Goal: Book appointment/travel/reservation

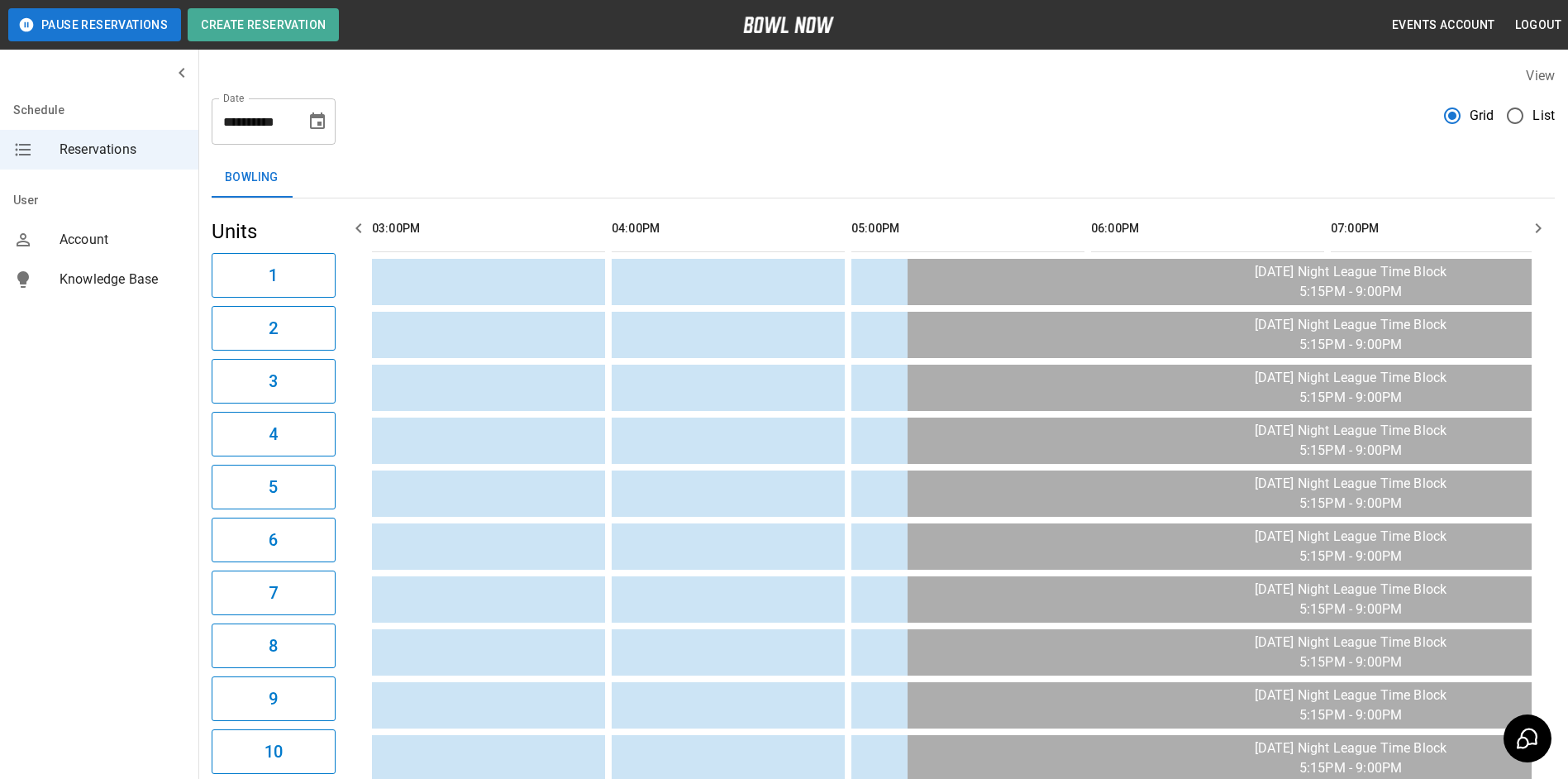
click at [317, 123] on icon "Choose date, selected date is Sep 4, 2025" at bounding box center [317, 121] width 19 height 19
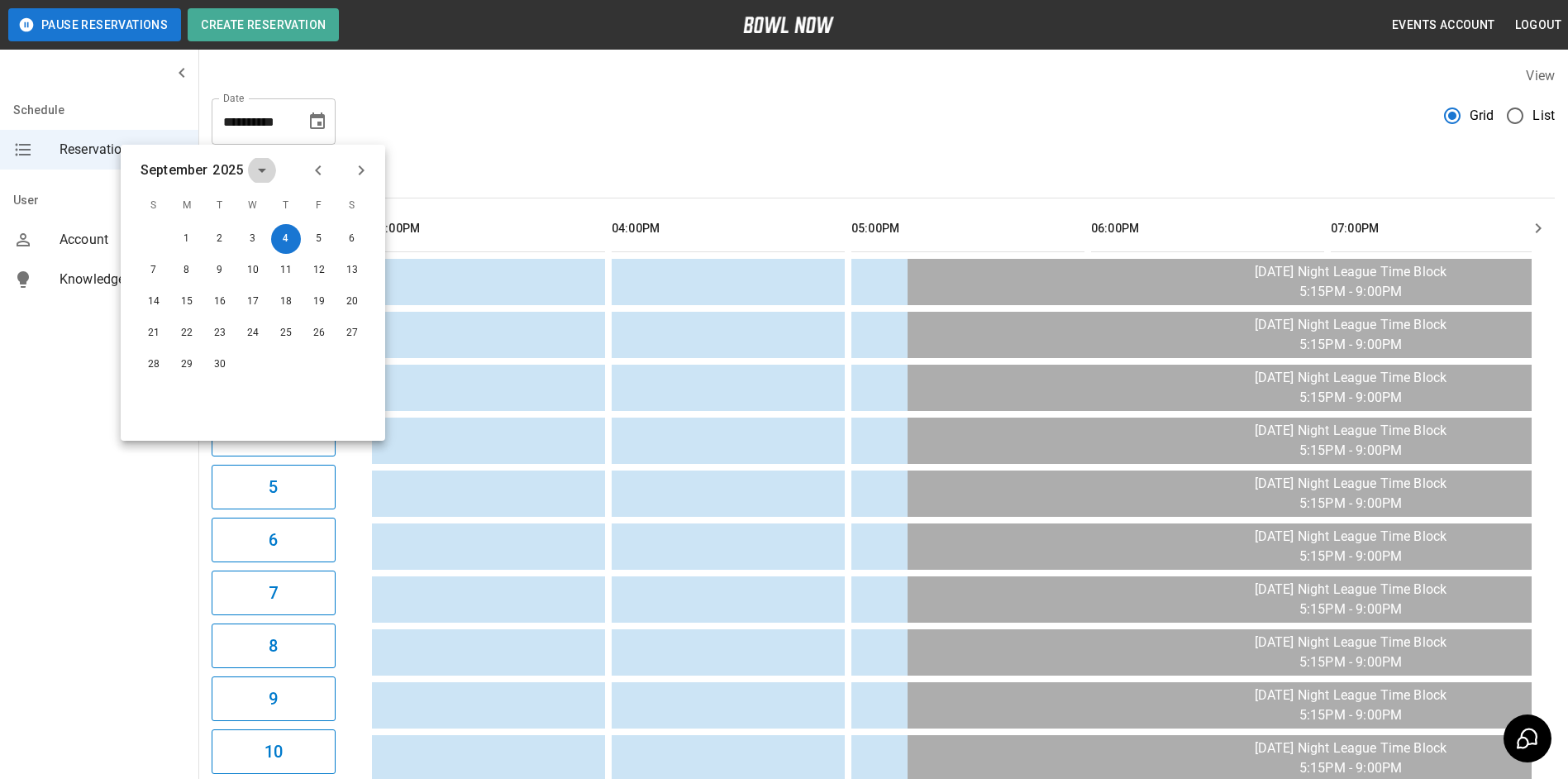
click at [254, 173] on icon "calendar view is open, switch to year view" at bounding box center [262, 170] width 19 height 19
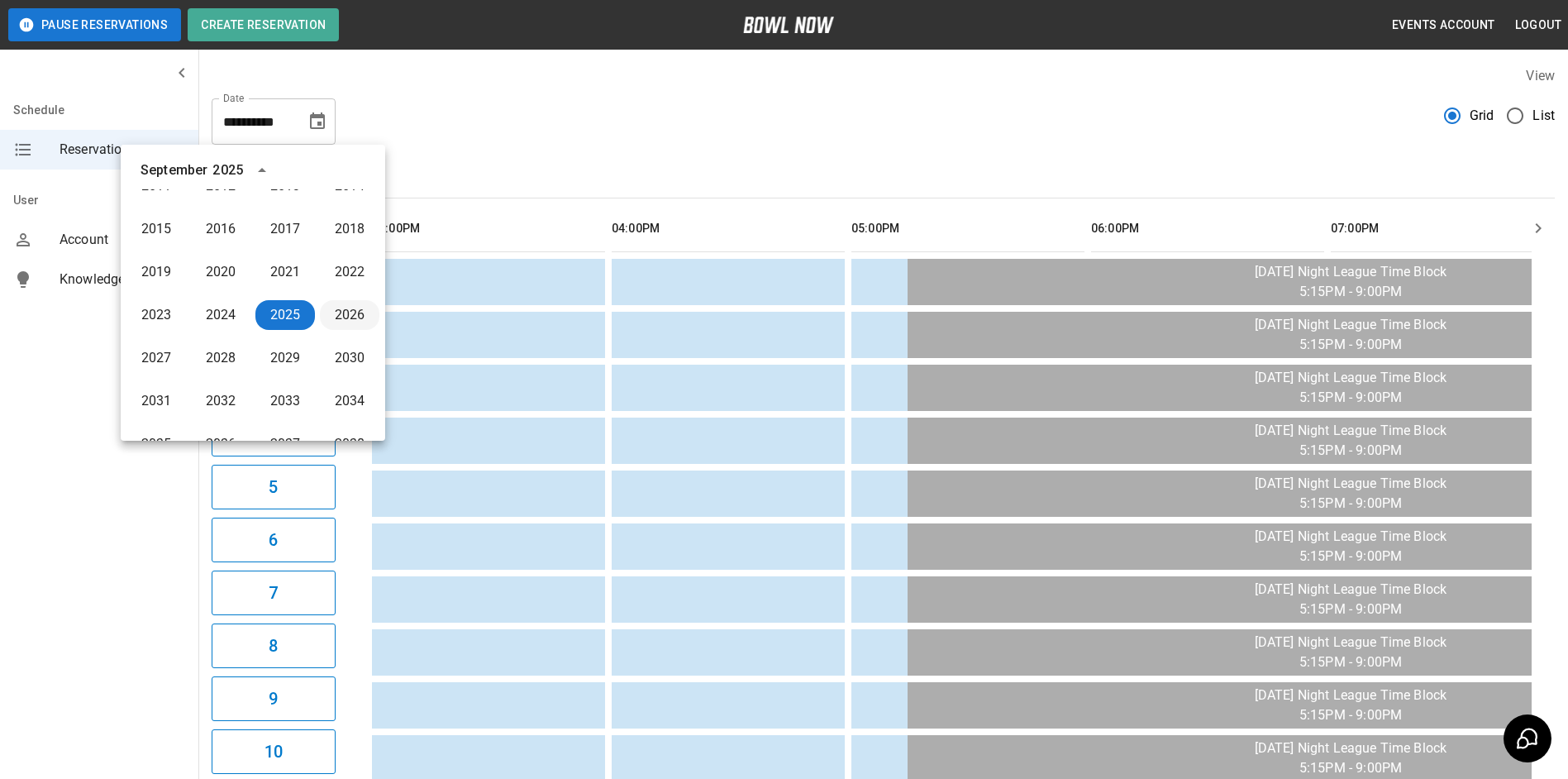
click at [343, 316] on button "2026" at bounding box center [350, 315] width 59 height 30
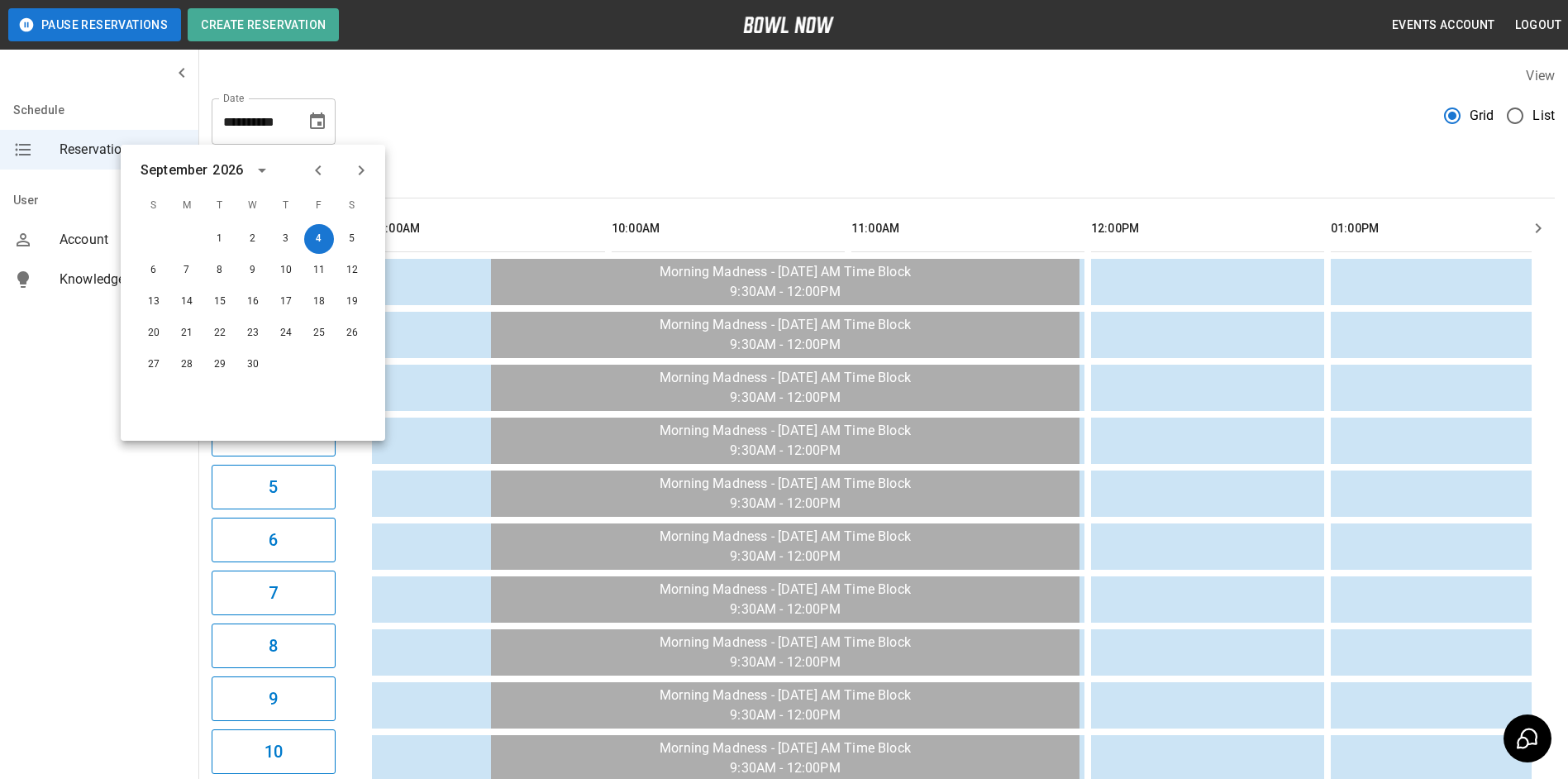
scroll to position [0, 0]
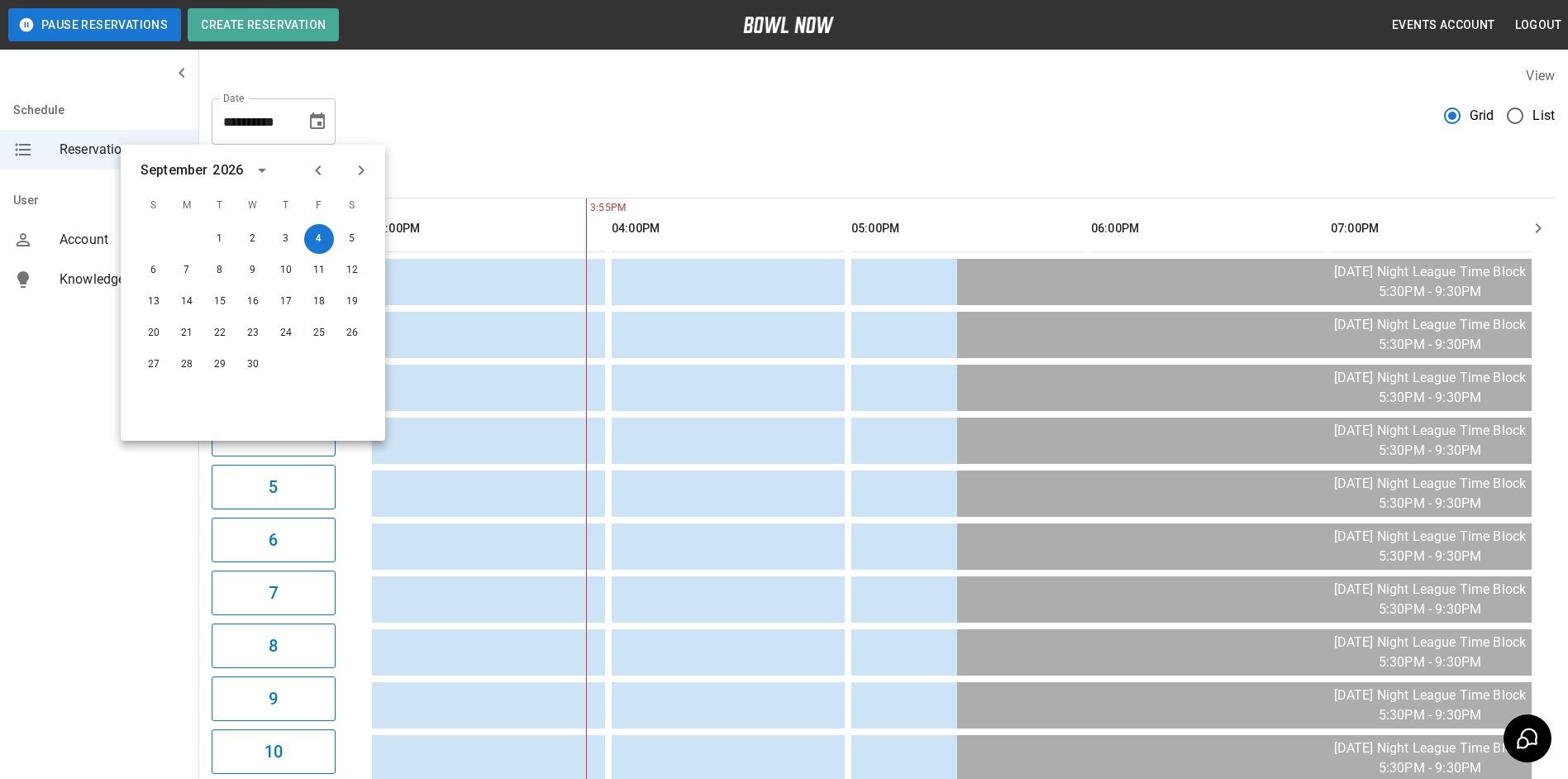
click at [318, 170] on icon "Previous month" at bounding box center [317, 170] width 19 height 19
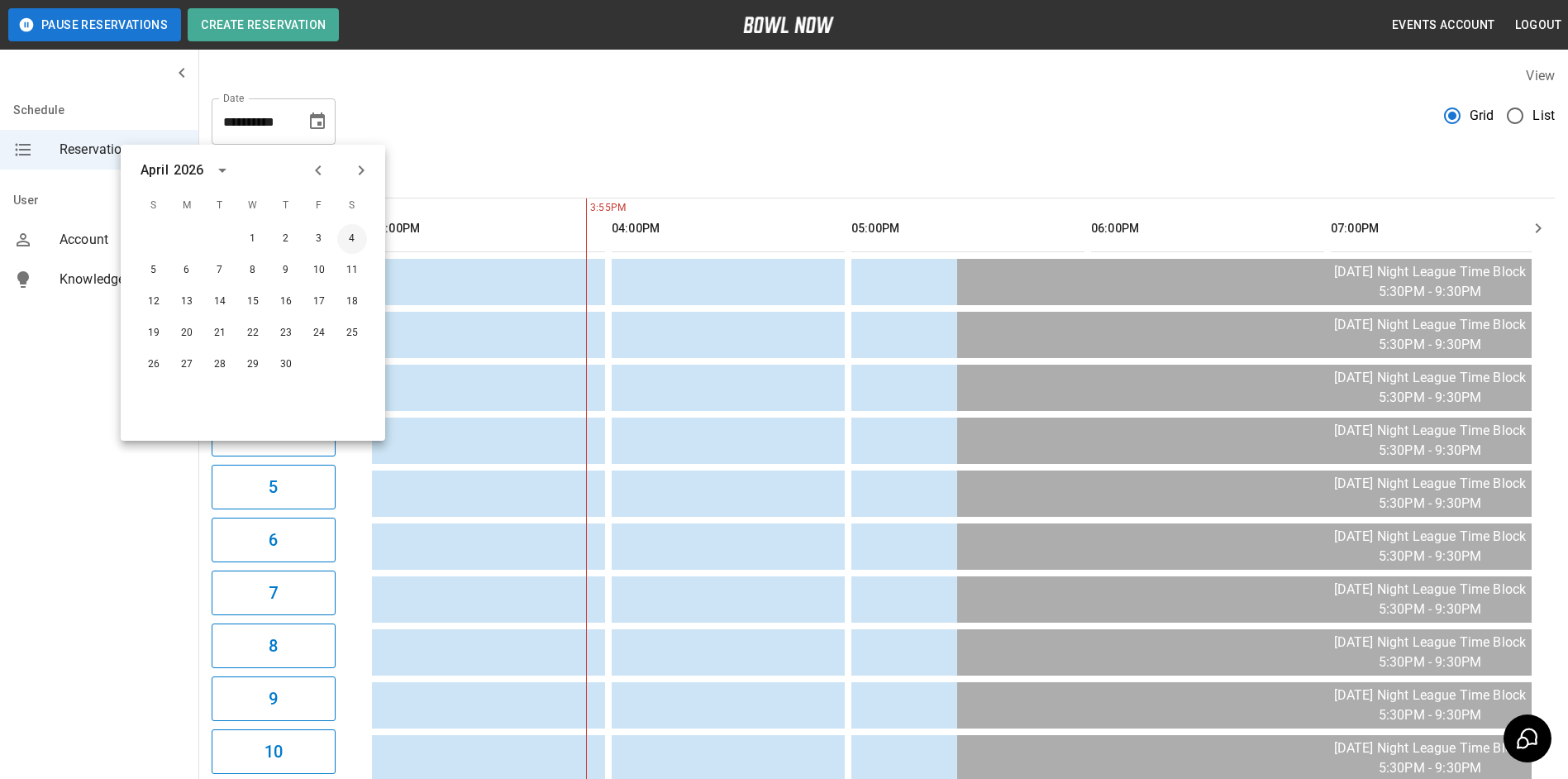
click at [347, 240] on button "4" at bounding box center [352, 239] width 30 height 30
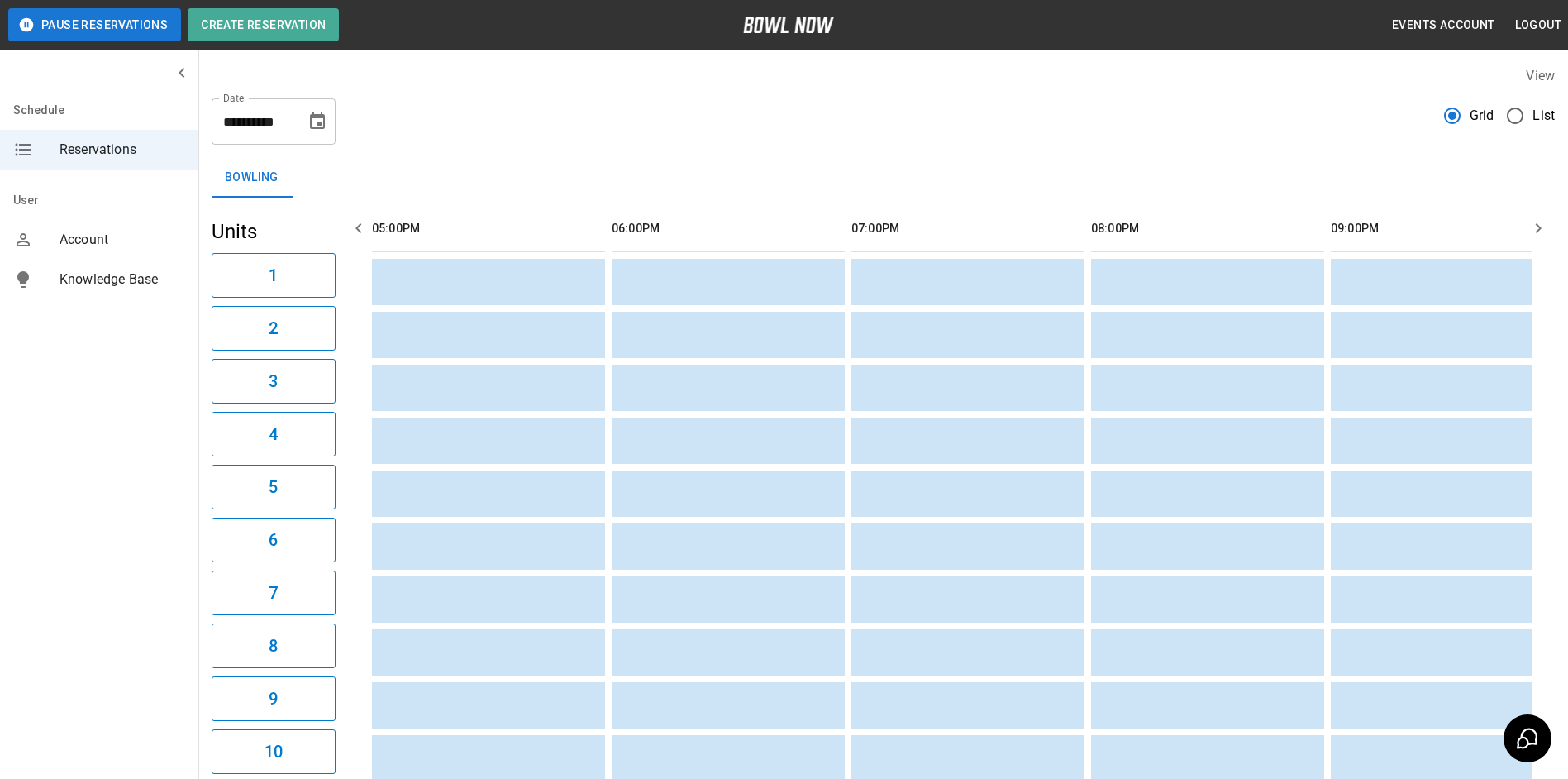
scroll to position [0, 959]
click at [356, 222] on icon "button" at bounding box center [358, 227] width 19 height 19
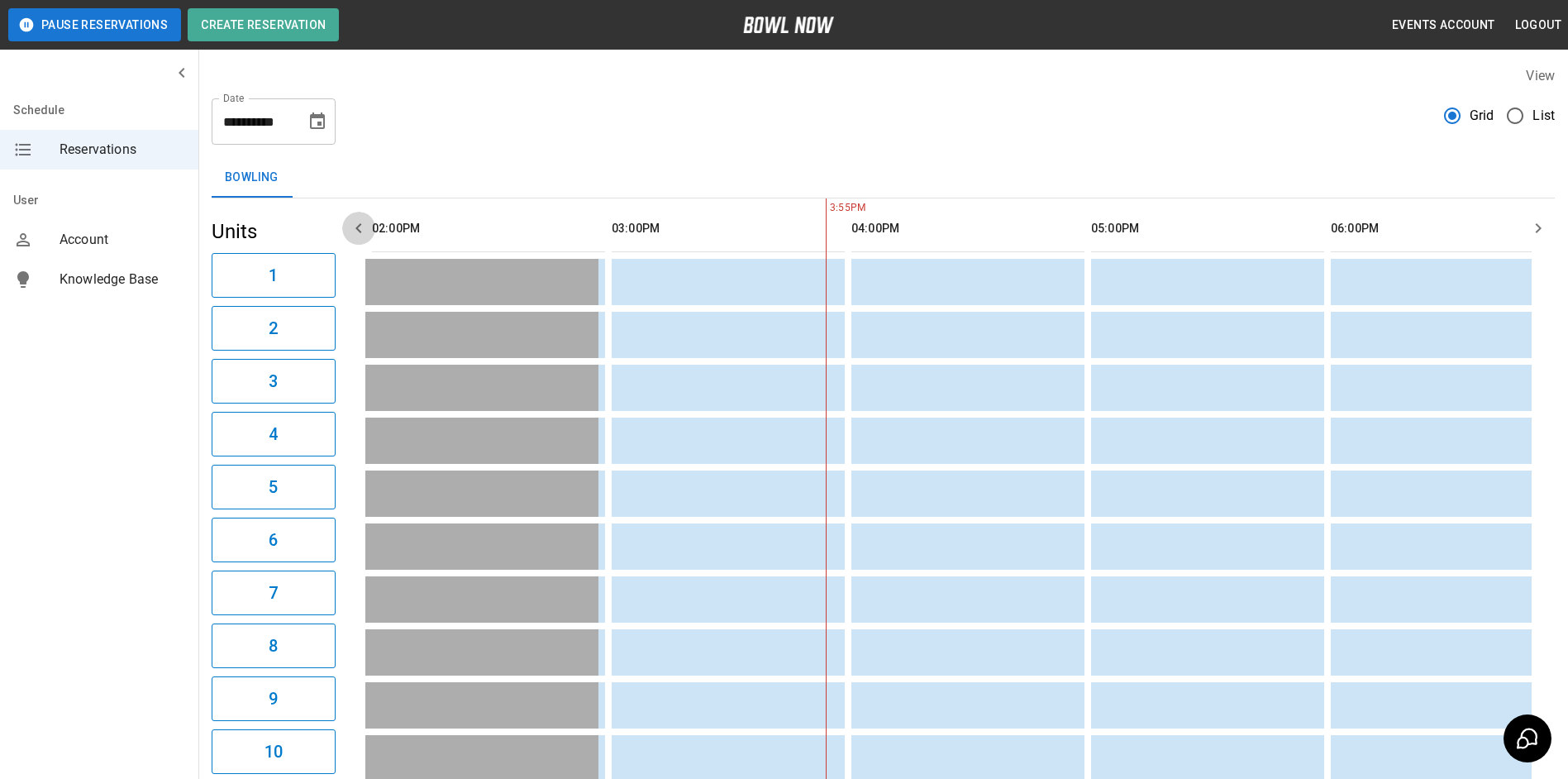
click at [356, 222] on icon "button" at bounding box center [358, 227] width 19 height 19
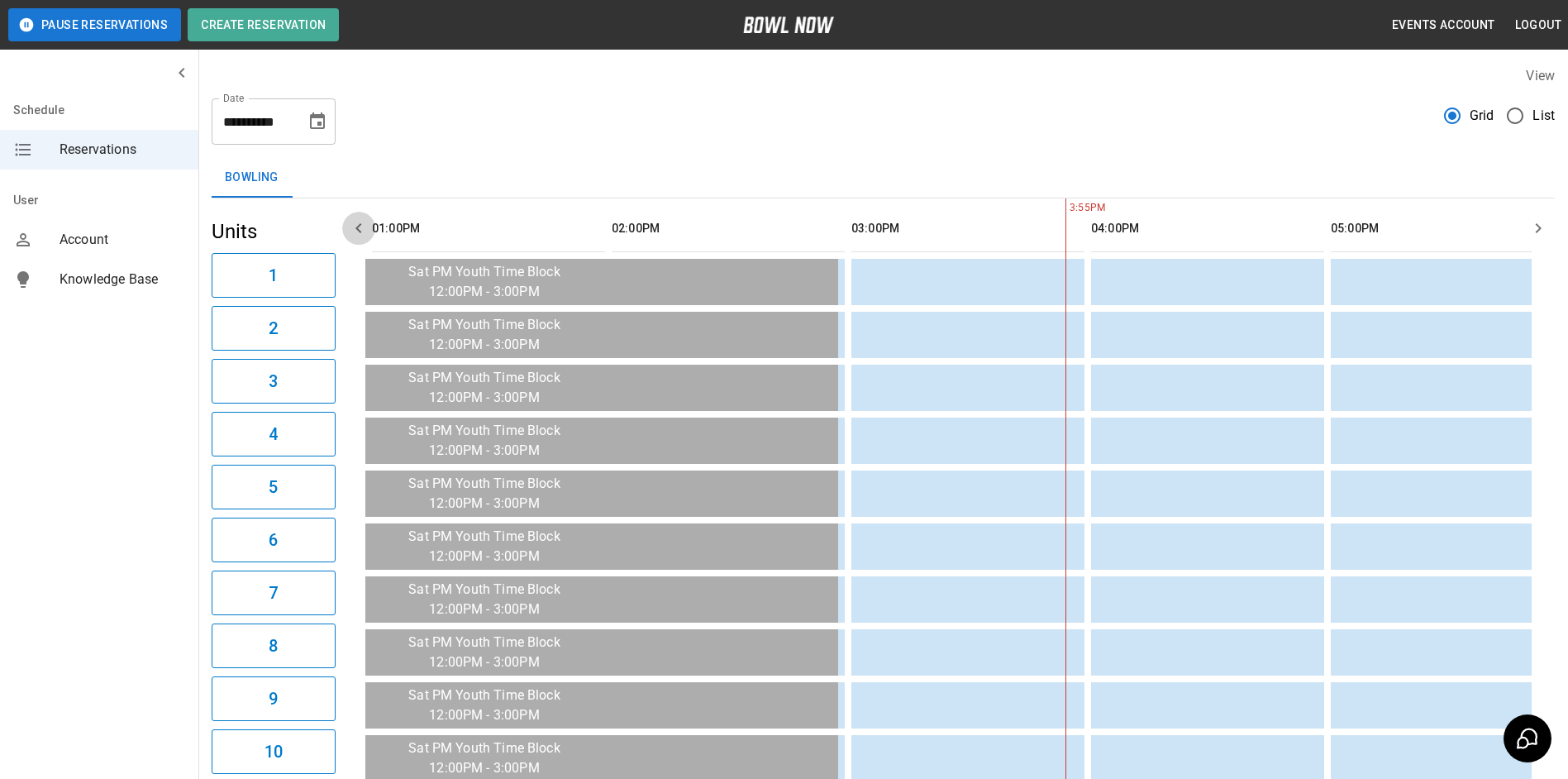
click at [356, 222] on icon "button" at bounding box center [358, 227] width 19 height 19
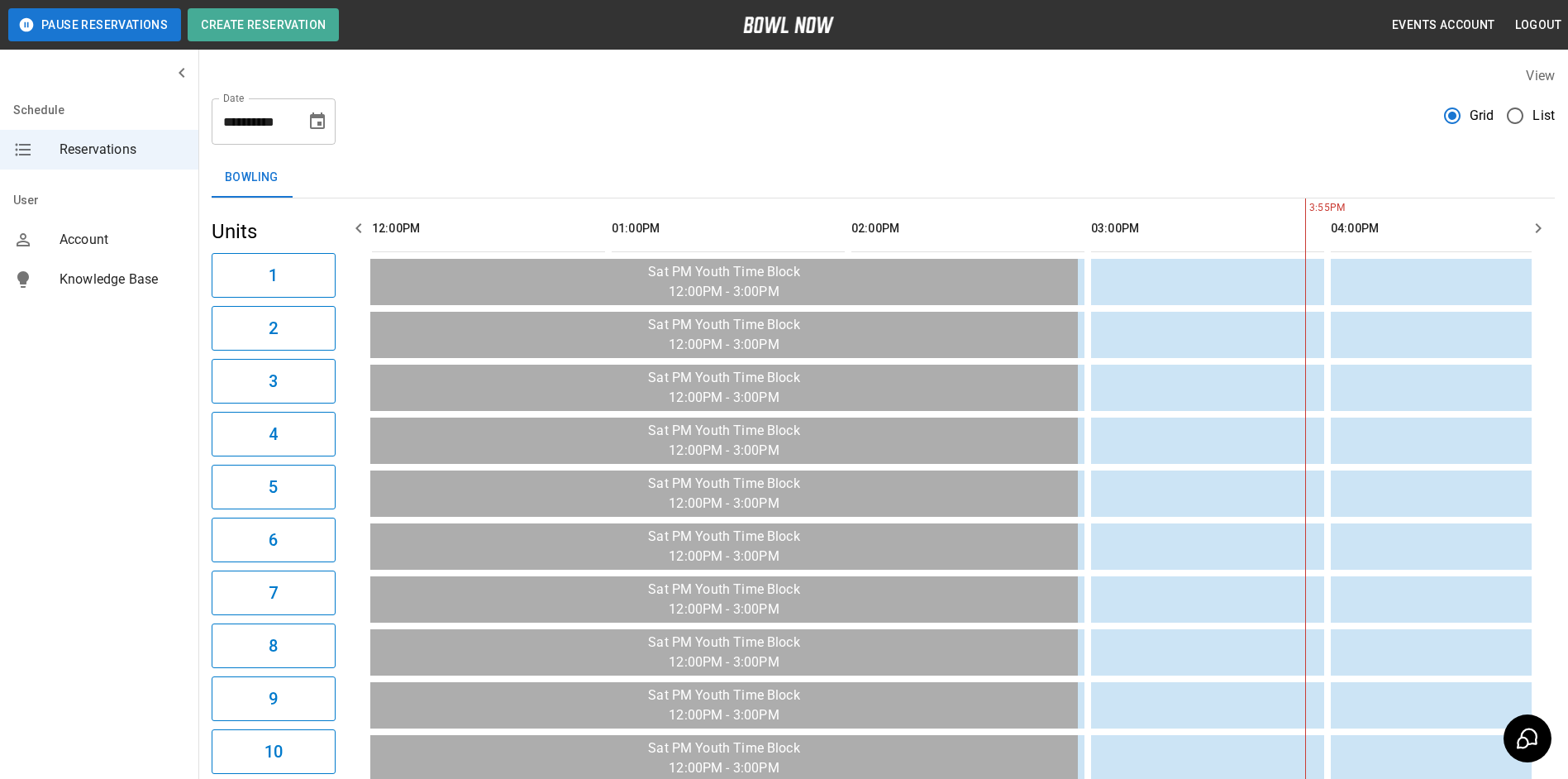
click at [356, 222] on icon "button" at bounding box center [358, 227] width 19 height 19
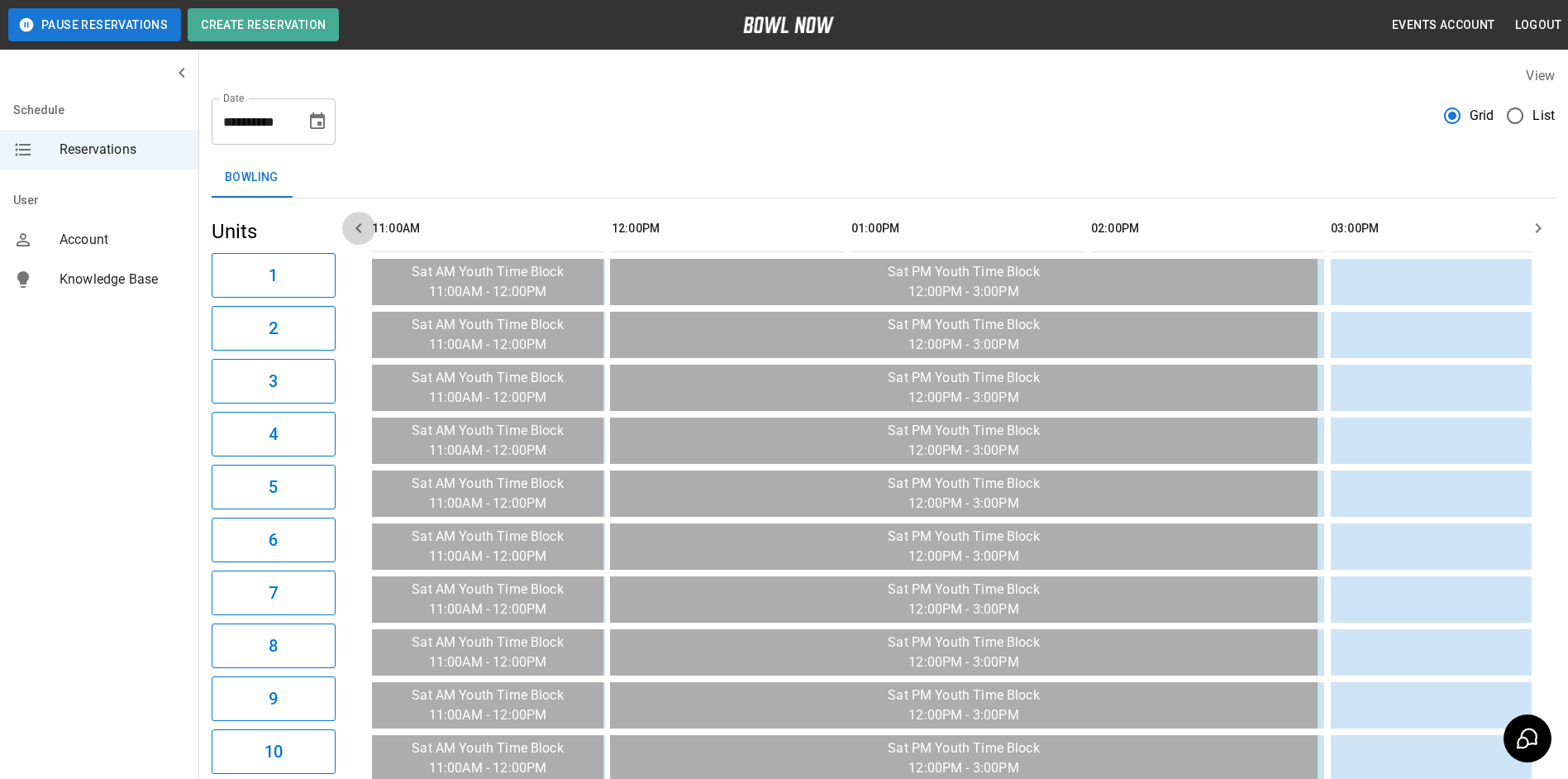
click at [356, 222] on icon "button" at bounding box center [358, 227] width 19 height 19
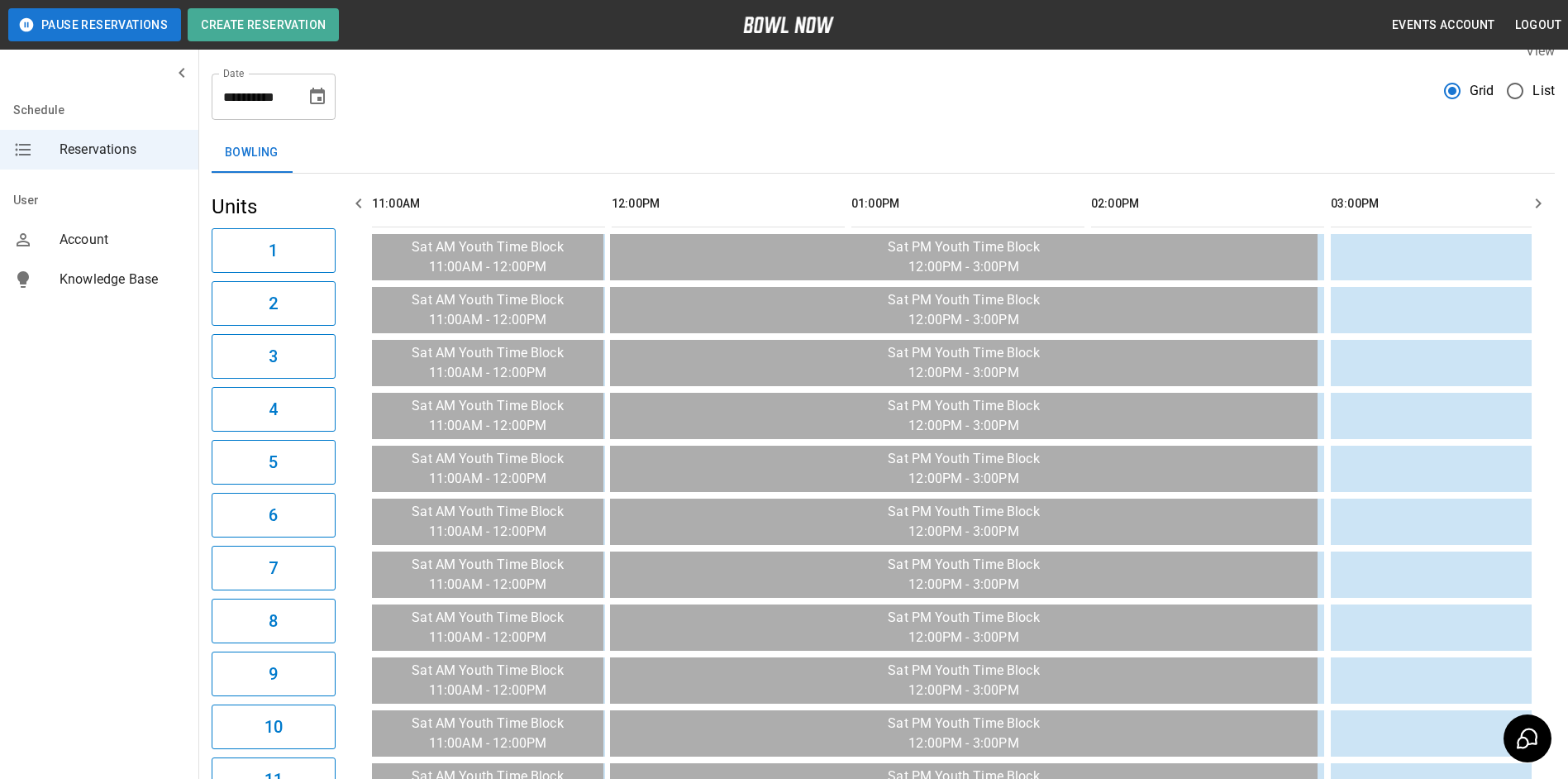
scroll to position [15, 0]
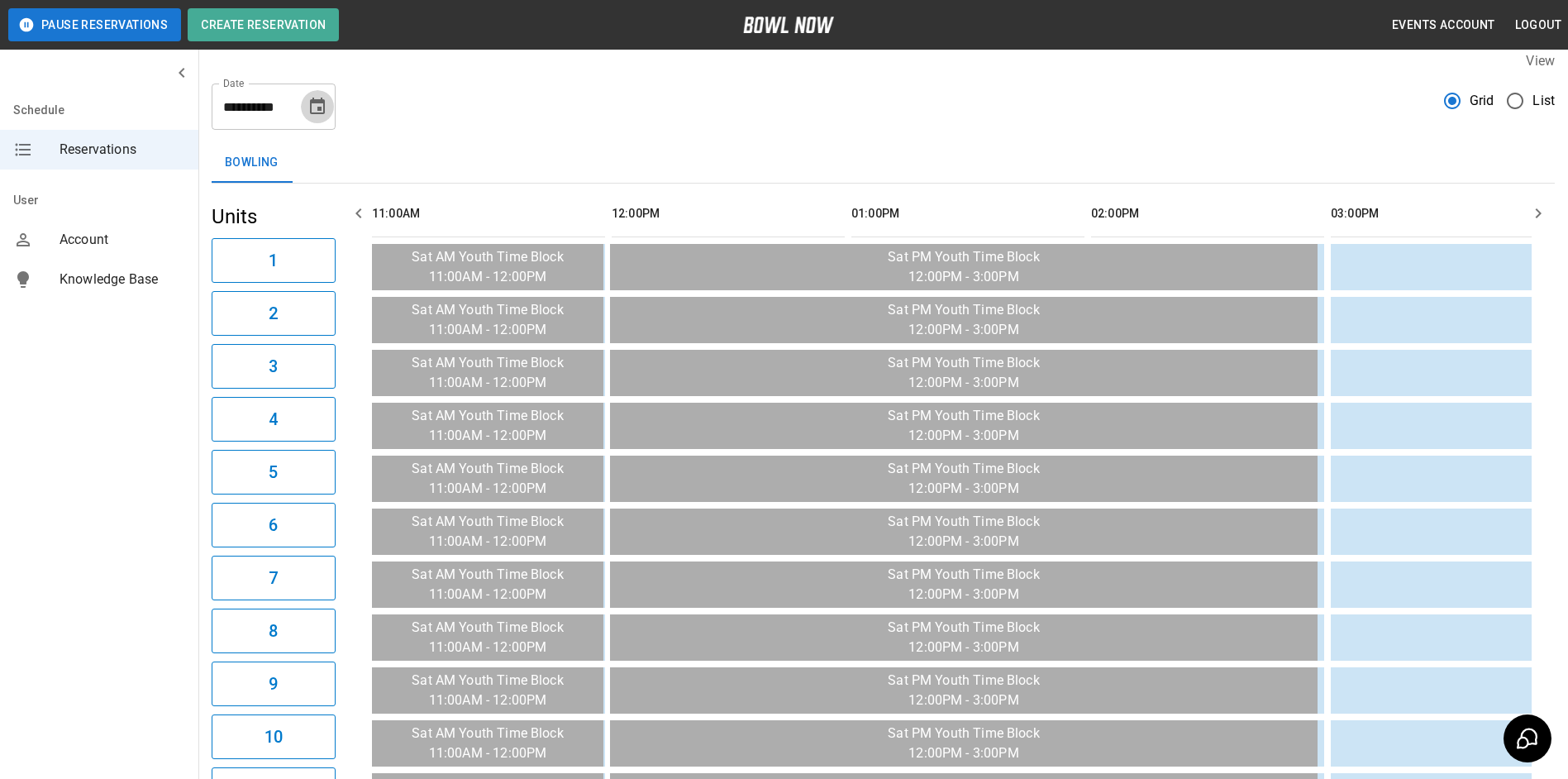
click at [319, 110] on icon "Choose date, selected date is Apr 4, 2026" at bounding box center [317, 106] width 15 height 17
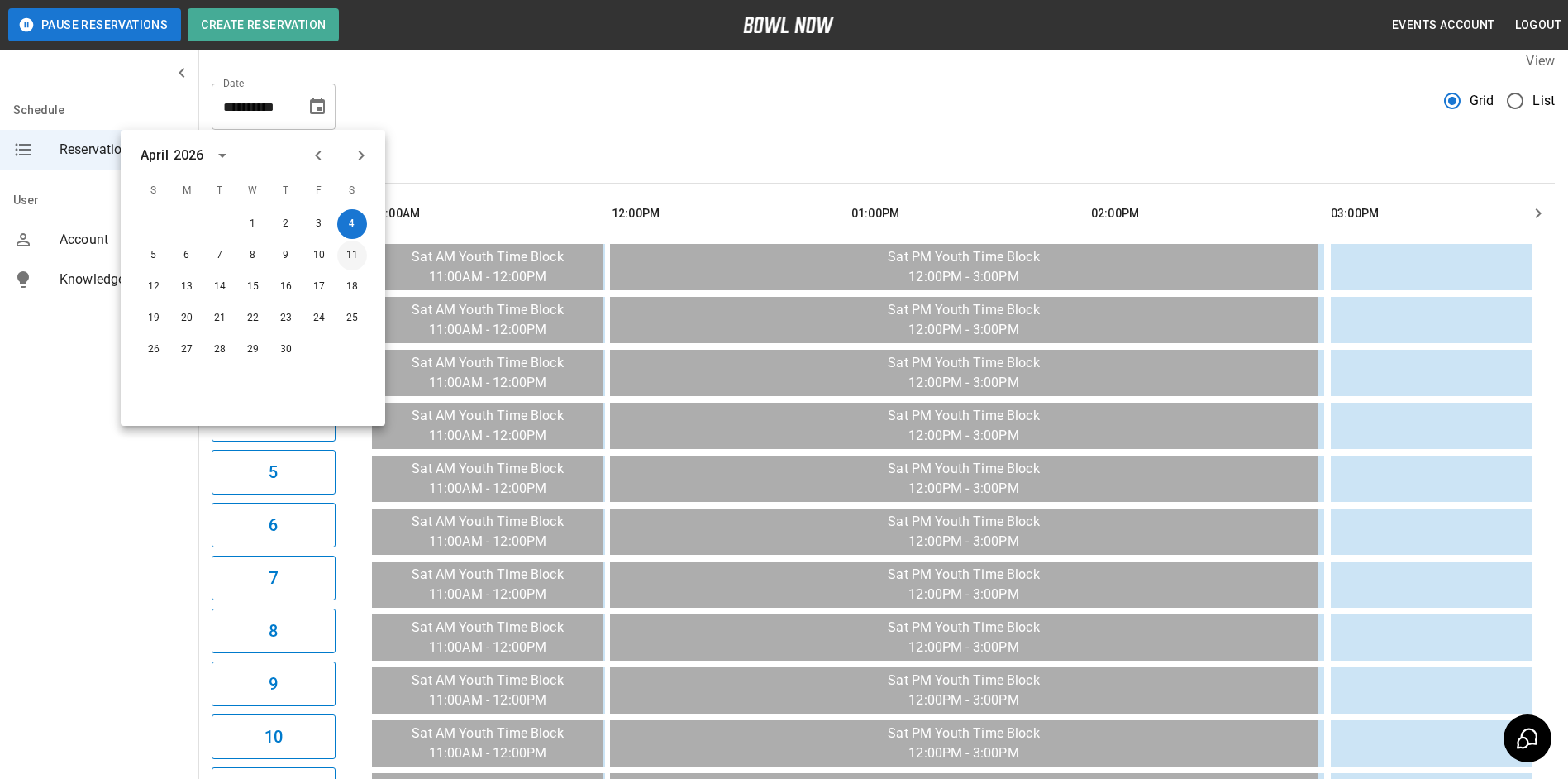
click at [349, 262] on button "11" at bounding box center [352, 255] width 30 height 30
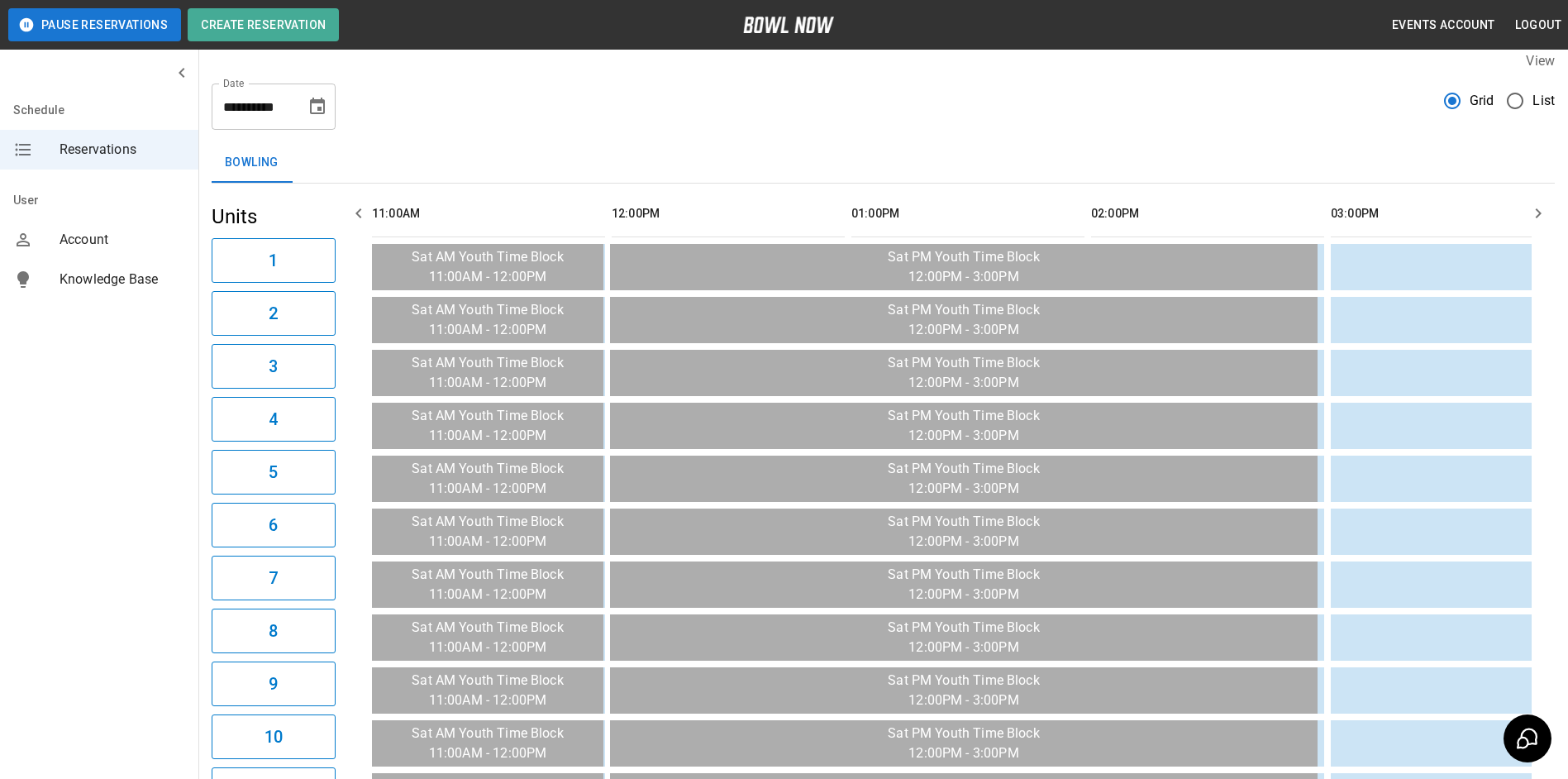
click at [1528, 212] on icon "button" at bounding box center [1537, 213] width 19 height 19
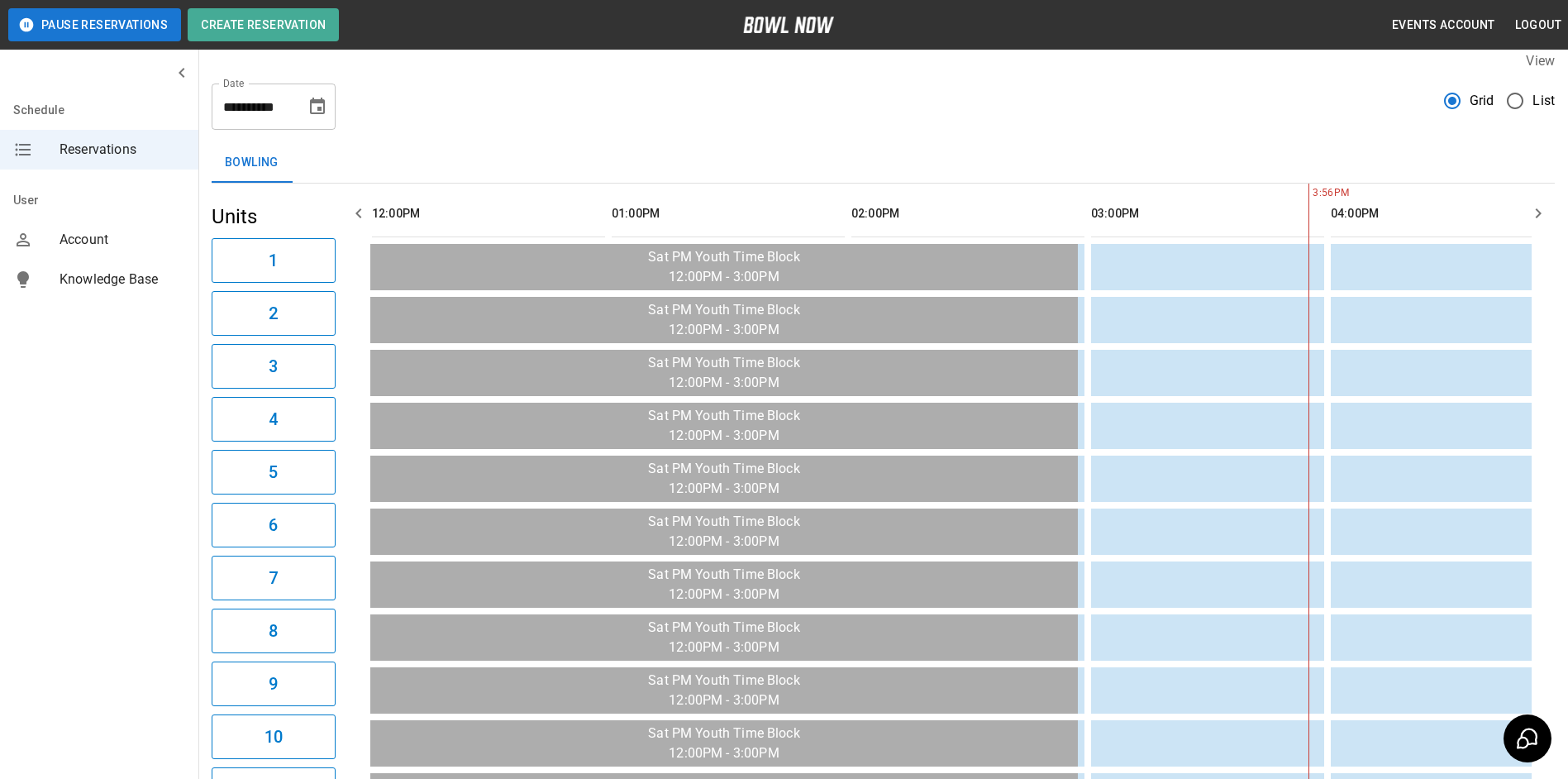
click at [1528, 212] on icon "button" at bounding box center [1537, 213] width 19 height 19
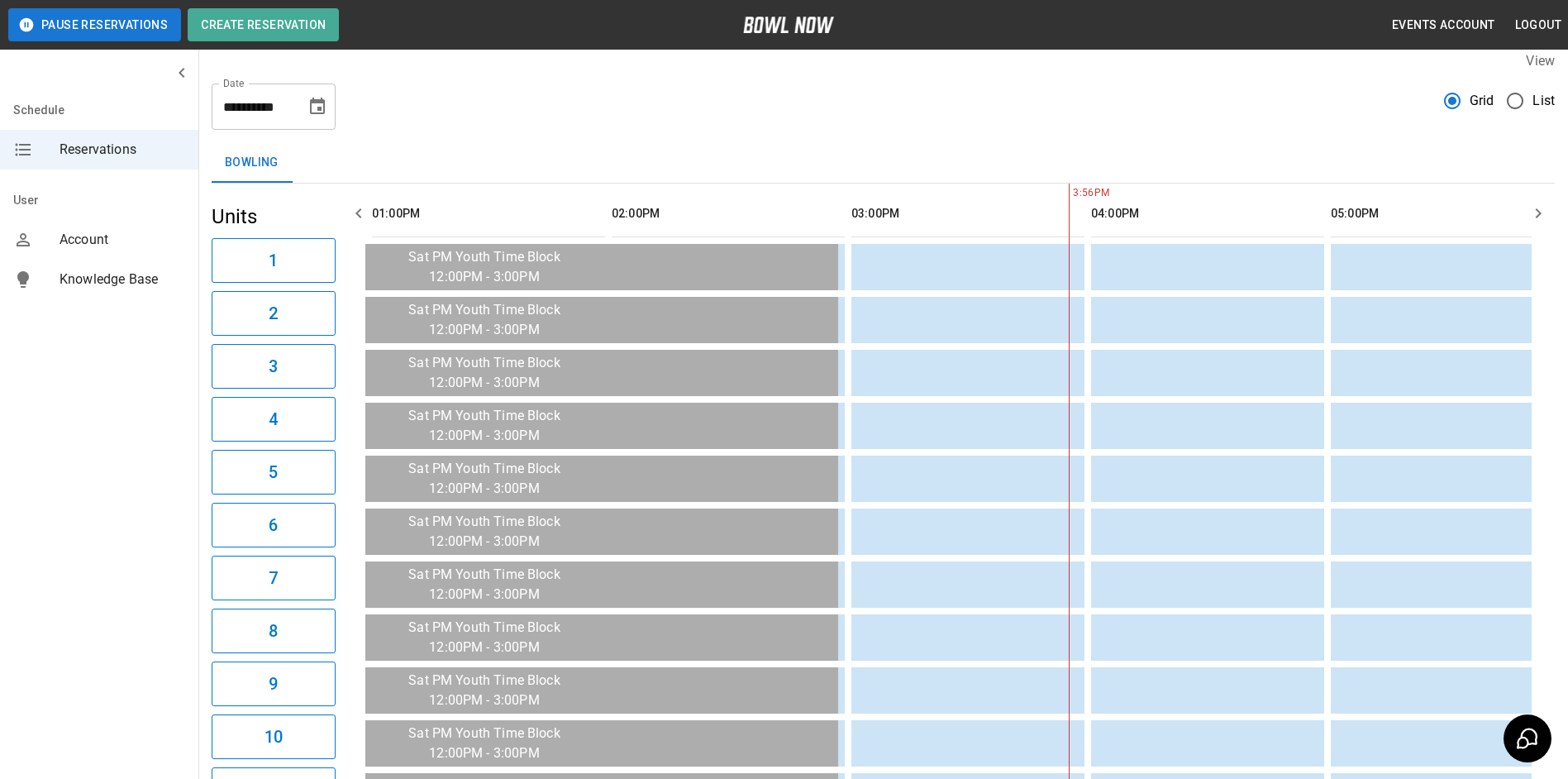
click at [1528, 212] on icon "button" at bounding box center [1537, 213] width 19 height 19
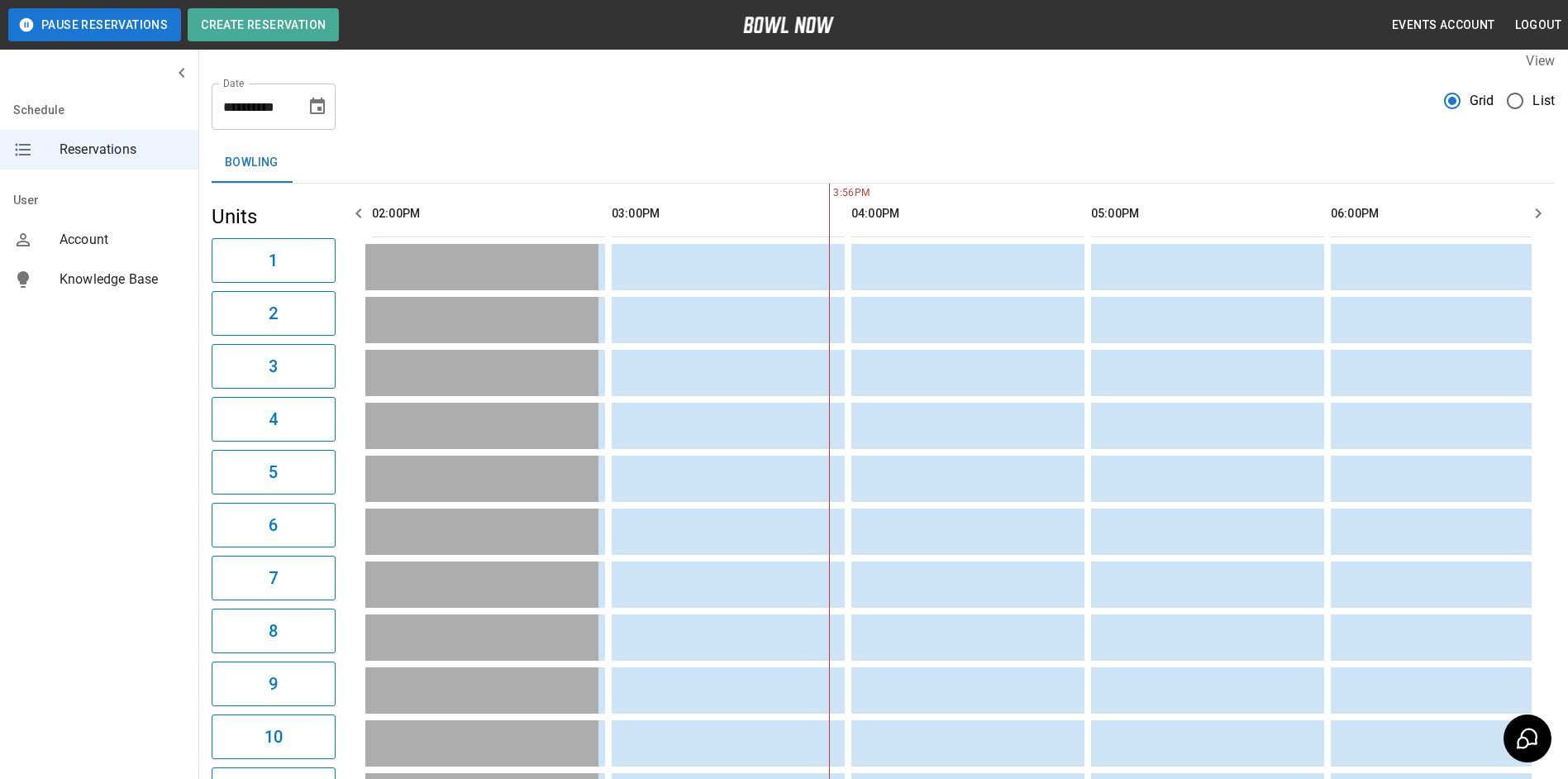
click at [1528, 212] on icon "button" at bounding box center [1537, 213] width 19 height 19
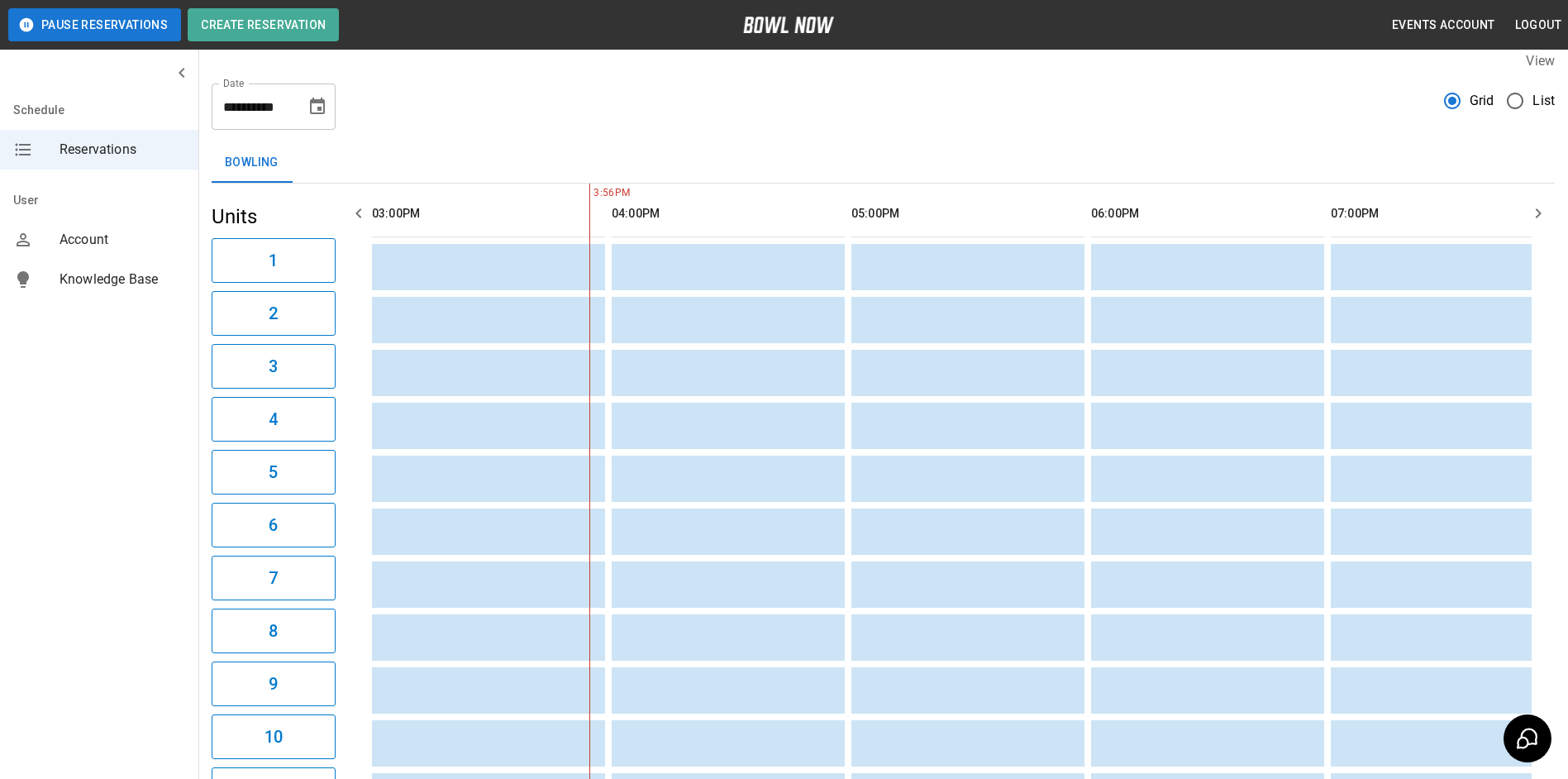
click at [1528, 212] on icon "button" at bounding box center [1537, 213] width 19 height 19
click at [1529, 212] on icon "button" at bounding box center [1537, 213] width 19 height 19
click at [330, 105] on button "Choose date, selected date is Apr 11, 2026" at bounding box center [317, 107] width 33 height 33
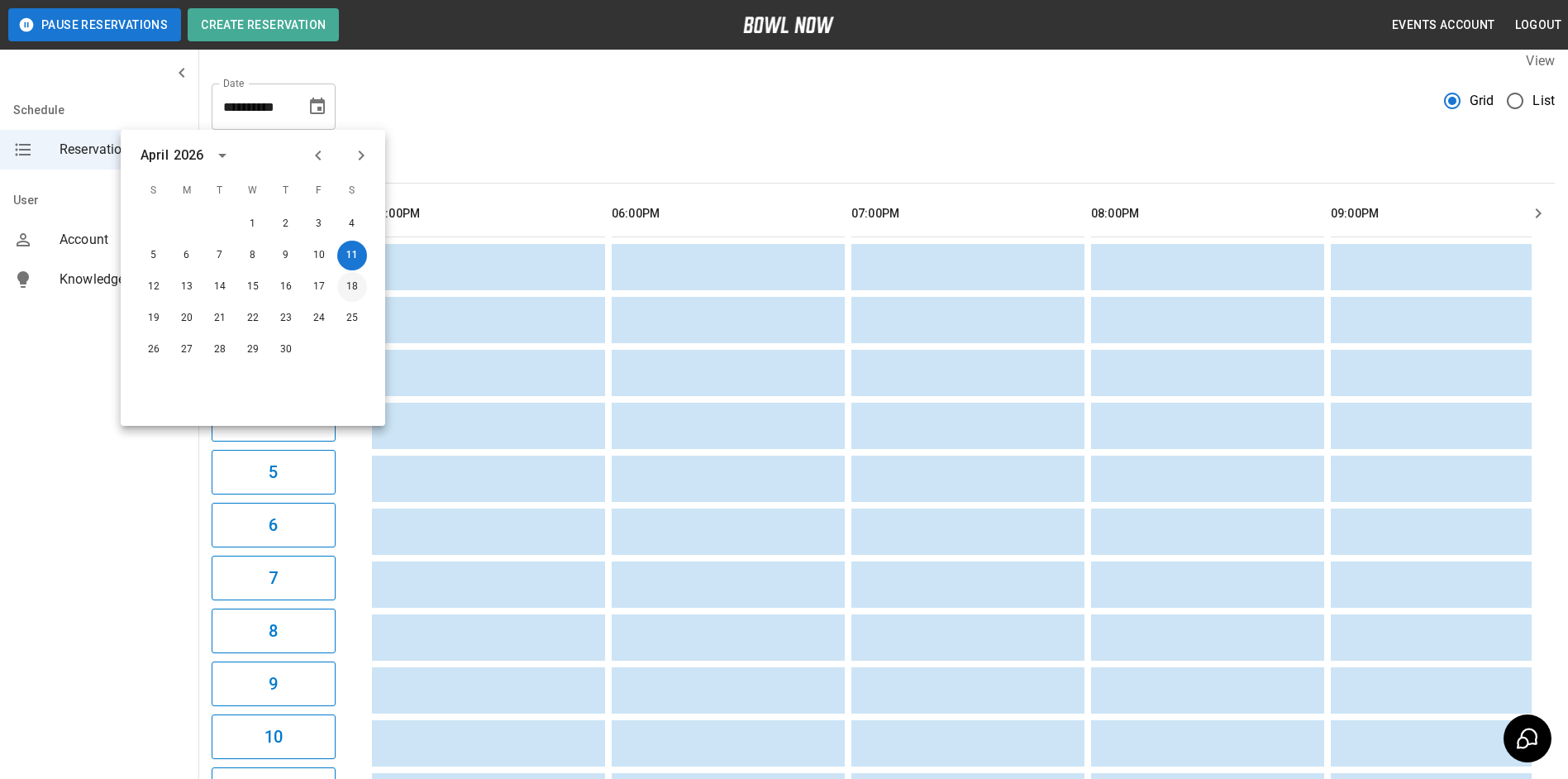
click at [357, 296] on button "18" at bounding box center [352, 287] width 30 height 30
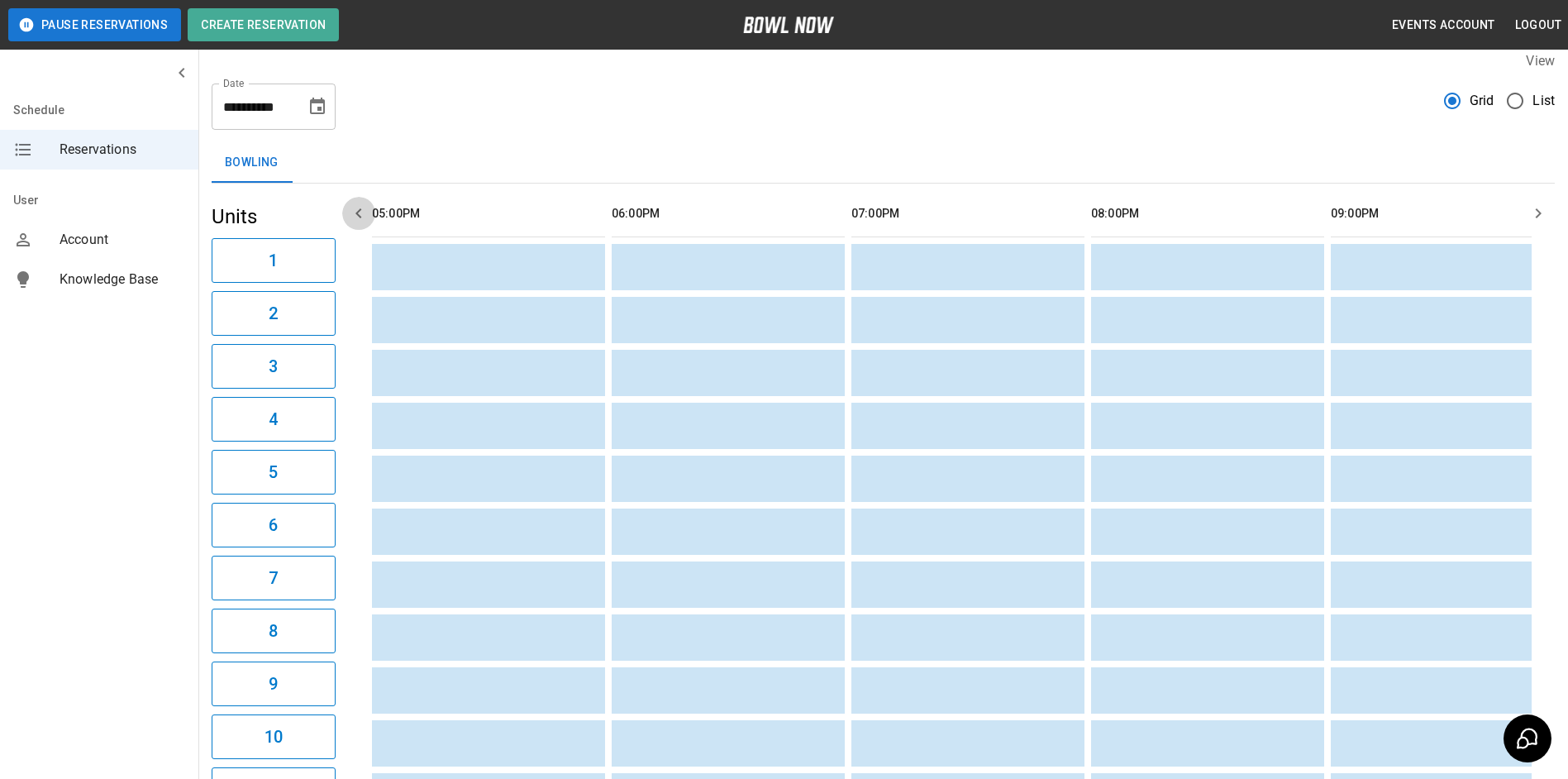
click at [350, 207] on icon "button" at bounding box center [358, 213] width 19 height 19
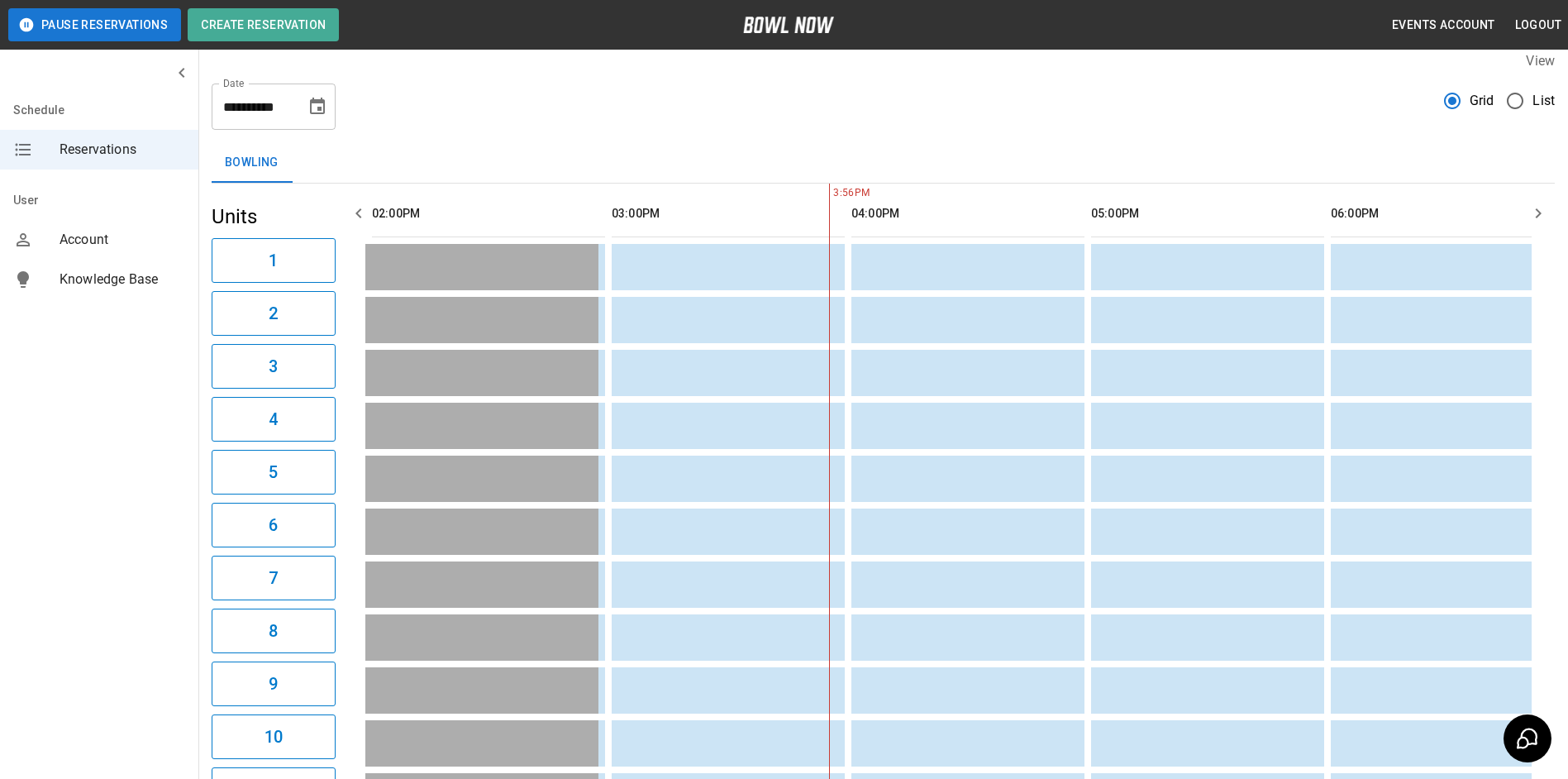
click at [350, 207] on icon "button" at bounding box center [358, 213] width 19 height 19
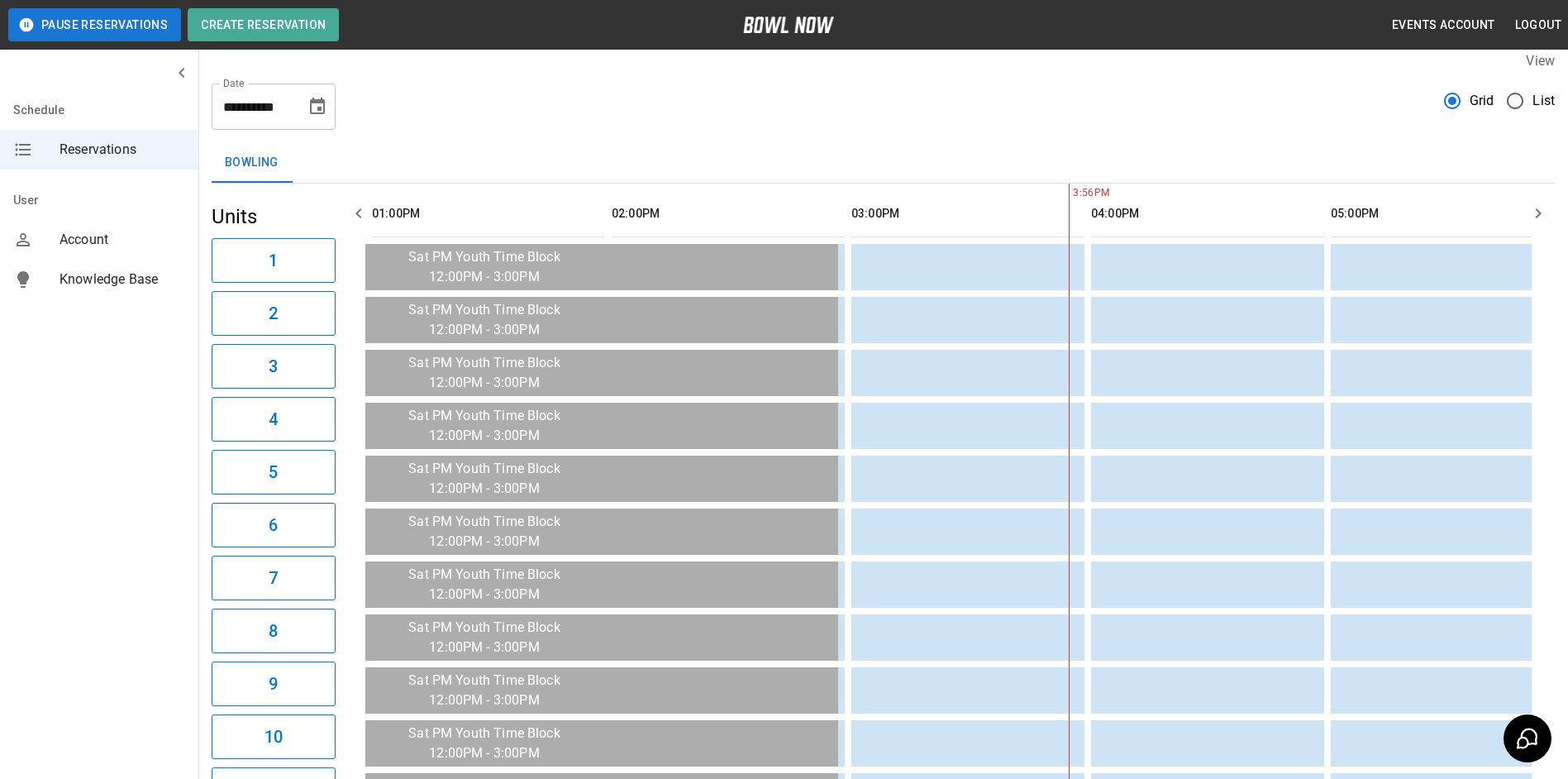
click at [350, 207] on icon "button" at bounding box center [358, 213] width 19 height 19
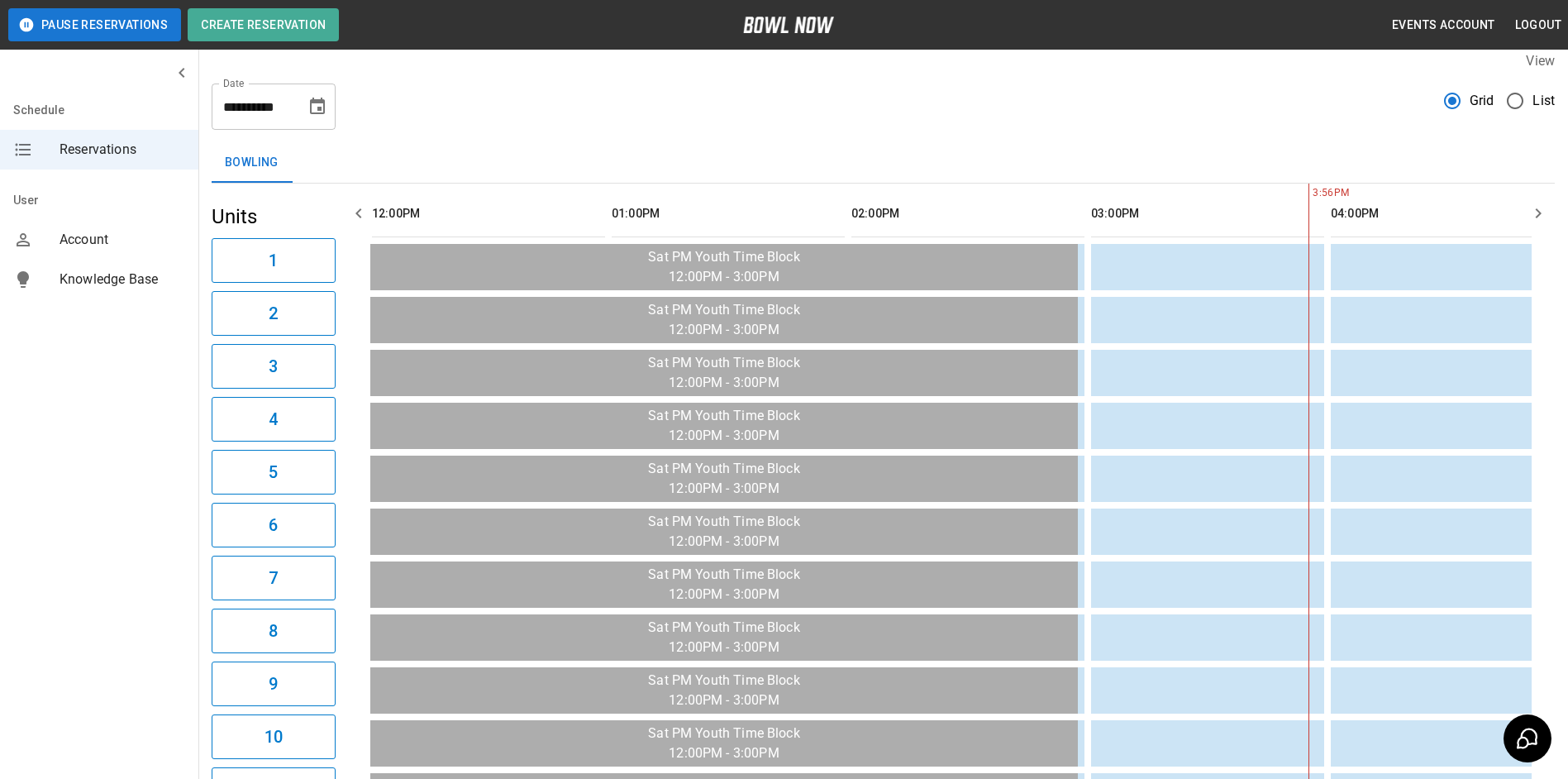
click at [350, 207] on icon "button" at bounding box center [358, 213] width 19 height 19
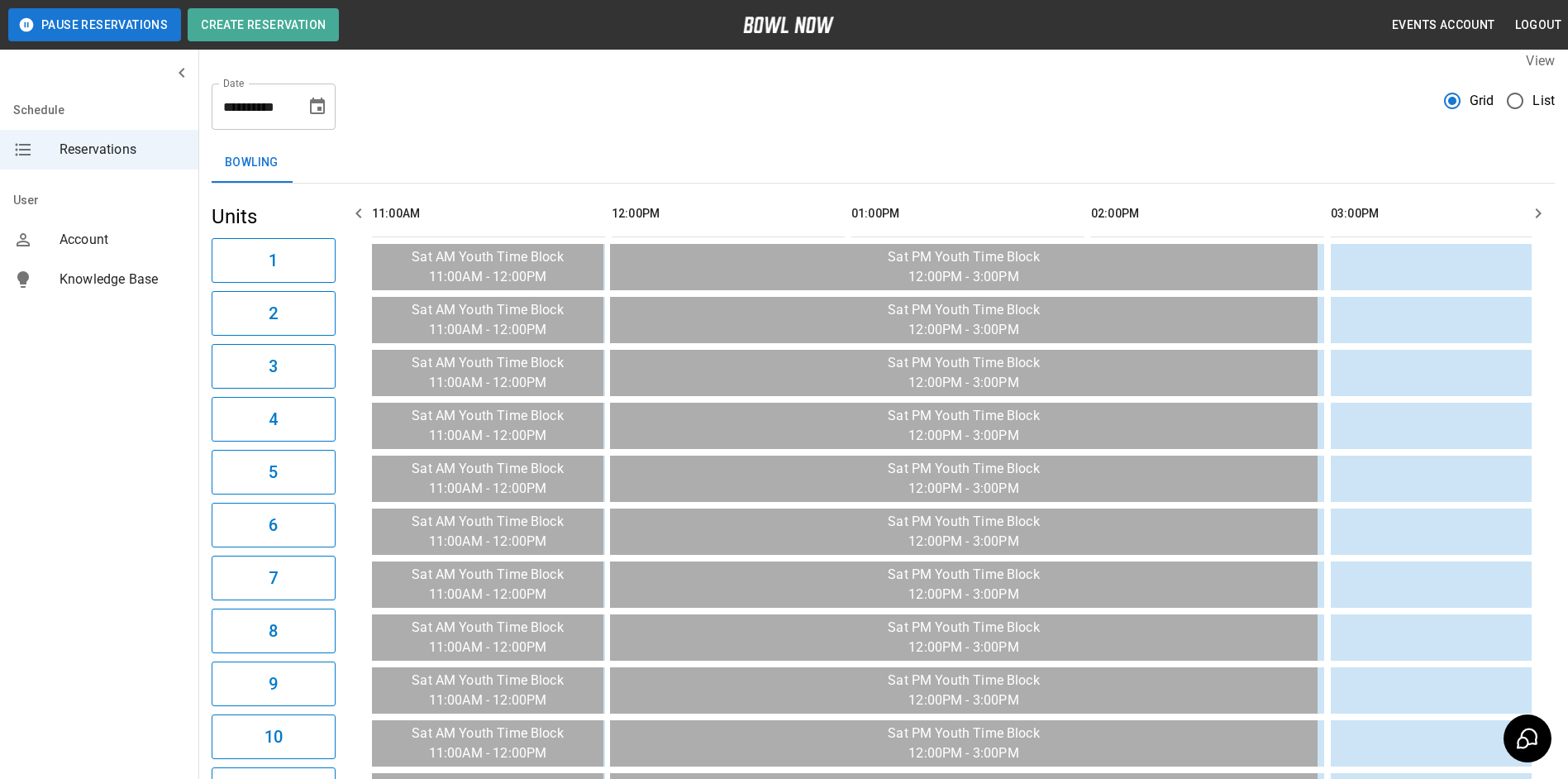
click at [350, 207] on icon "button" at bounding box center [358, 213] width 19 height 19
drag, startPoint x: 315, startPoint y: 97, endPoint x: 315, endPoint y: 108, distance: 11.0
click at [313, 97] on icon "Choose date, selected date is Apr 18, 2026" at bounding box center [317, 106] width 19 height 19
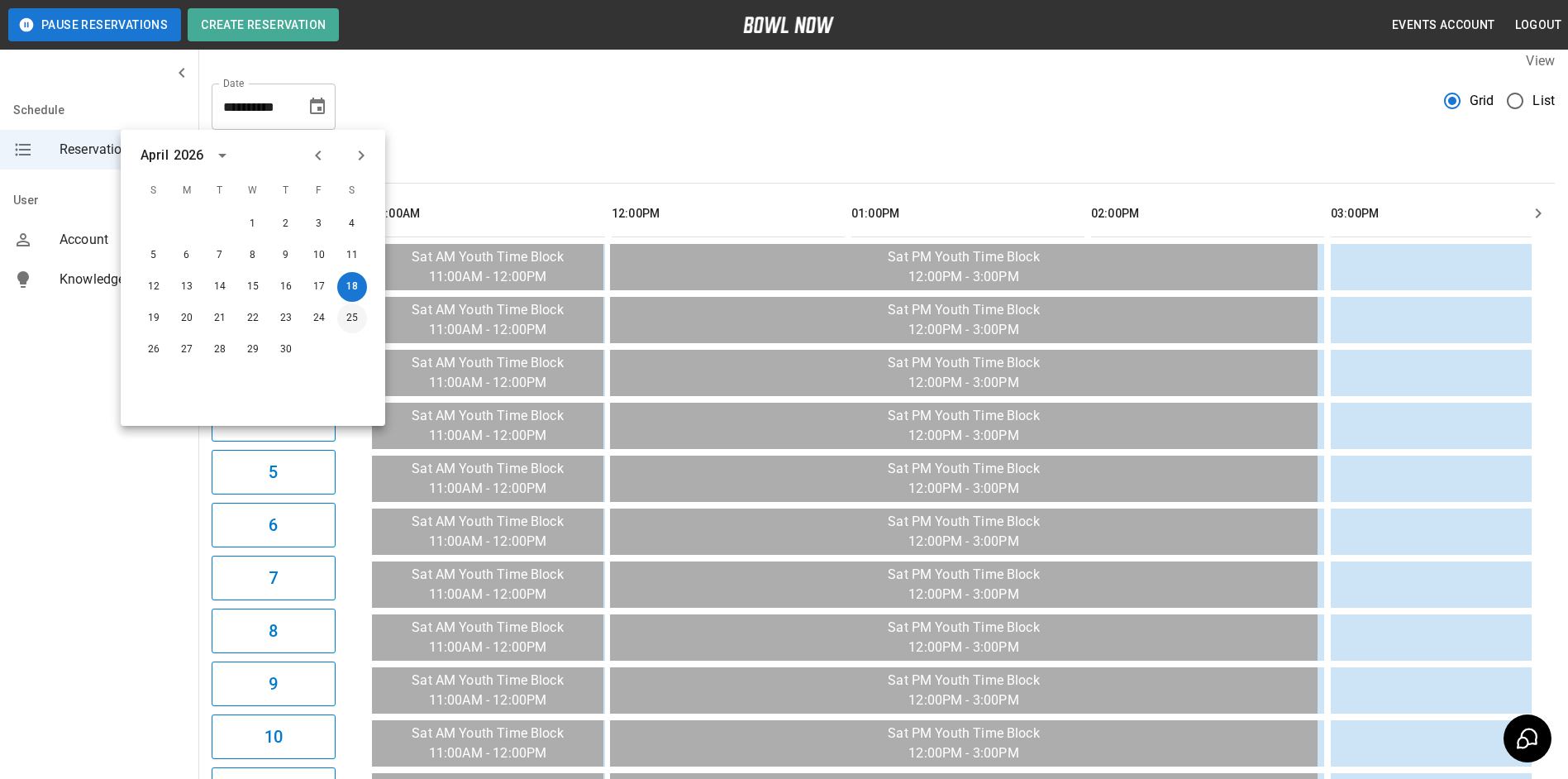
click at [352, 325] on button "25" at bounding box center [352, 318] width 30 height 30
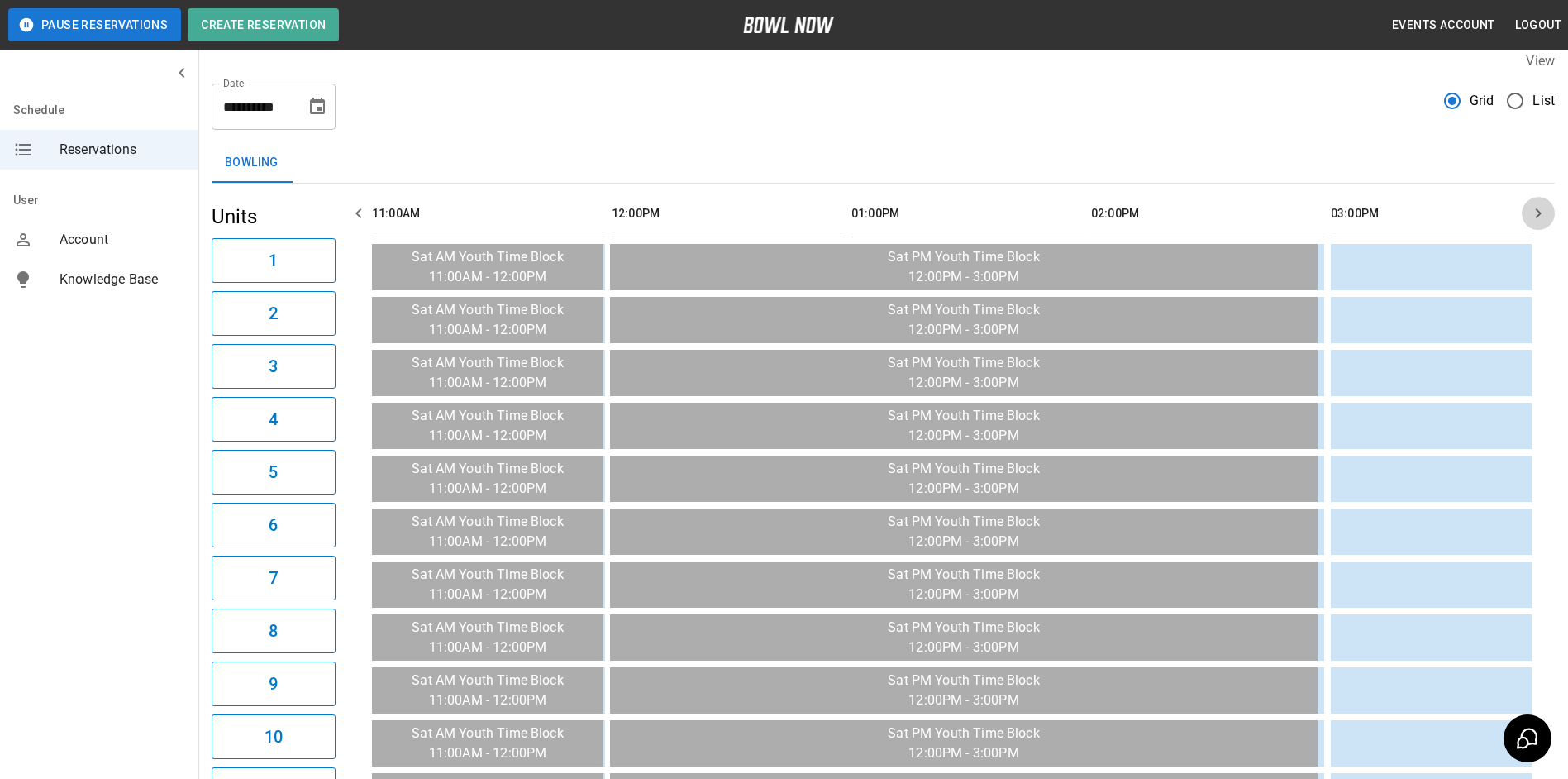
click at [1541, 217] on icon "button" at bounding box center [1537, 213] width 19 height 19
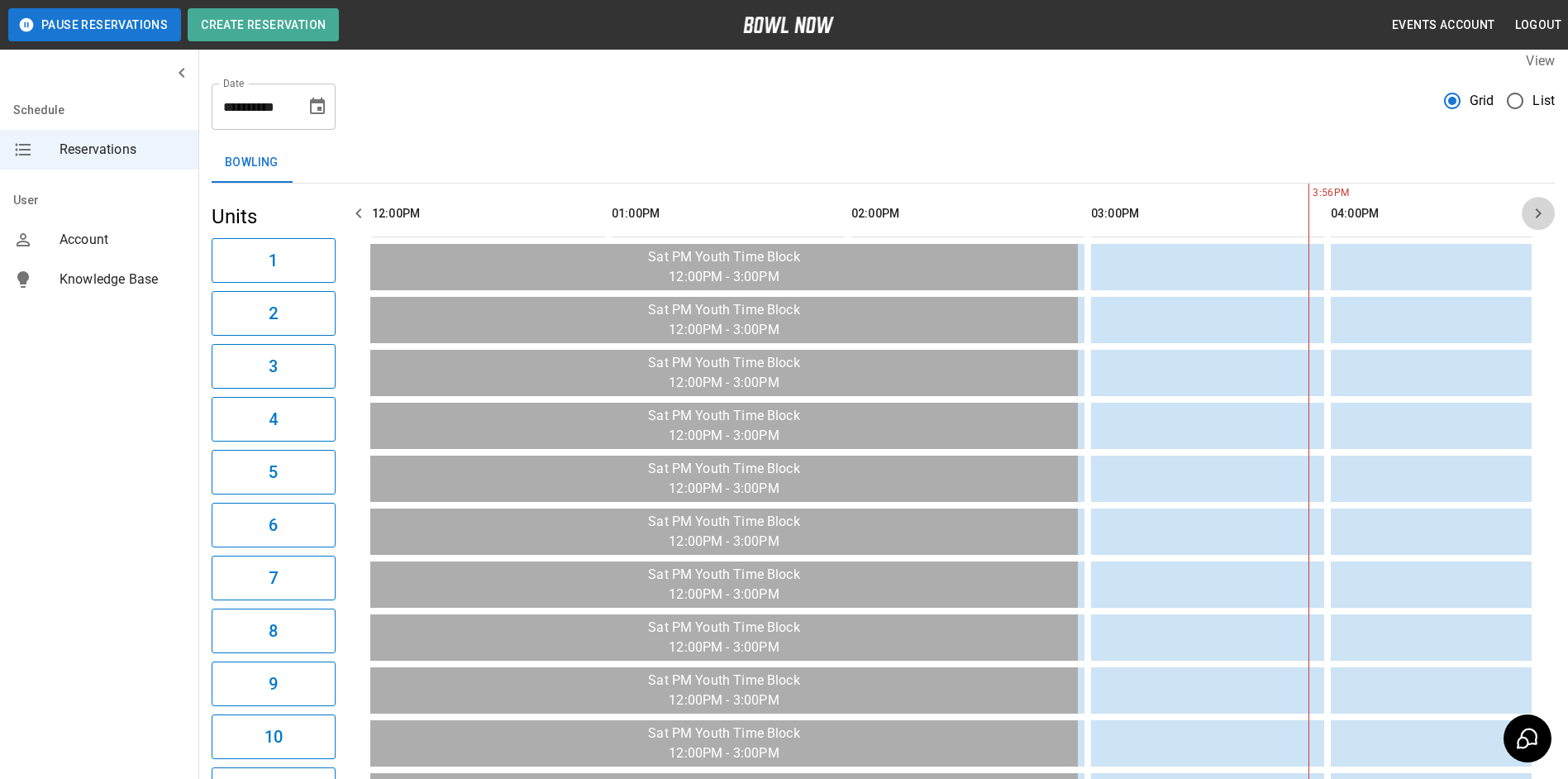
click at [1541, 217] on icon "button" at bounding box center [1537, 213] width 19 height 19
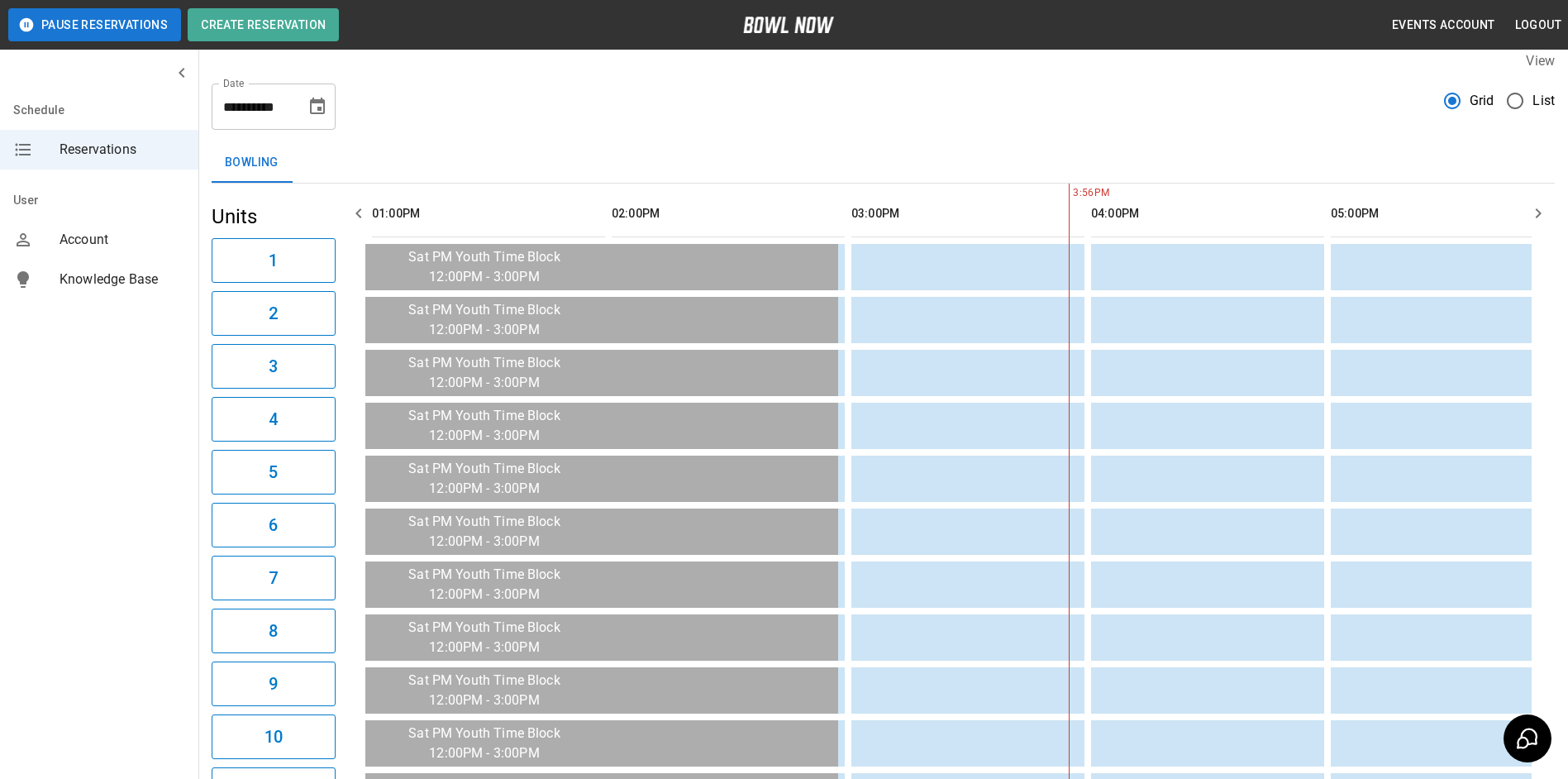
click at [1541, 217] on icon "button" at bounding box center [1537, 213] width 19 height 19
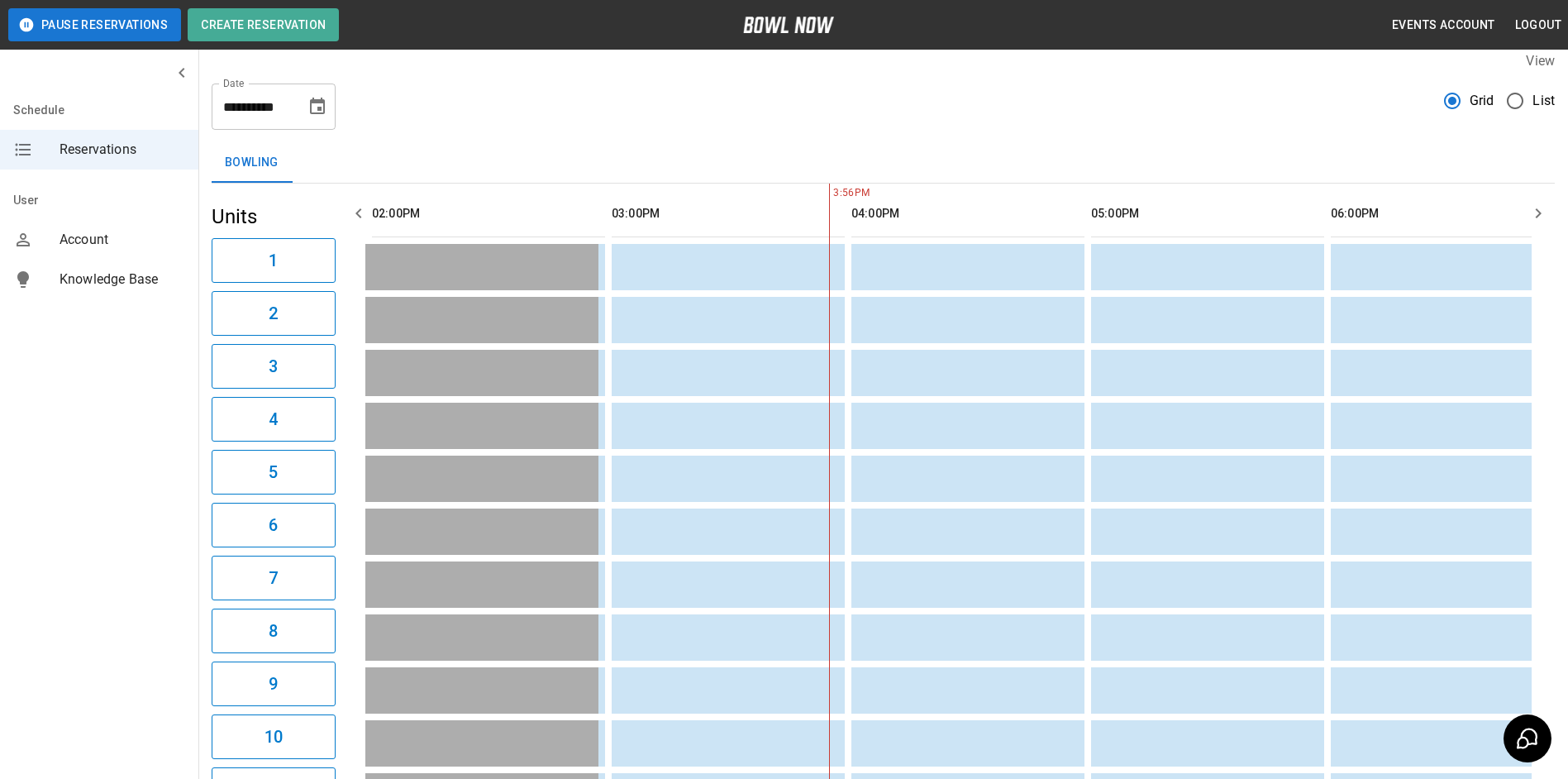
click at [1541, 217] on icon "button" at bounding box center [1537, 213] width 19 height 19
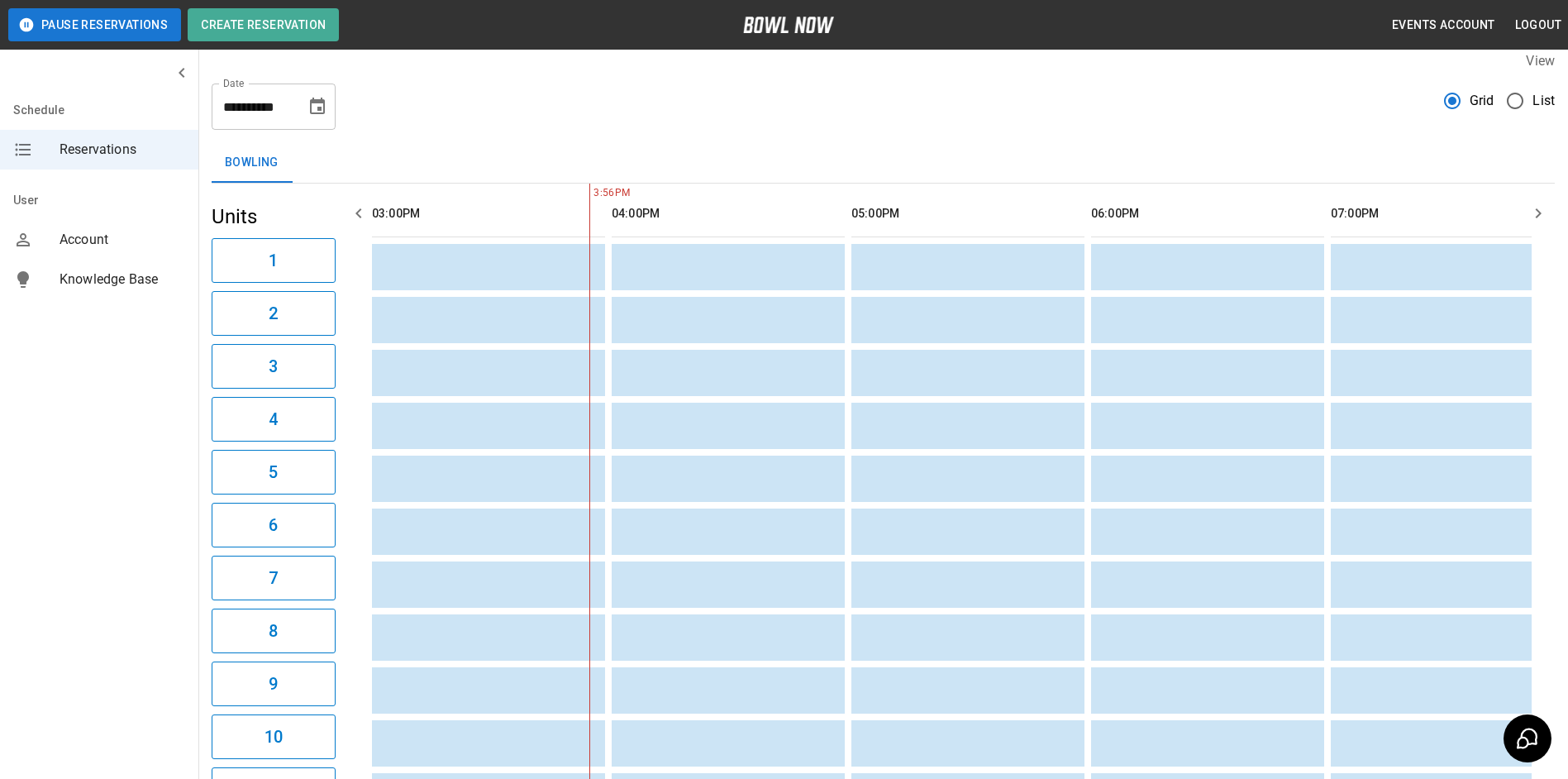
click at [1541, 217] on icon "button" at bounding box center [1537, 213] width 19 height 19
click at [328, 93] on button "Choose date, selected date is Apr 25, 2026" at bounding box center [317, 107] width 33 height 33
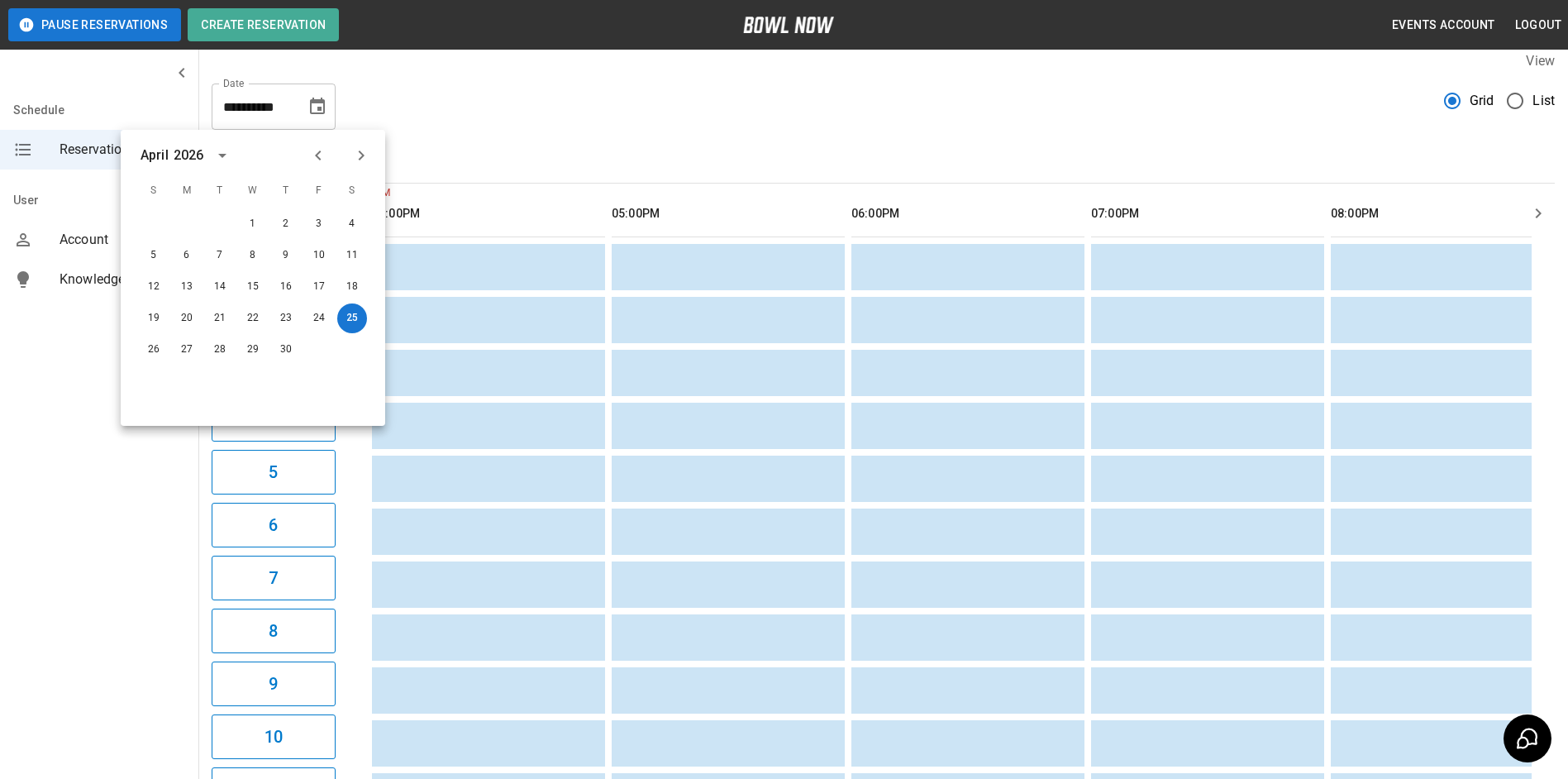
click at [206, 152] on div "2026" at bounding box center [191, 155] width 35 height 19
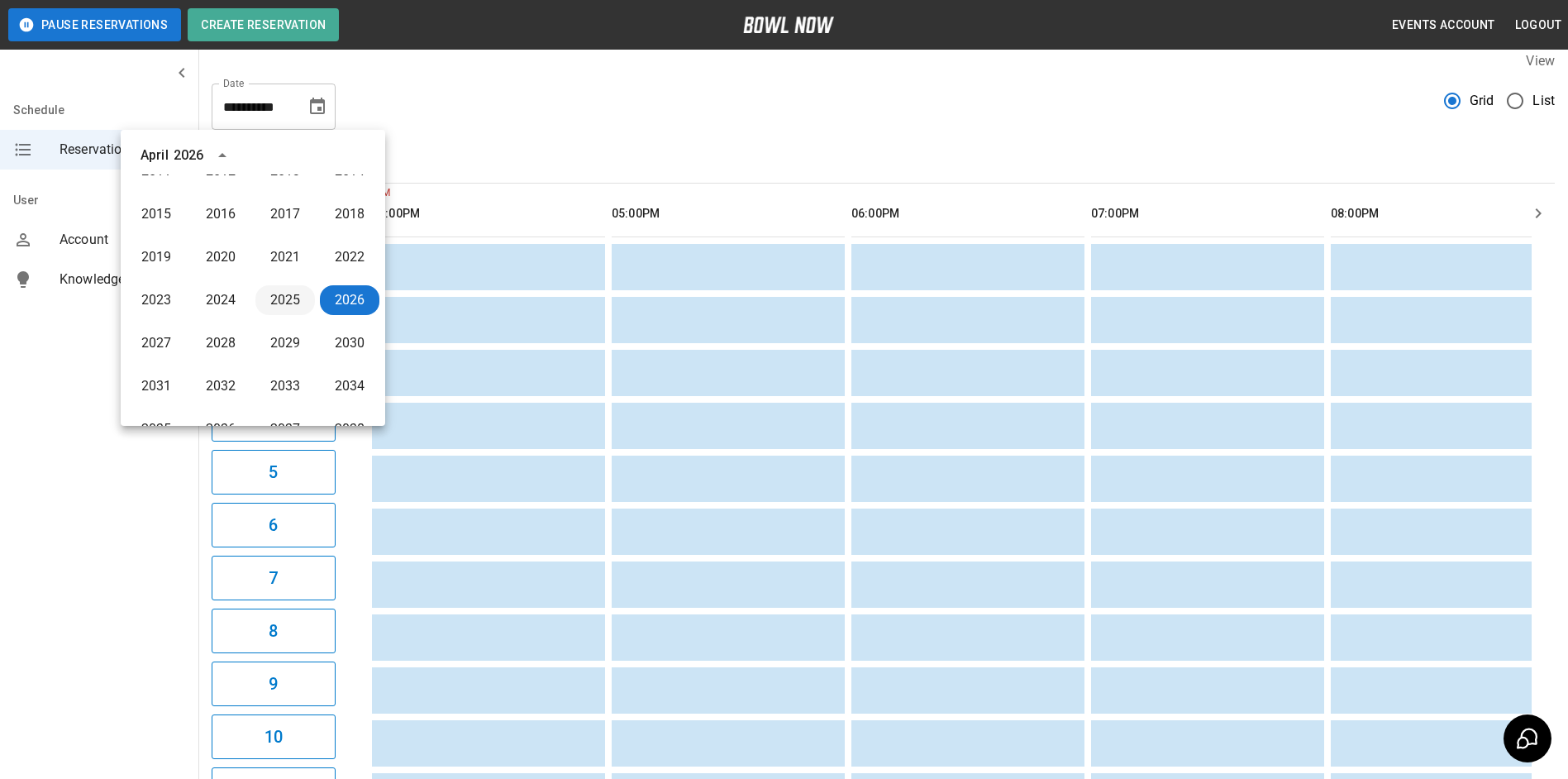
drag, startPoint x: 282, startPoint y: 307, endPoint x: 290, endPoint y: 293, distance: 16.1
click at [292, 303] on button "2025" at bounding box center [285, 300] width 59 height 30
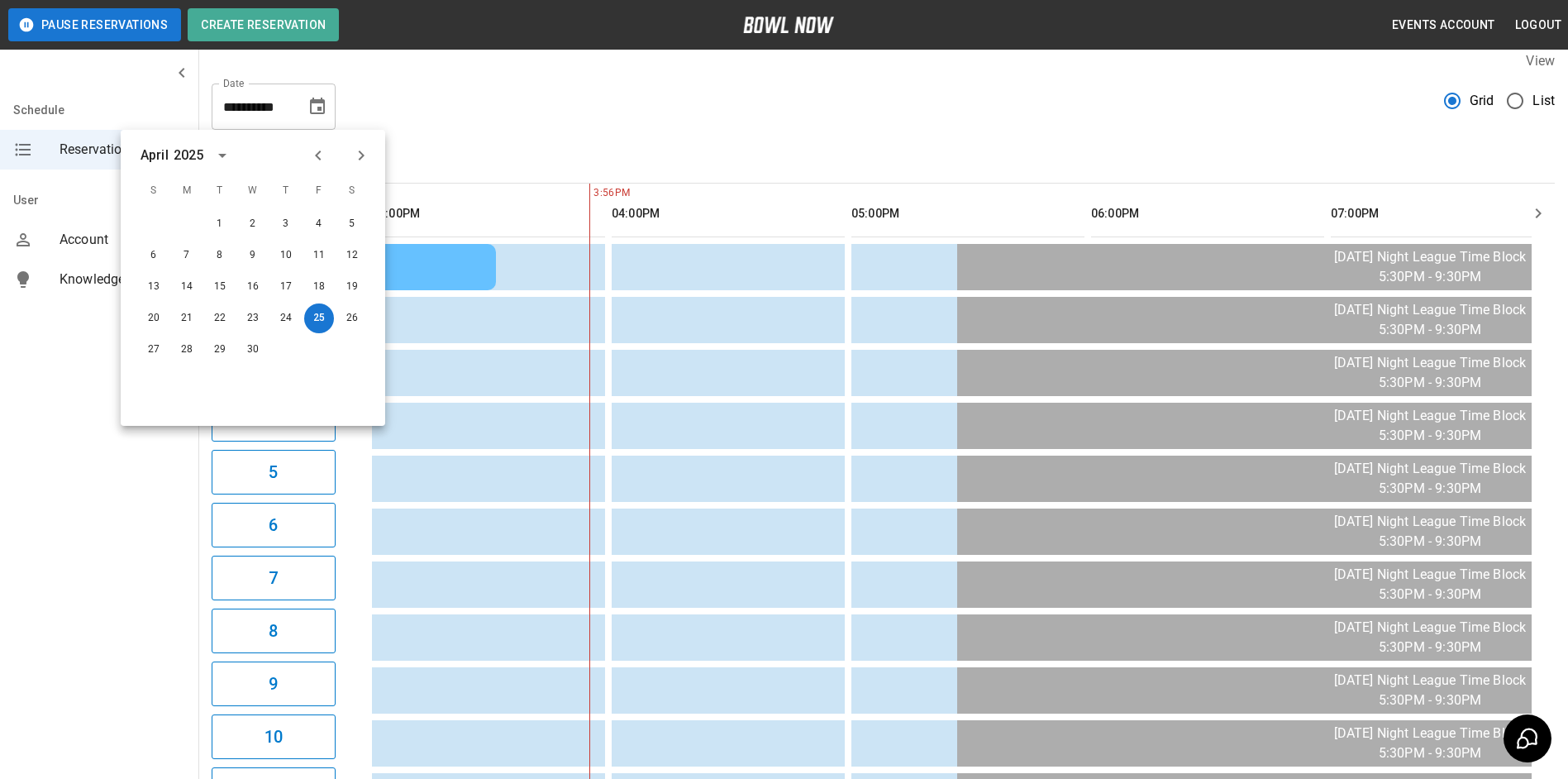
click at [314, 108] on icon "Choose date, selected date is Apr 25, 2025" at bounding box center [317, 106] width 19 height 19
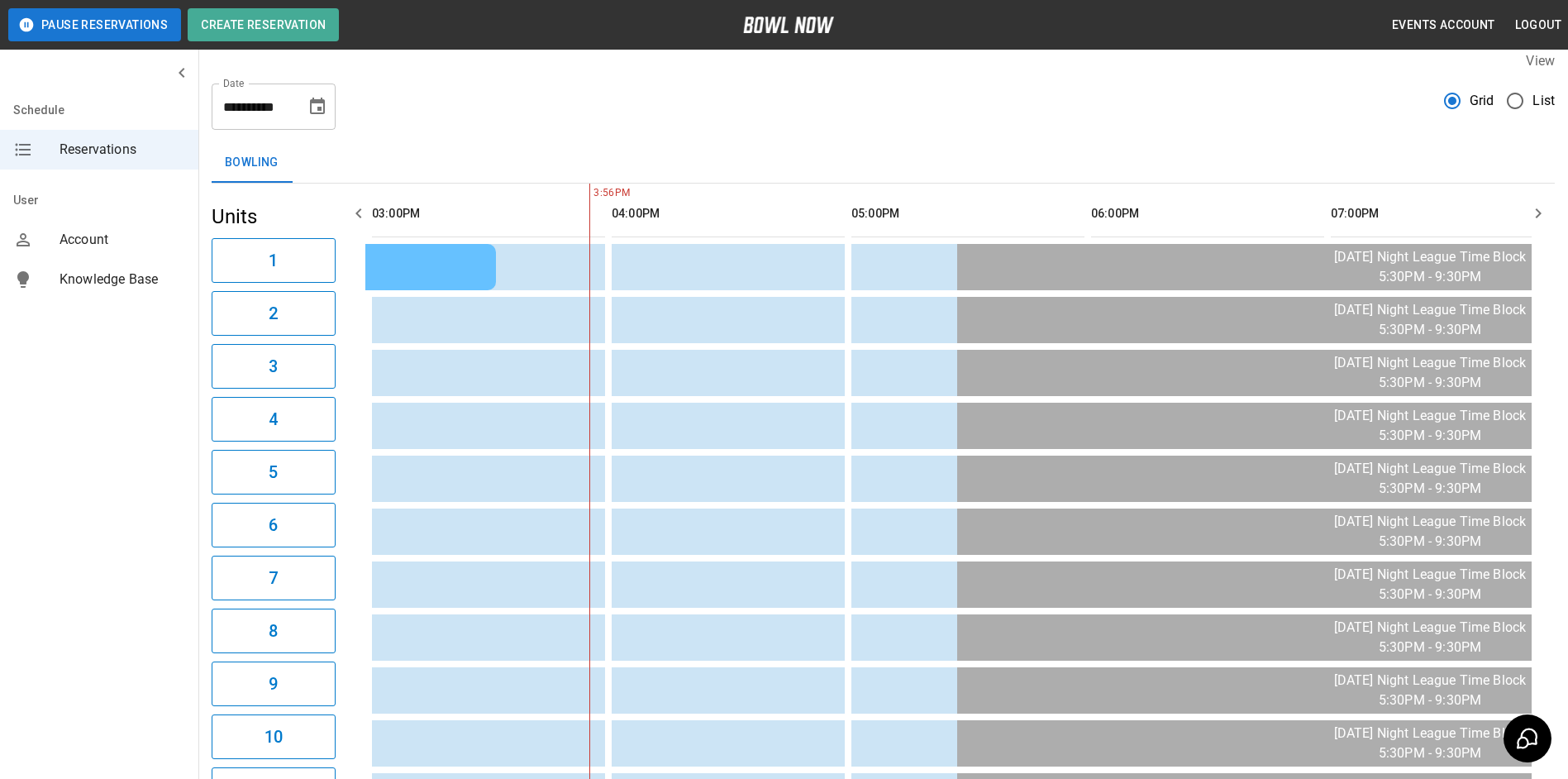
click at [314, 108] on icon "Choose date, selected date is Apr 25, 2025" at bounding box center [317, 106] width 19 height 19
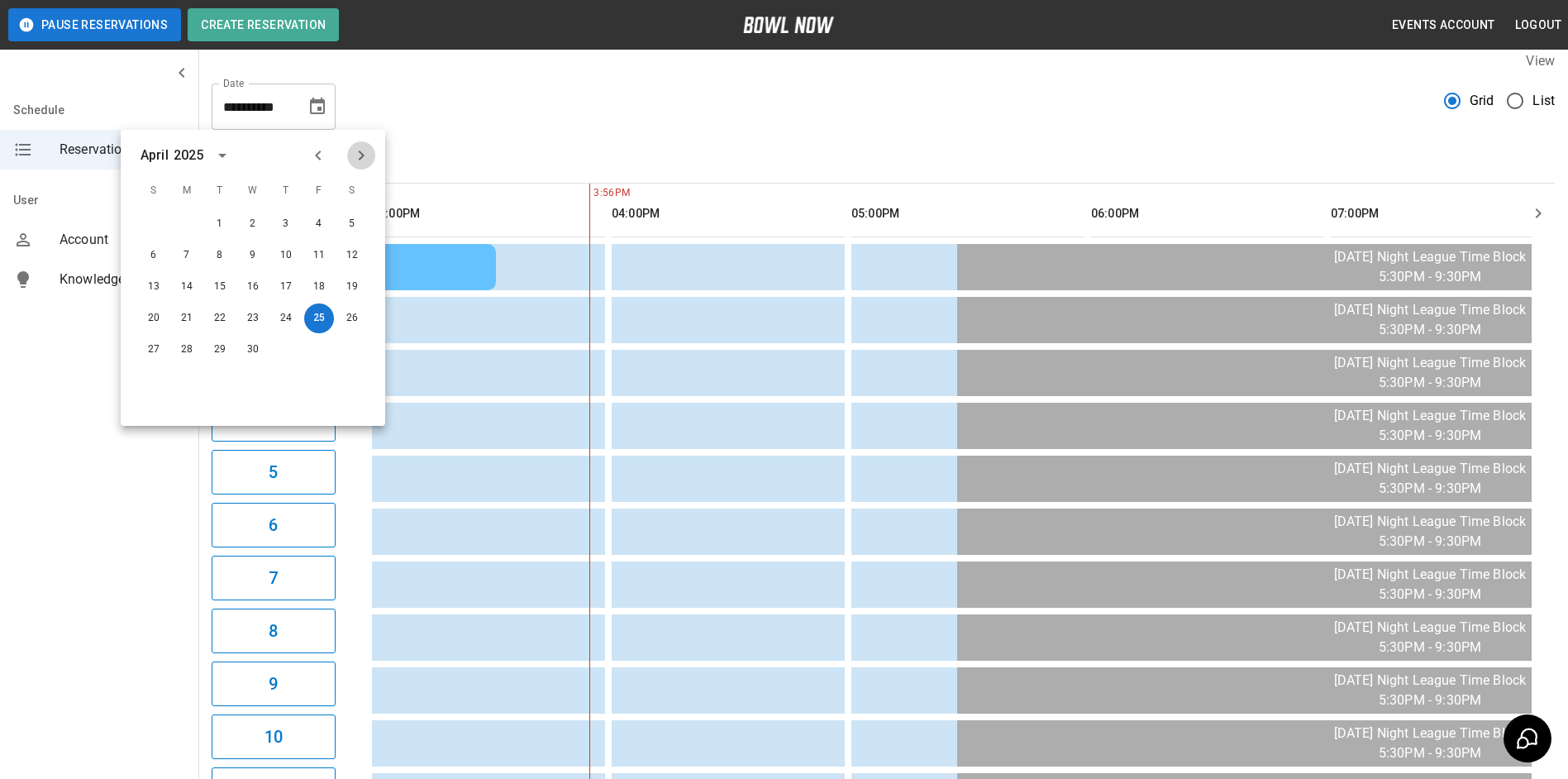
click at [355, 164] on icon "Next month" at bounding box center [360, 155] width 19 height 19
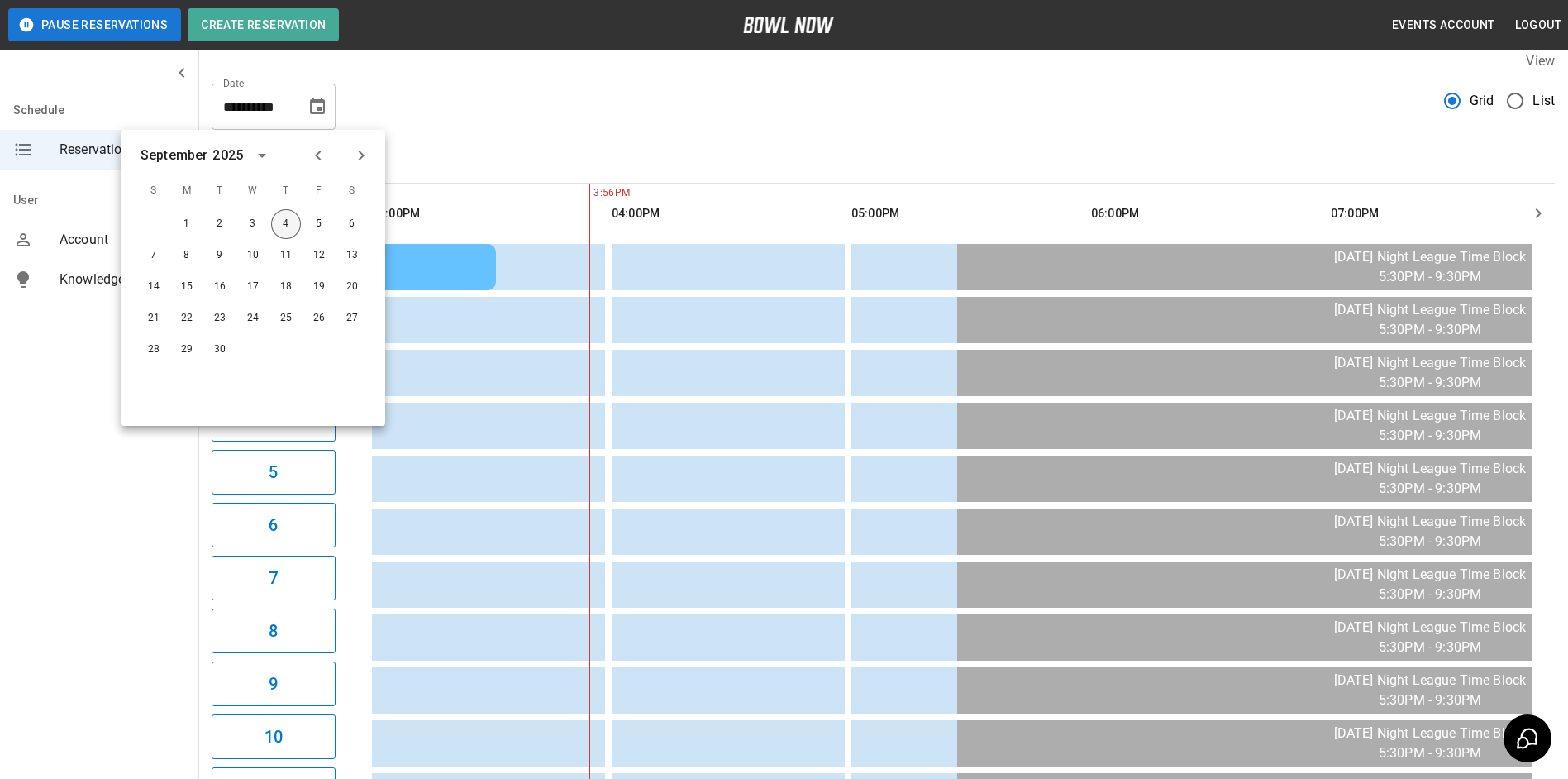
click at [279, 222] on button "4" at bounding box center [286, 224] width 30 height 30
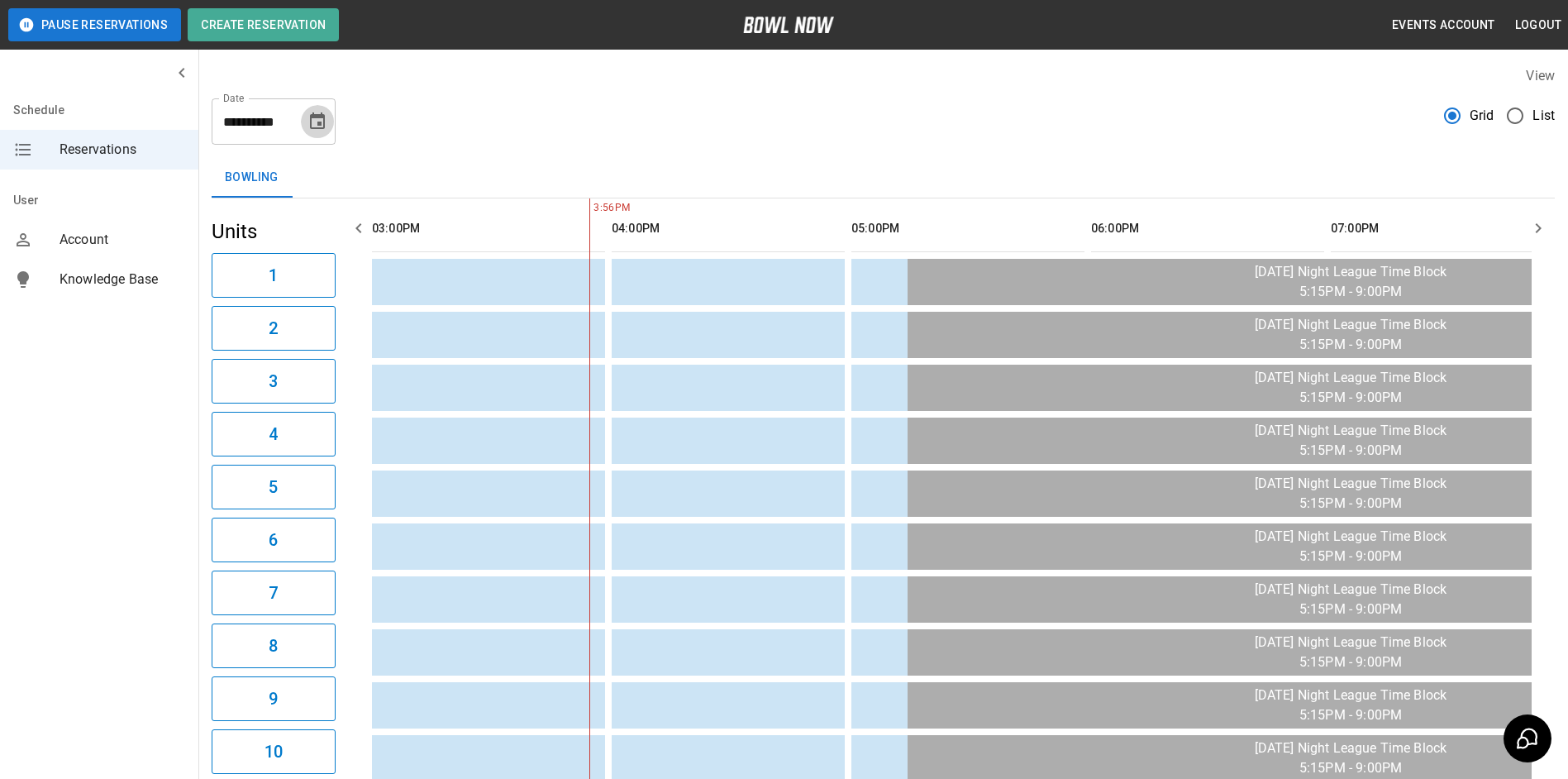
click at [320, 115] on icon "Choose date, selected date is Sep 4, 2025" at bounding box center [317, 121] width 15 height 17
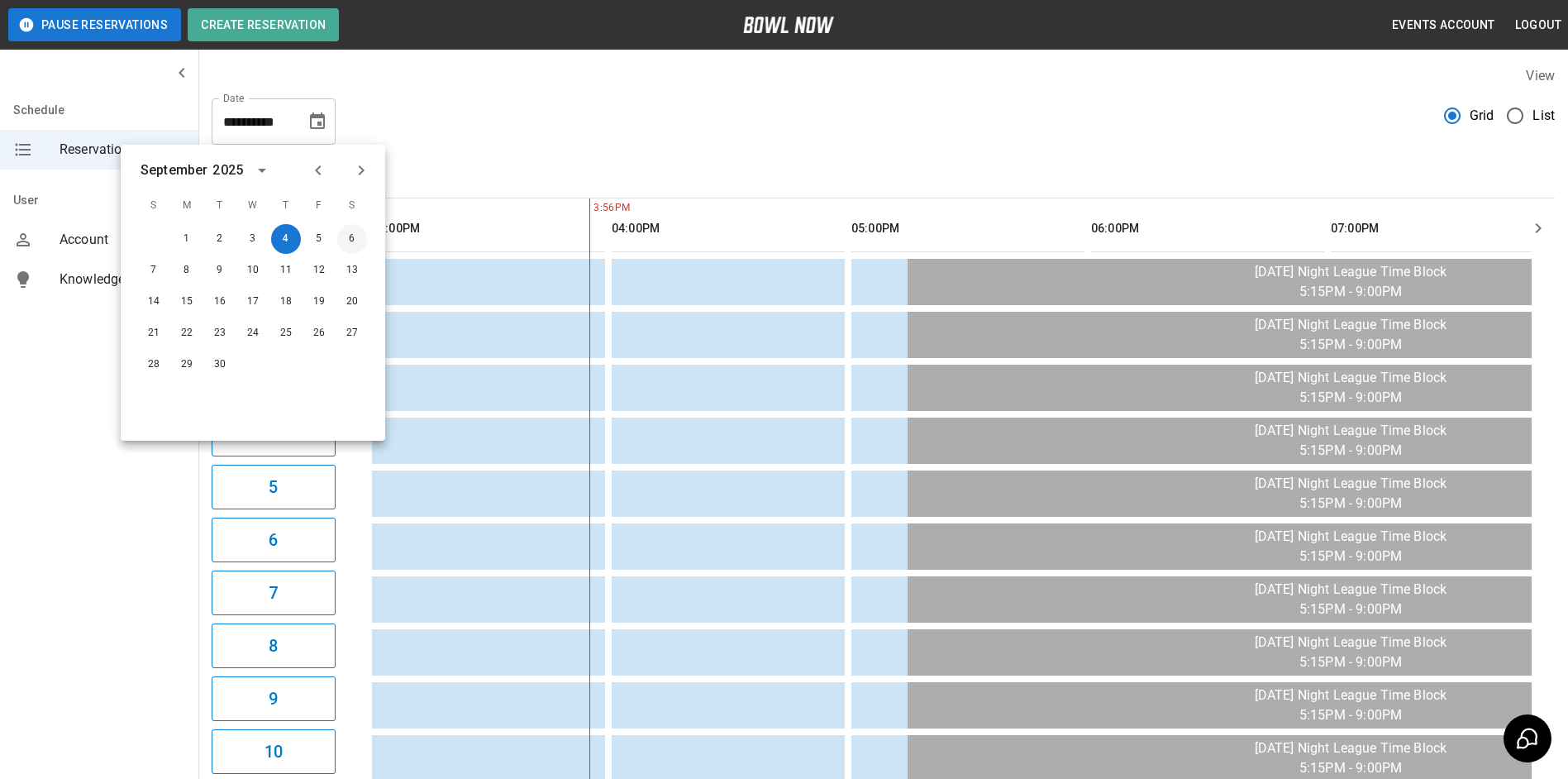
click at [350, 238] on button "6" at bounding box center [352, 239] width 30 height 30
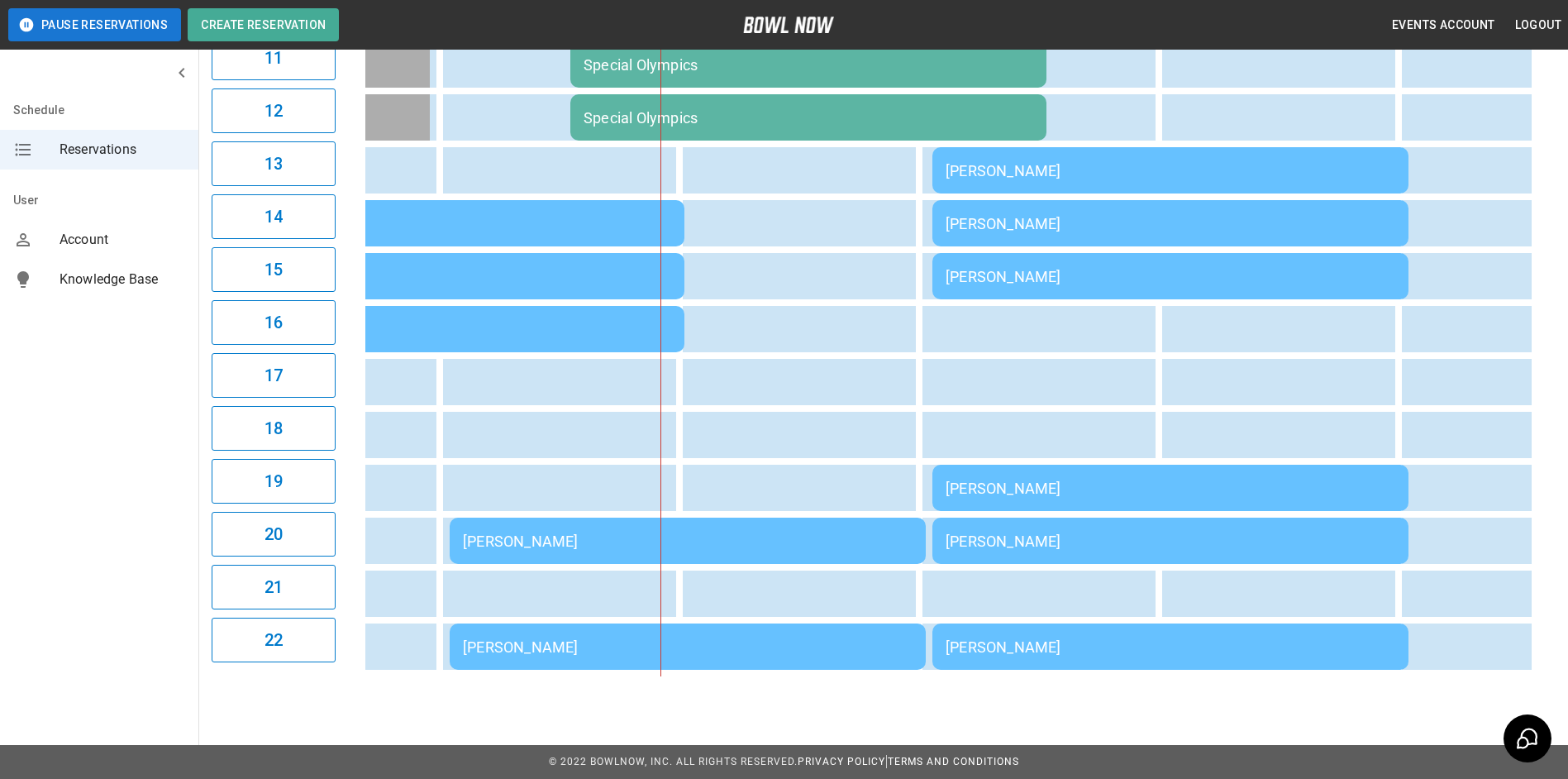
click at [1003, 267] on div "[PERSON_NAME]" at bounding box center [1171, 276] width 449 height 18
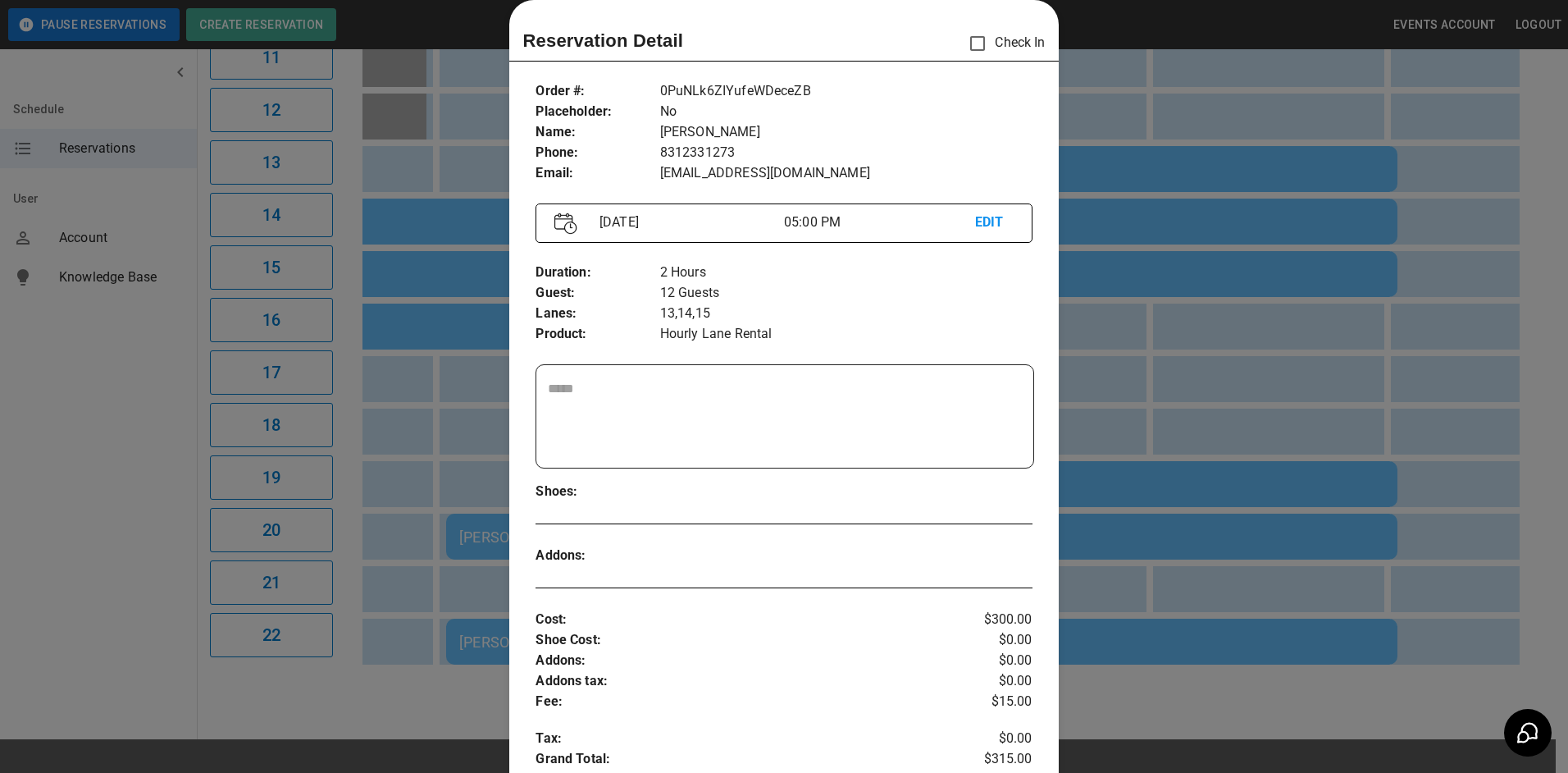
click at [1103, 379] on div at bounding box center [784, 386] width 1568 height 773
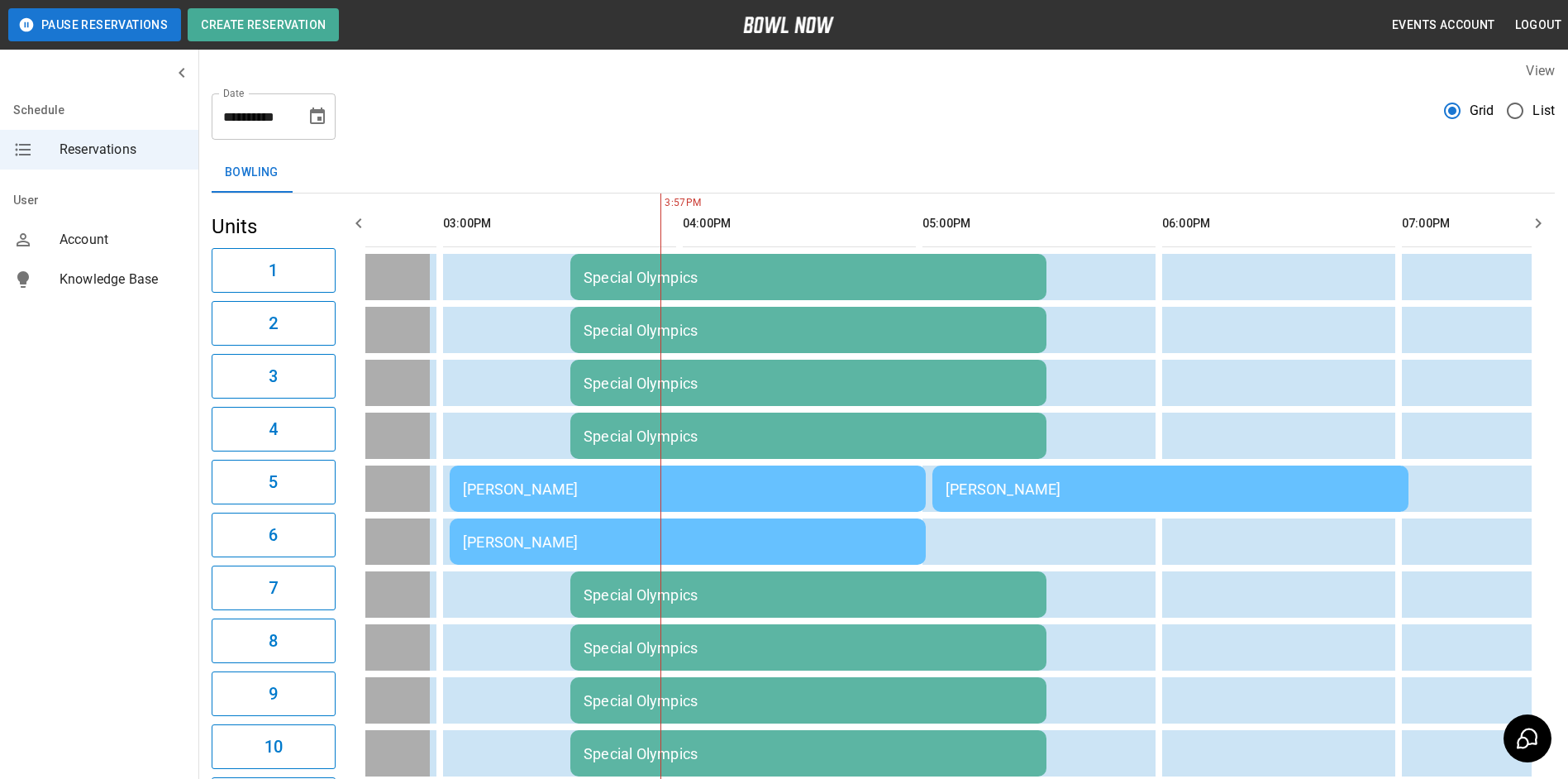
scroll to position [0, 0]
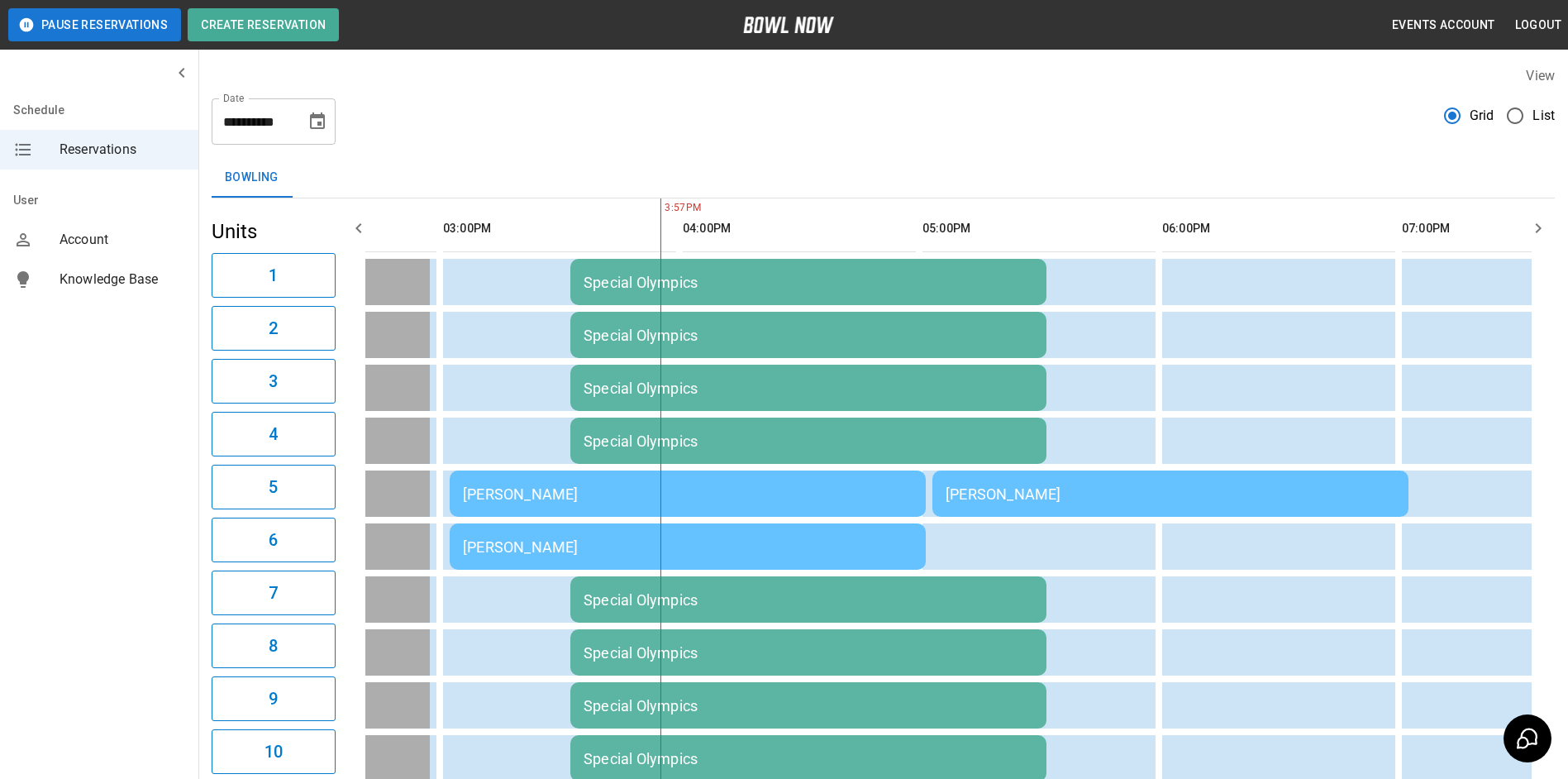
click at [309, 127] on icon "Choose date, selected date is Sep 6, 2025" at bounding box center [317, 121] width 19 height 19
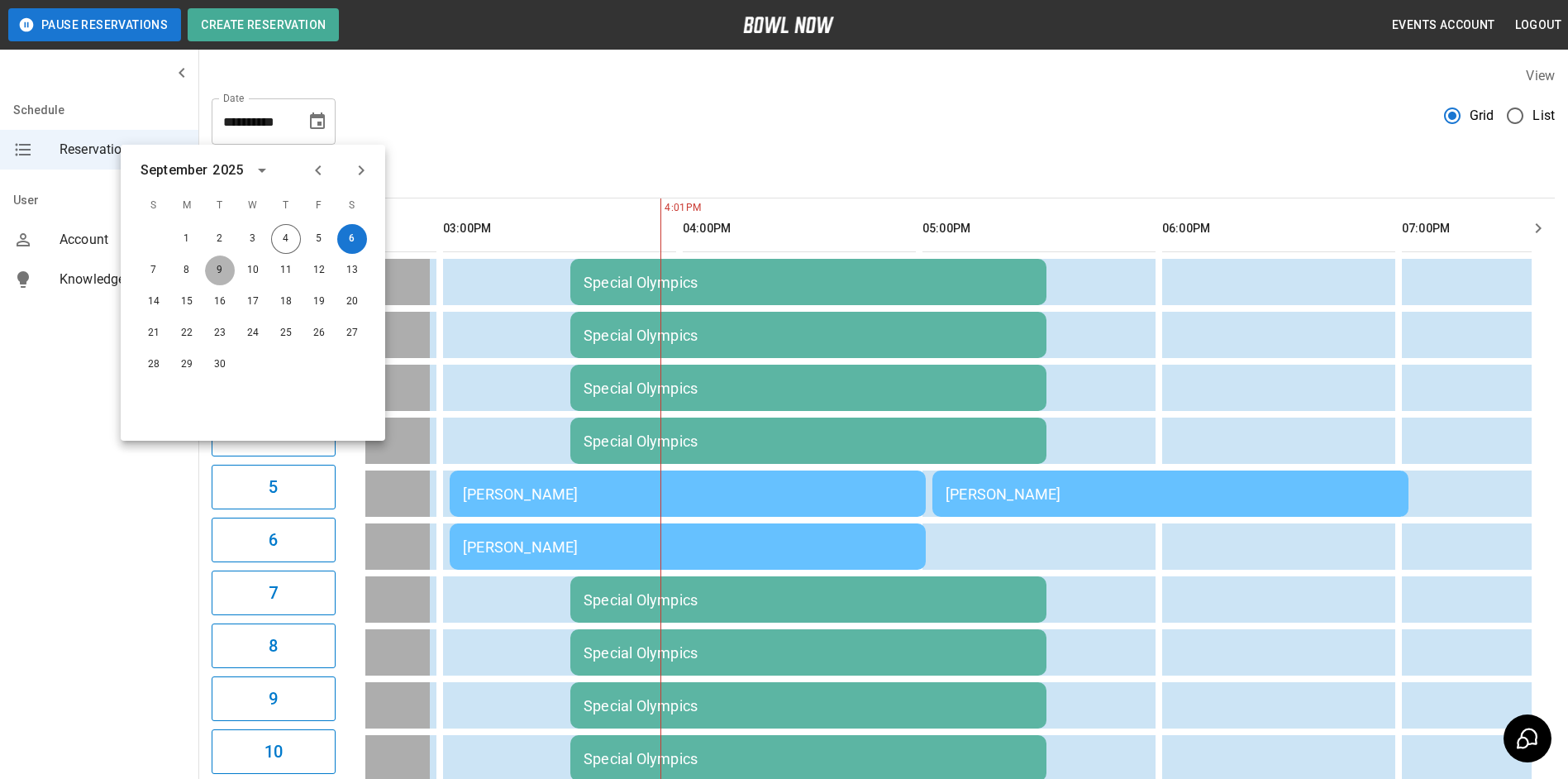
click at [218, 272] on button "9" at bounding box center [220, 270] width 30 height 30
type input "**********"
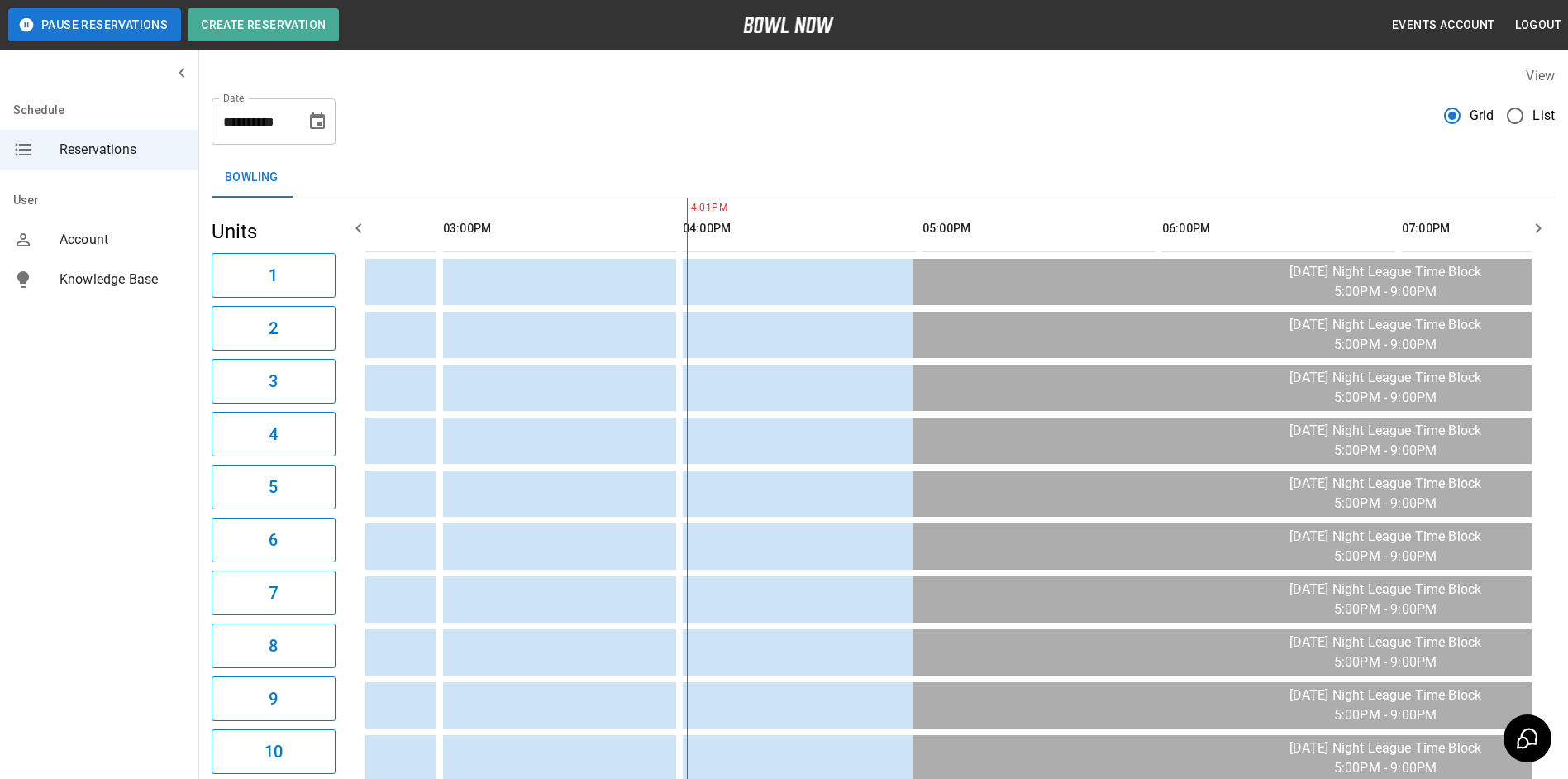
scroll to position [0, 1199]
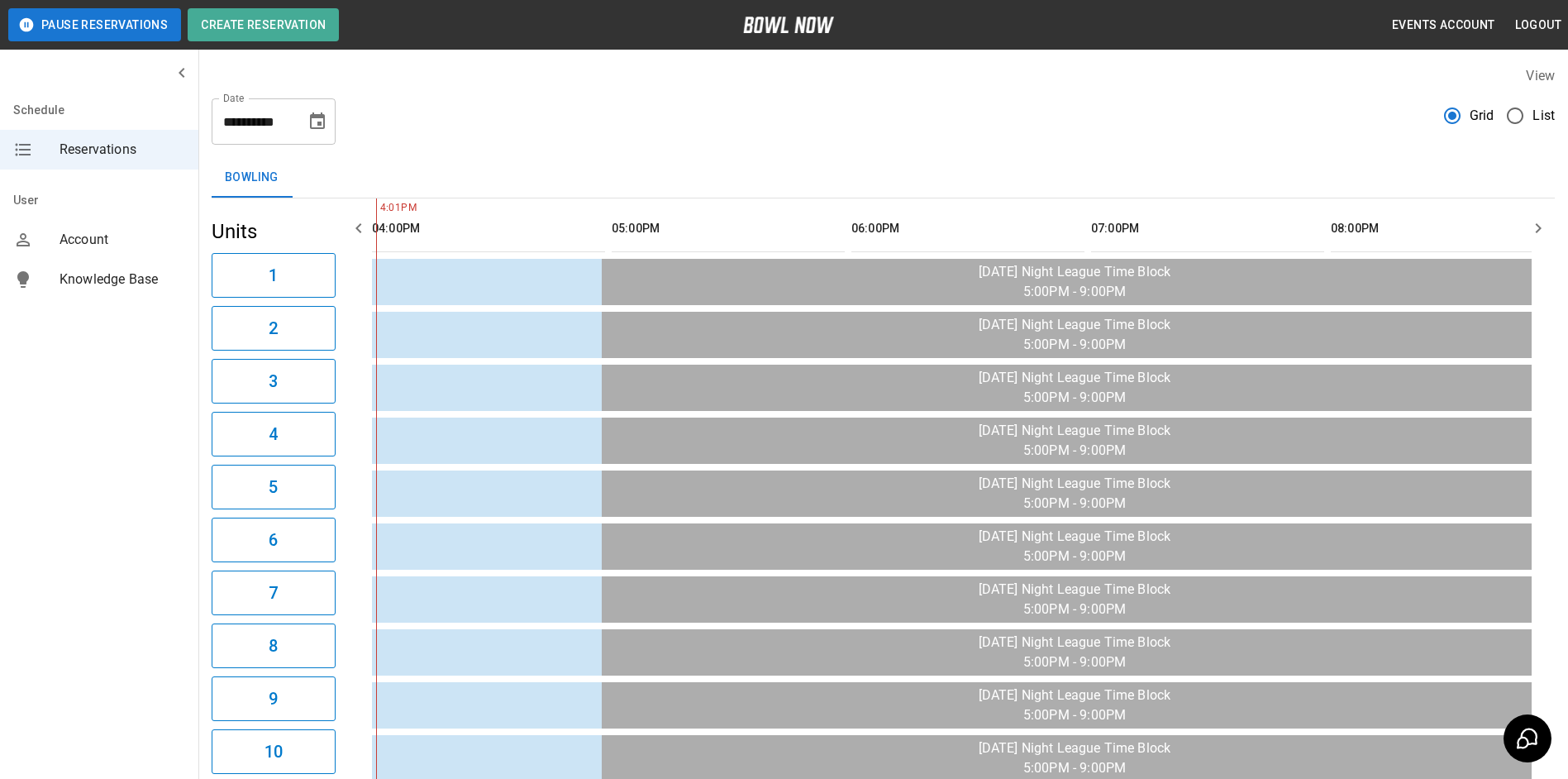
click at [357, 229] on icon "button" at bounding box center [358, 227] width 6 height 10
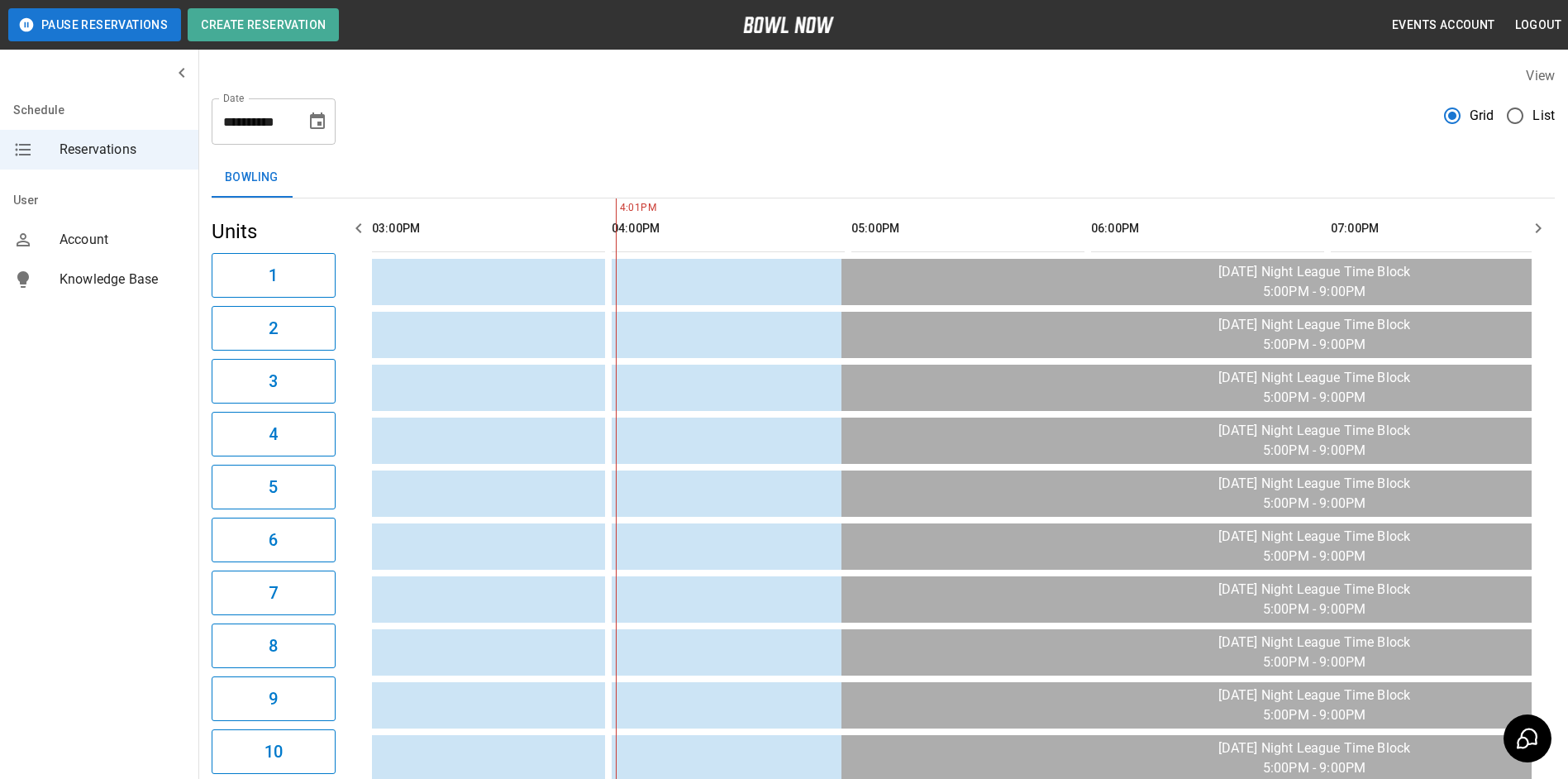
click at [357, 229] on icon "button" at bounding box center [358, 227] width 6 height 10
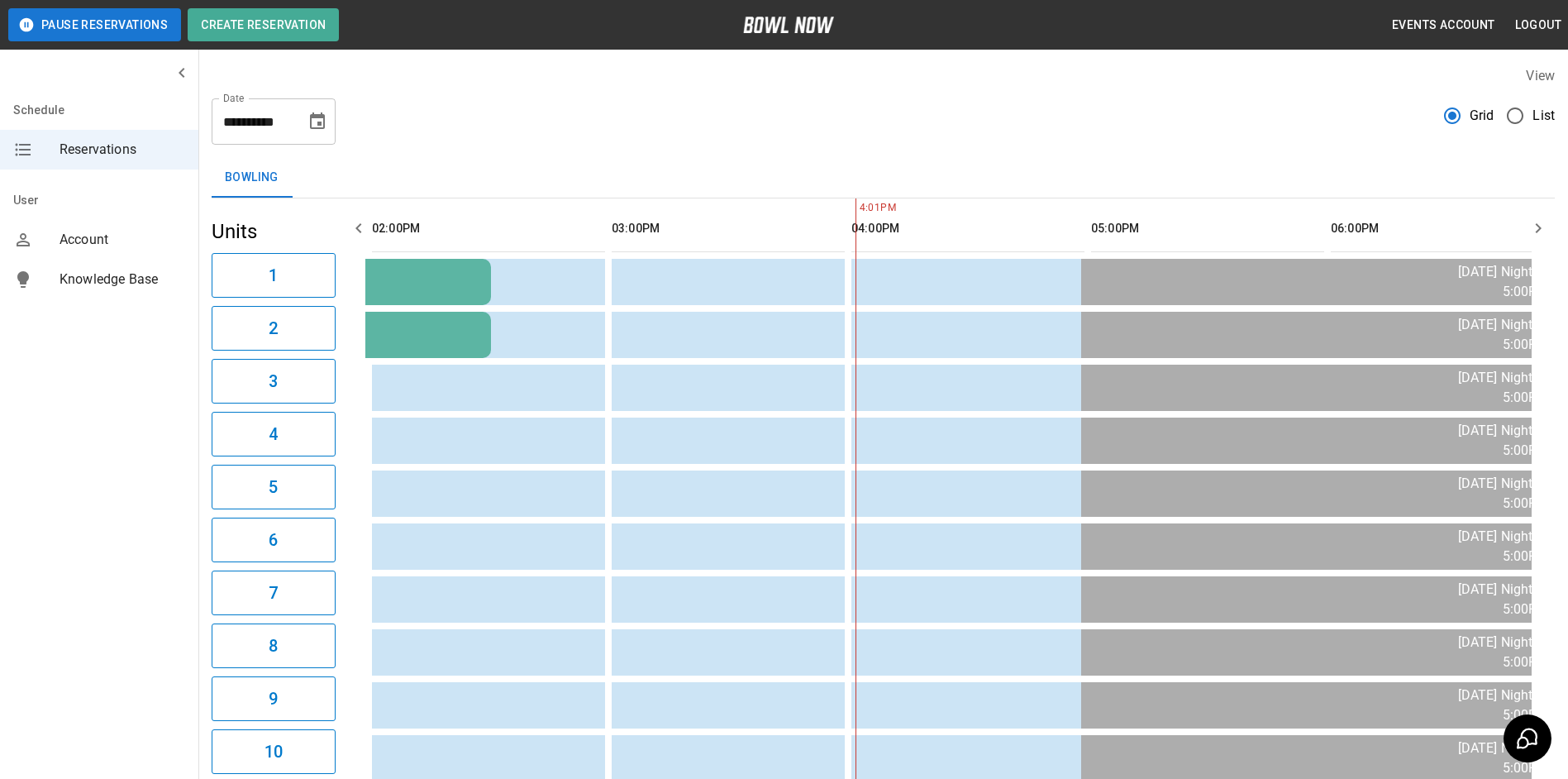
click at [357, 229] on icon "button" at bounding box center [358, 227] width 6 height 10
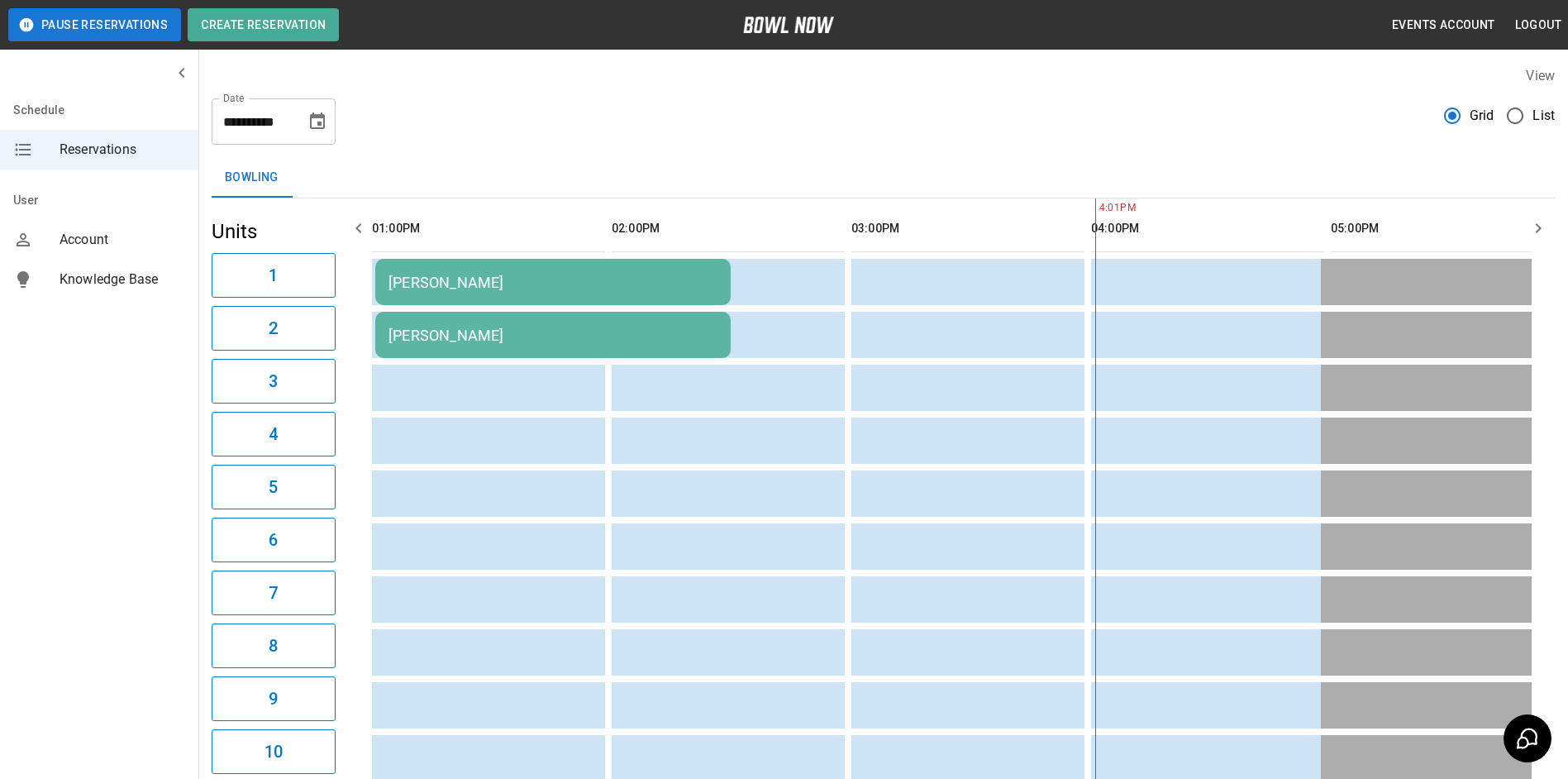
click at [357, 229] on icon "button" at bounding box center [358, 227] width 6 height 10
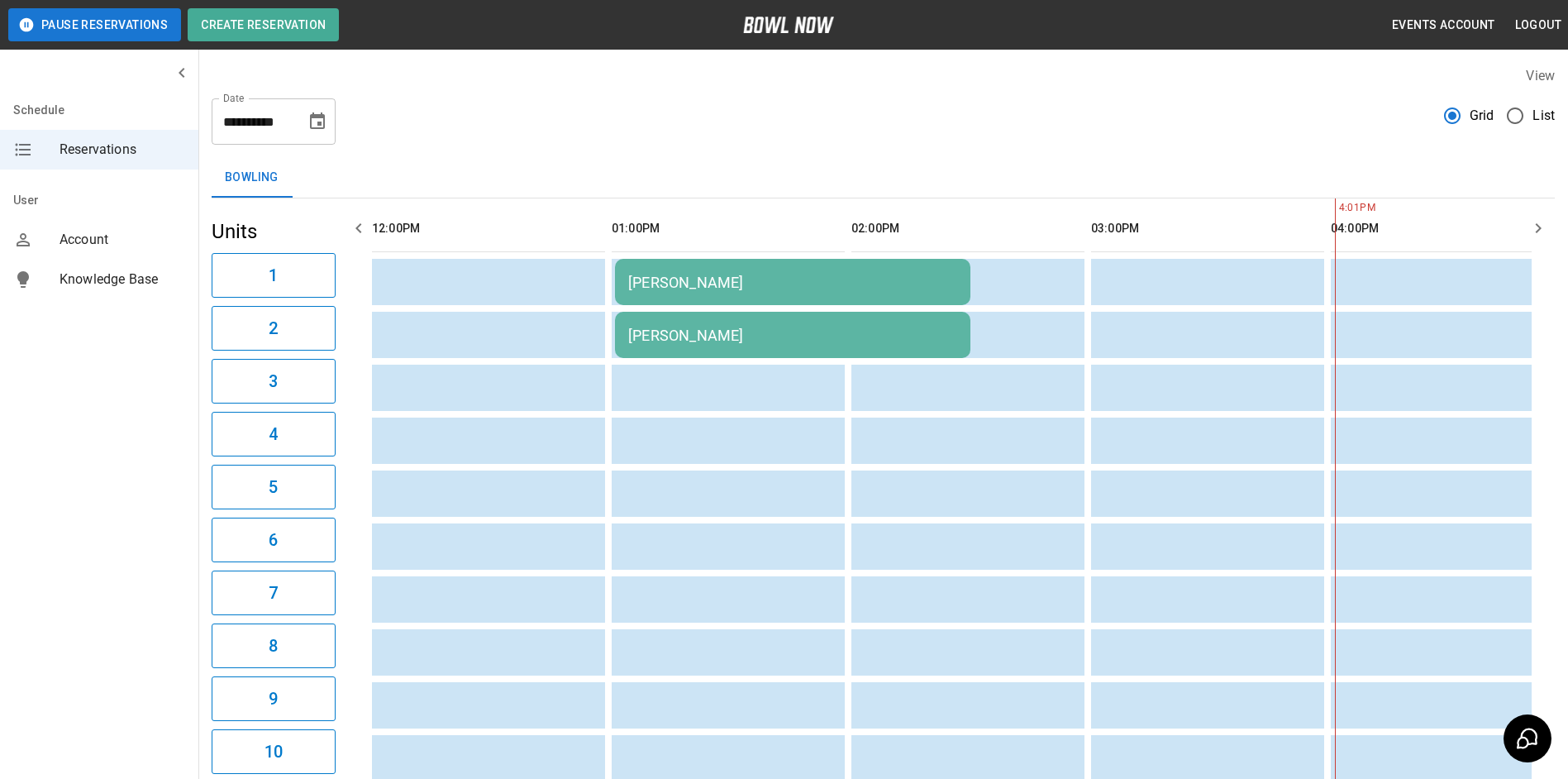
click at [357, 229] on icon "button" at bounding box center [358, 227] width 6 height 10
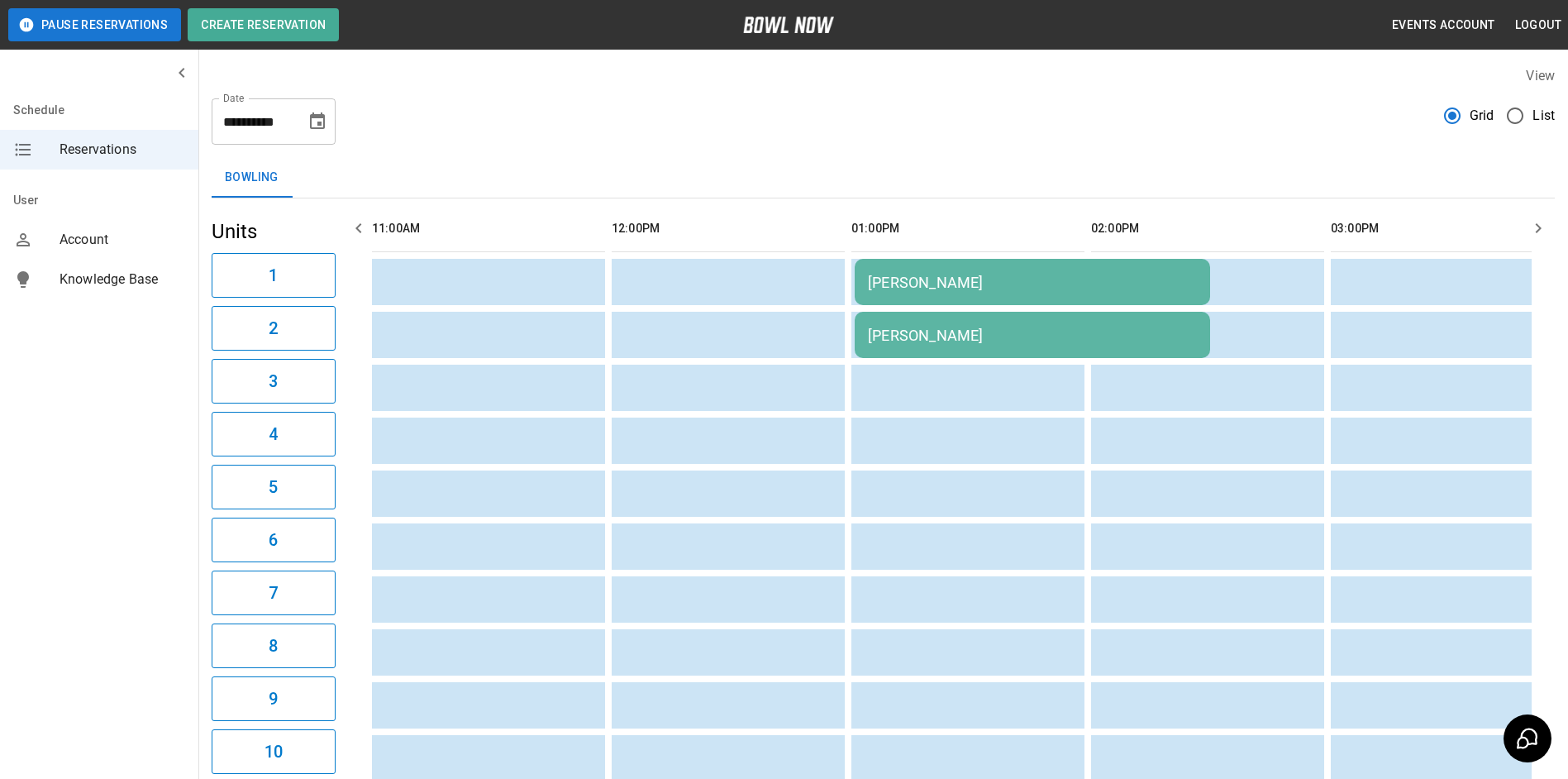
click at [357, 229] on icon "button" at bounding box center [358, 227] width 6 height 10
click at [1534, 227] on icon "button" at bounding box center [1537, 227] width 19 height 19
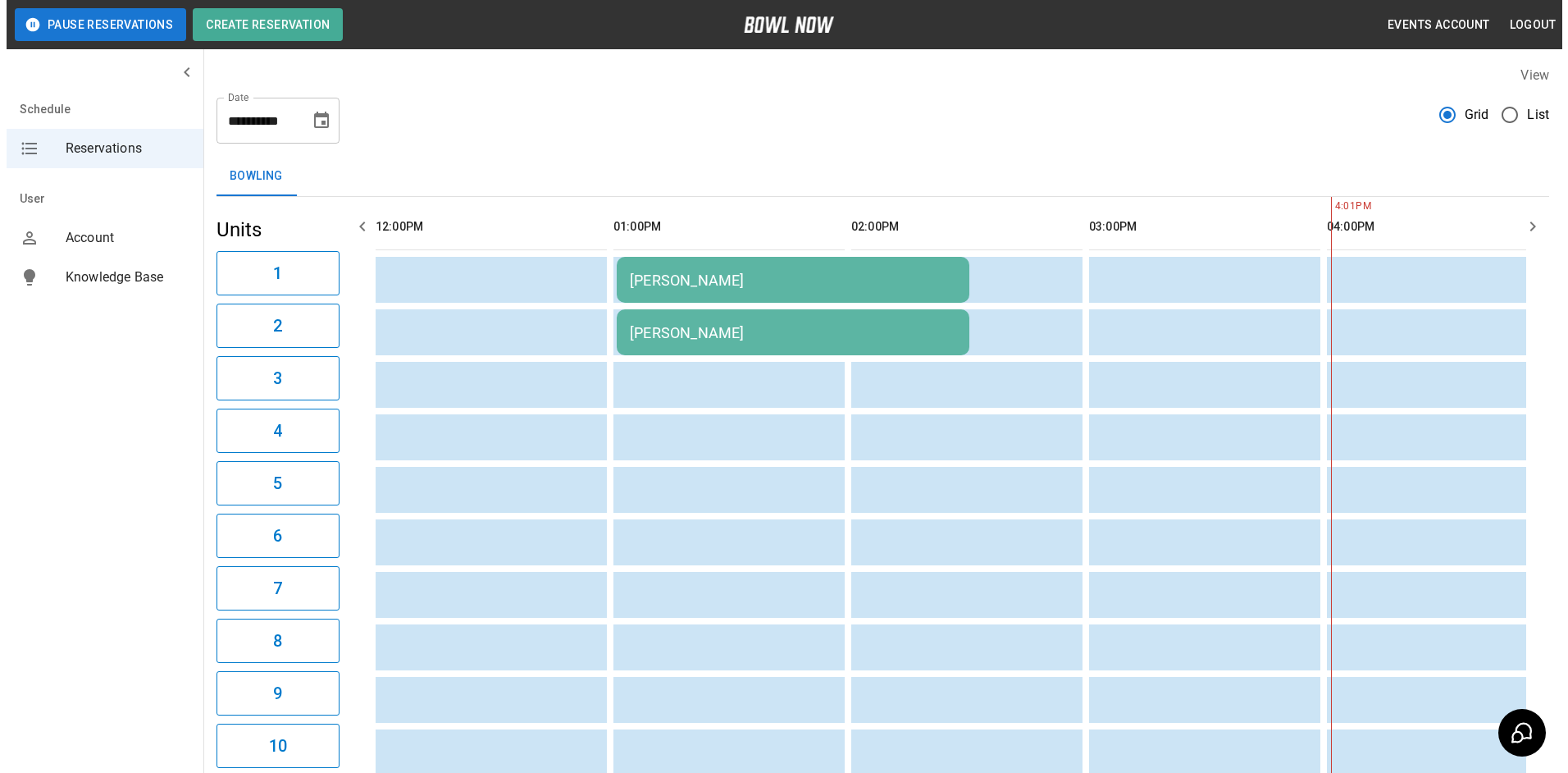
scroll to position [0, 238]
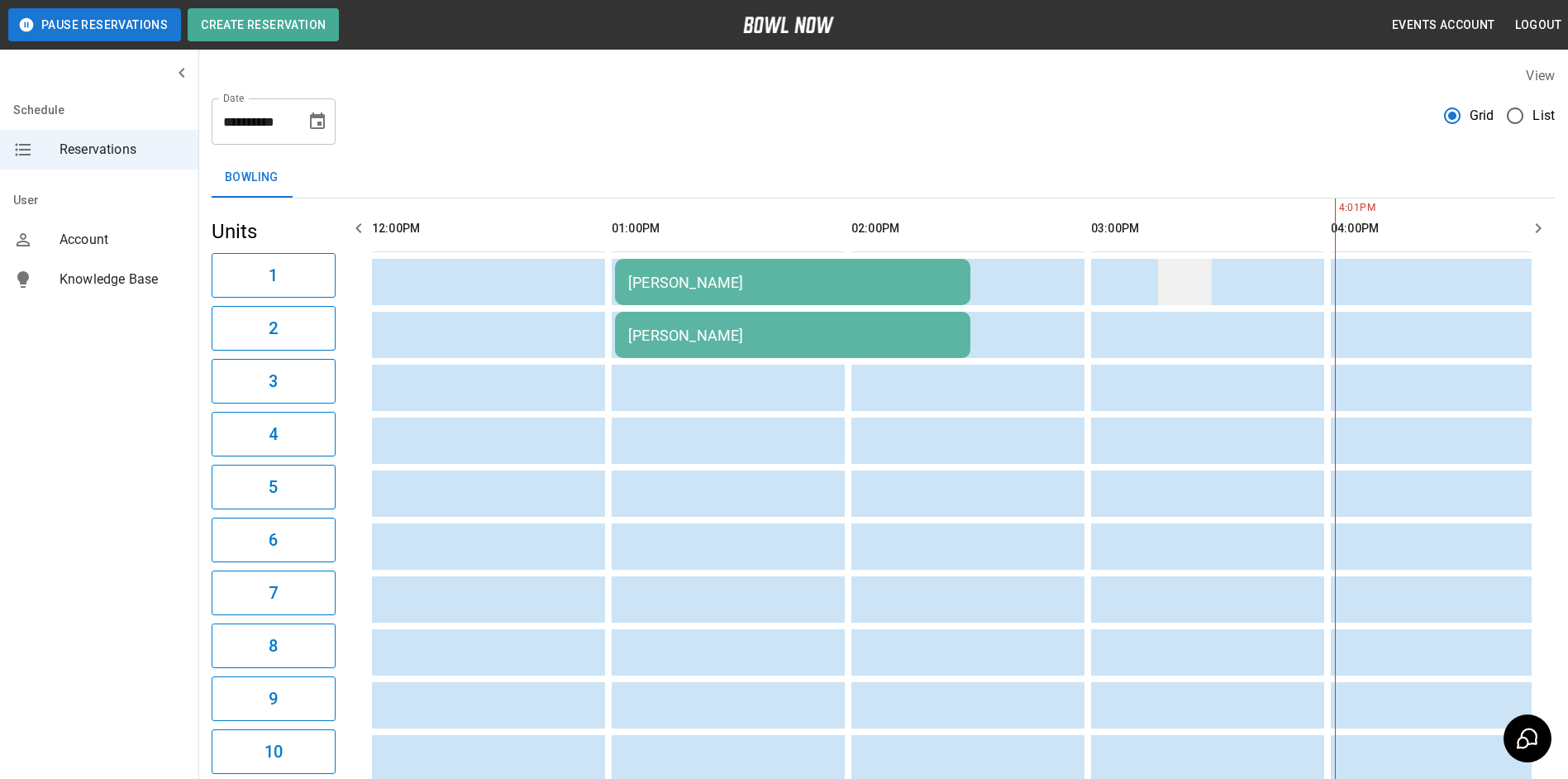
click at [1161, 279] on td "sticky table" at bounding box center [1185, 282] width 54 height 46
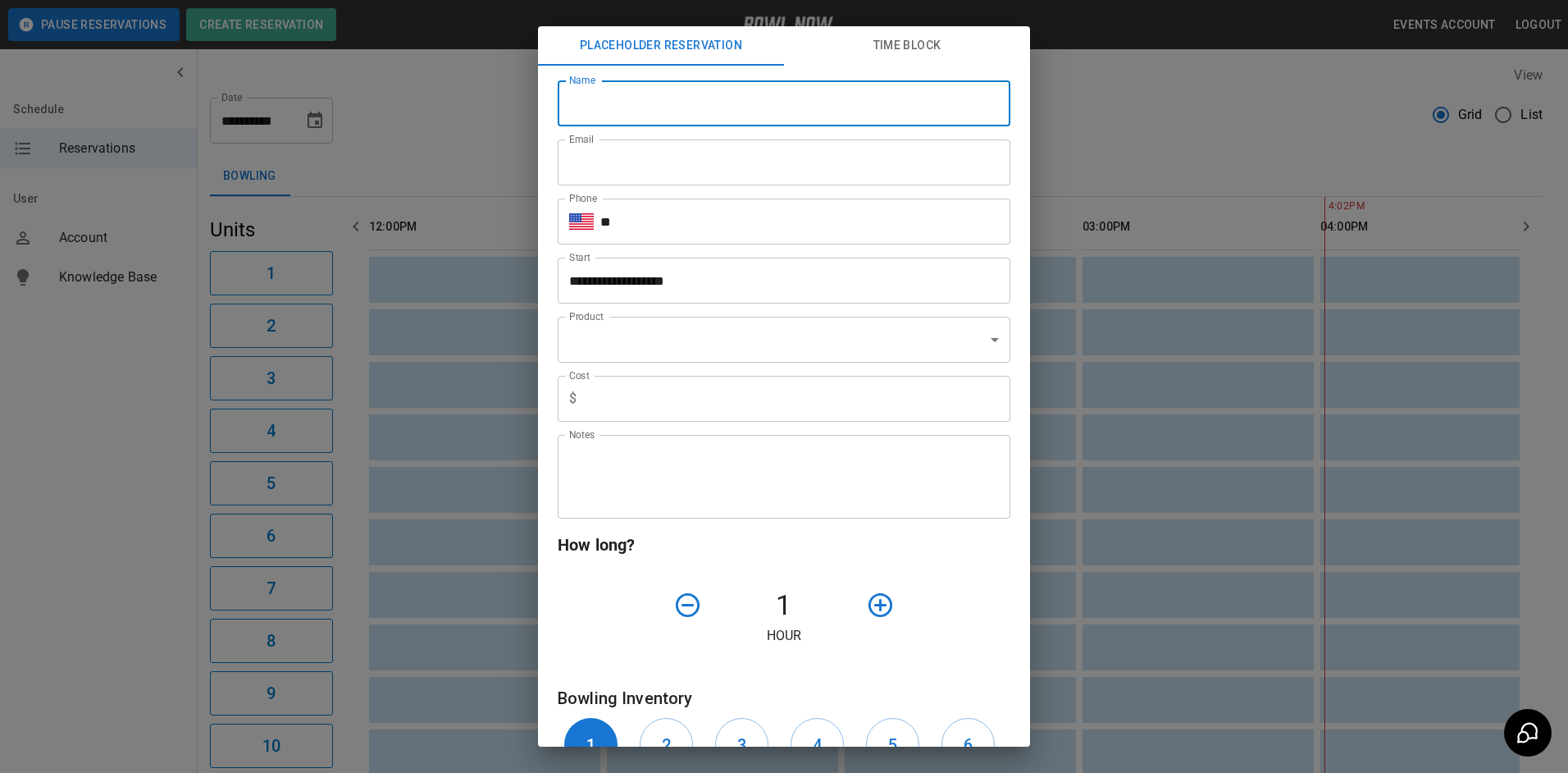
click at [837, 115] on input "Name" at bounding box center [783, 103] width 452 height 46
click at [835, 110] on input "Name" at bounding box center [783, 103] width 452 height 46
type input "**********"
click at [755, 235] on input "**" at bounding box center [805, 221] width 410 height 46
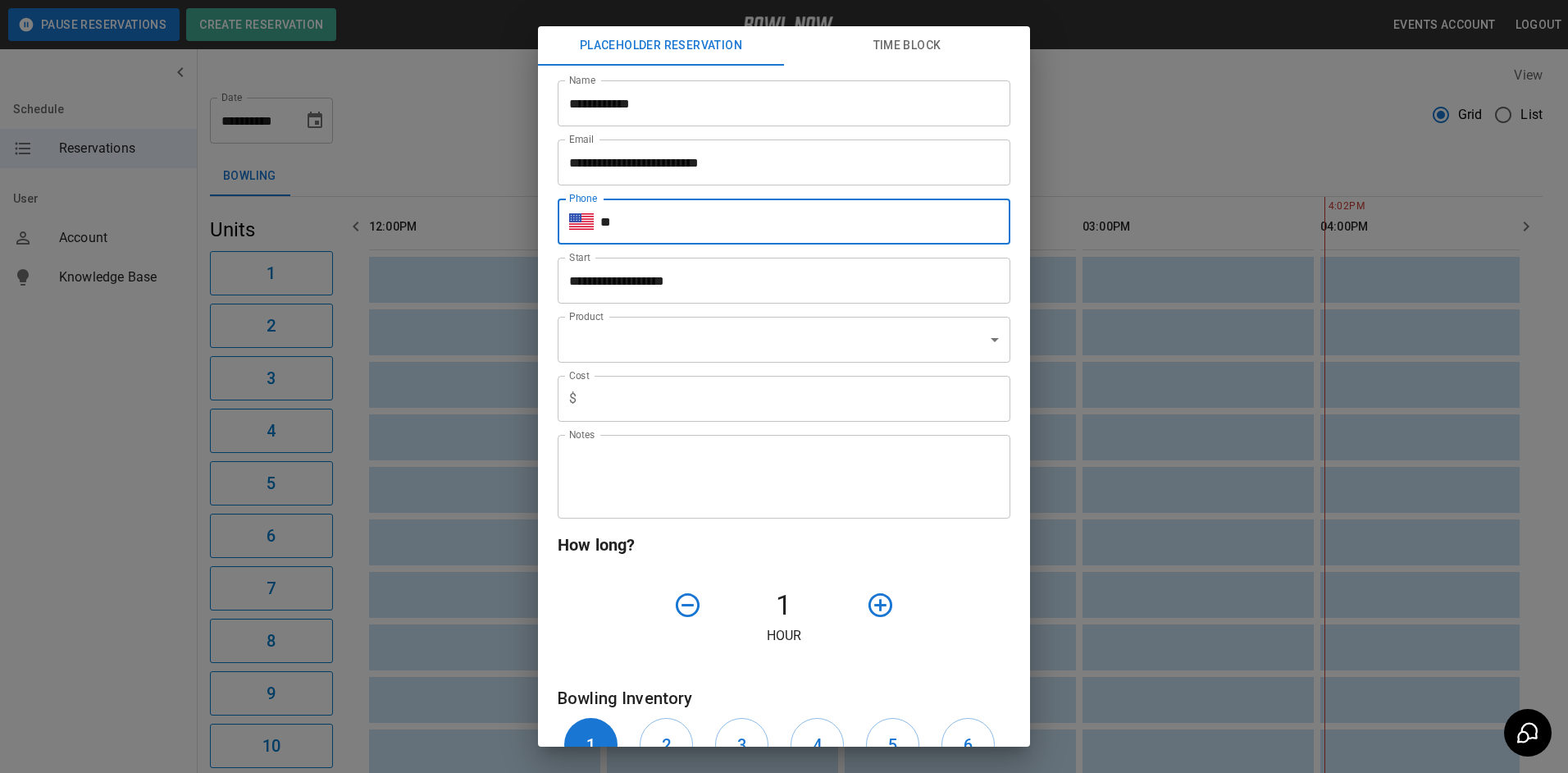
type input "**********"
click at [713, 345] on body "**********" at bounding box center [784, 756] width 1568 height 1514
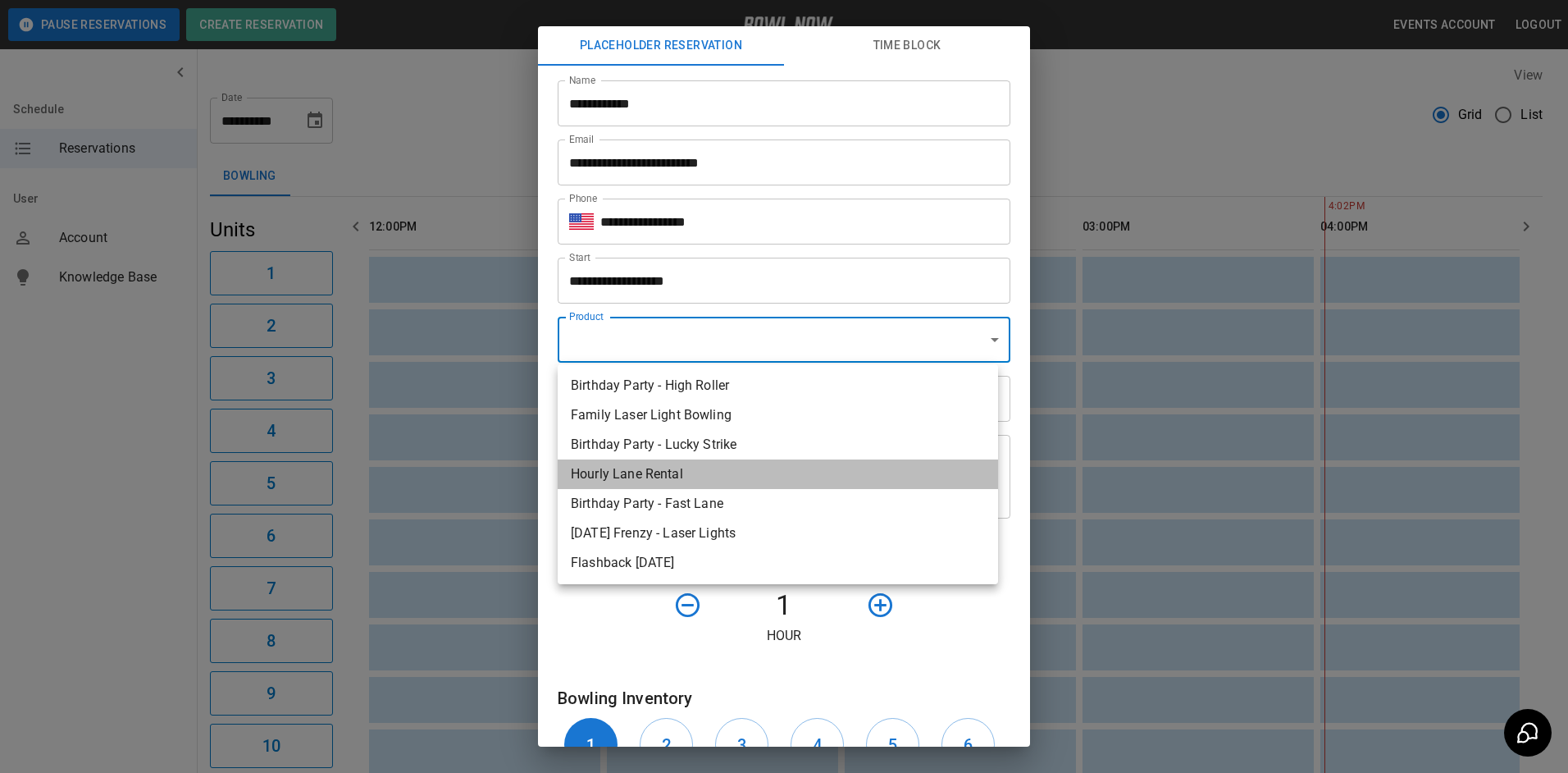
click at [702, 482] on li "Hourly Lane Rental" at bounding box center [778, 474] width 440 height 29
type input "**********"
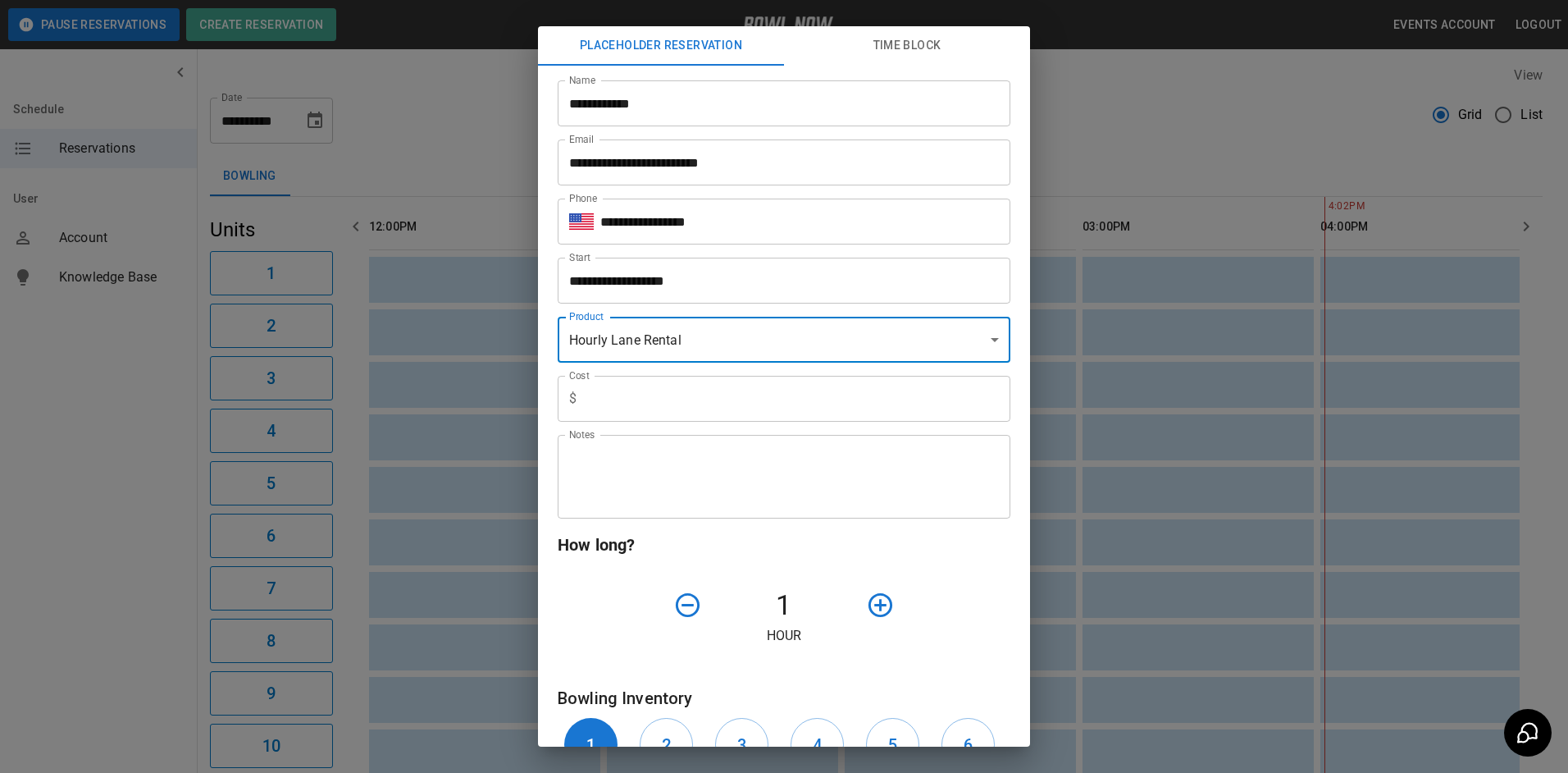
click at [702, 401] on input "text" at bounding box center [797, 399] width 427 height 46
type input "***"
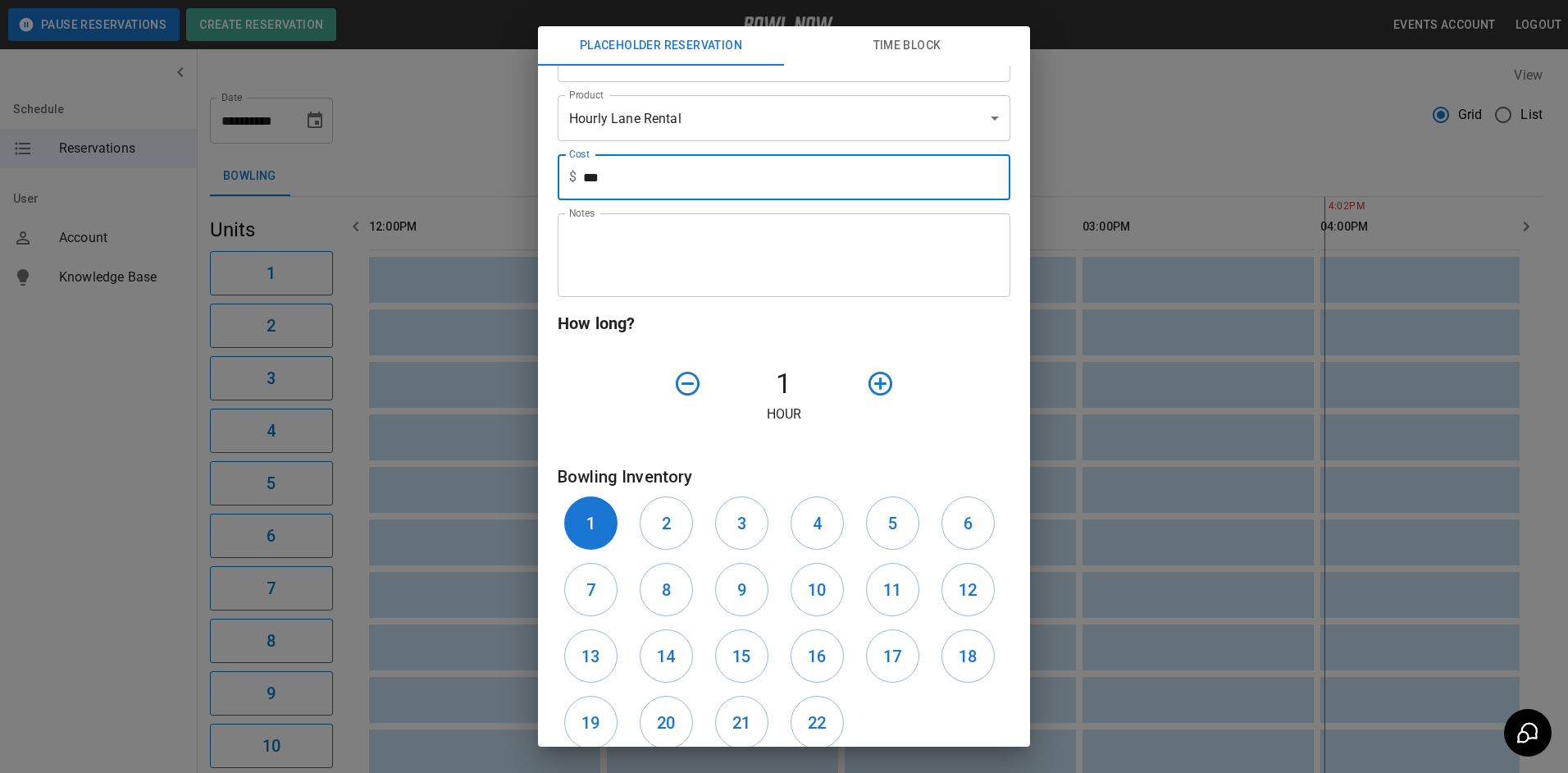
scroll to position [246, 0]
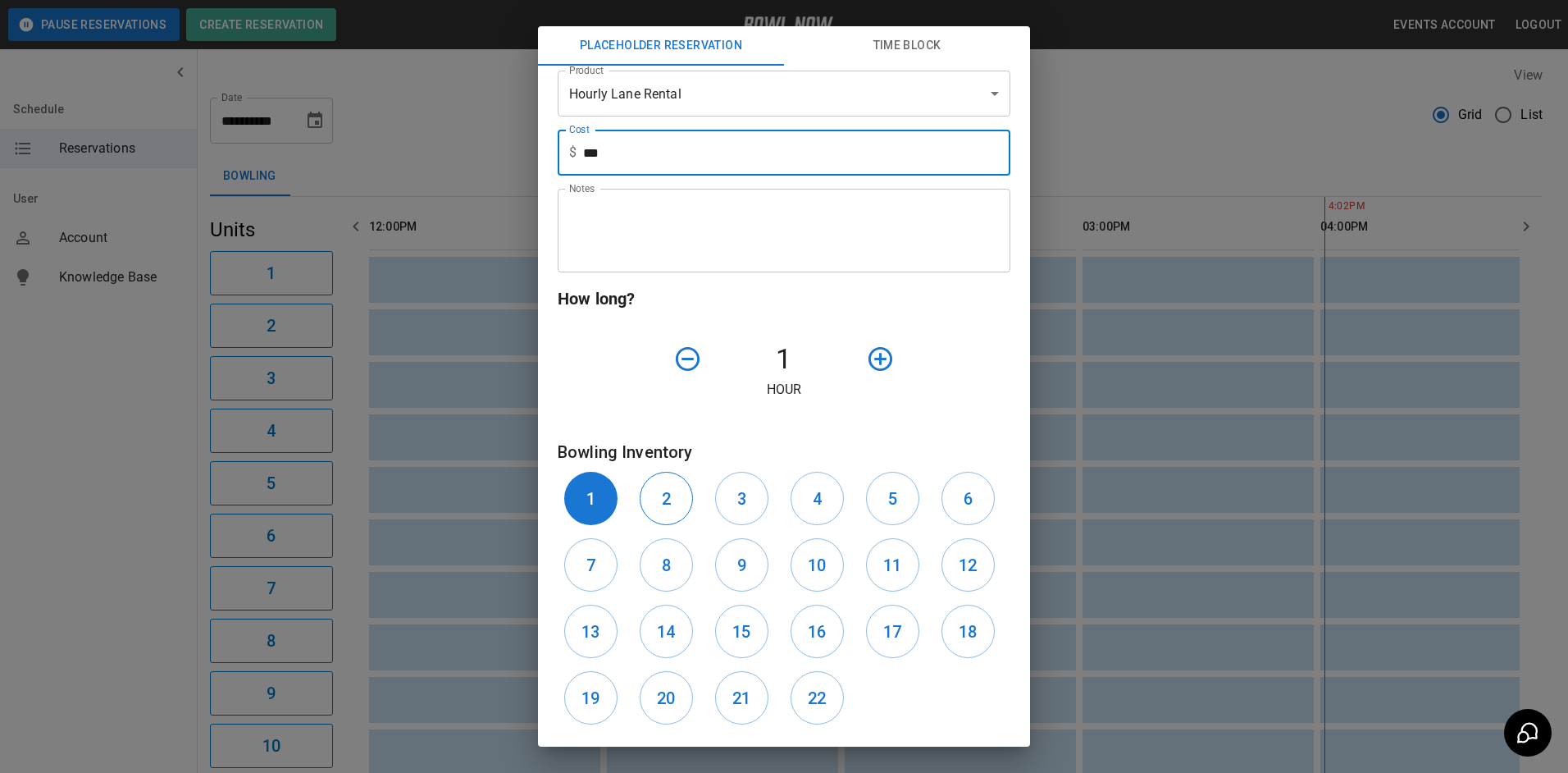
click at [662, 503] on h6 "2" at bounding box center [666, 498] width 9 height 26
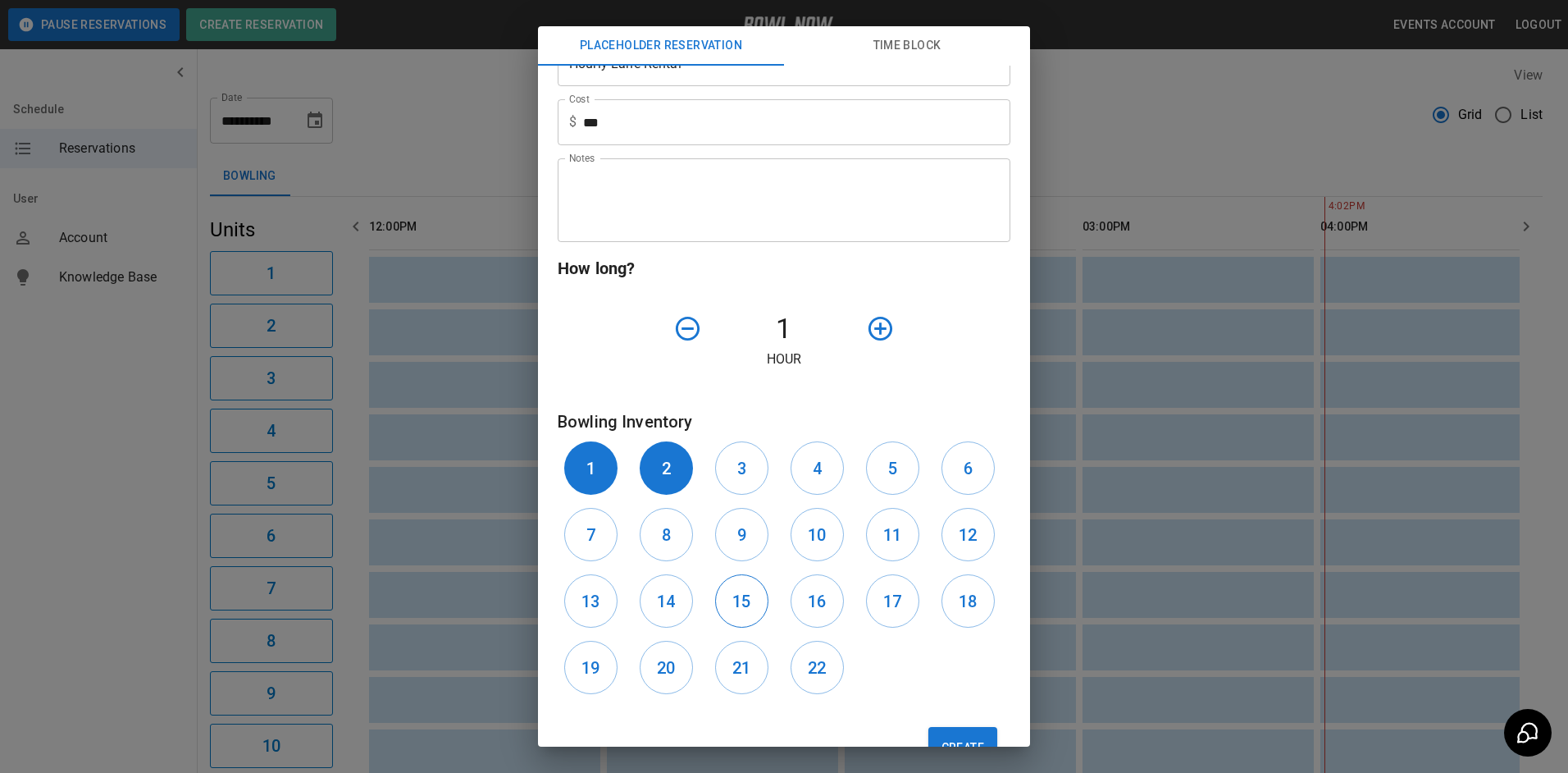
scroll to position [329, 0]
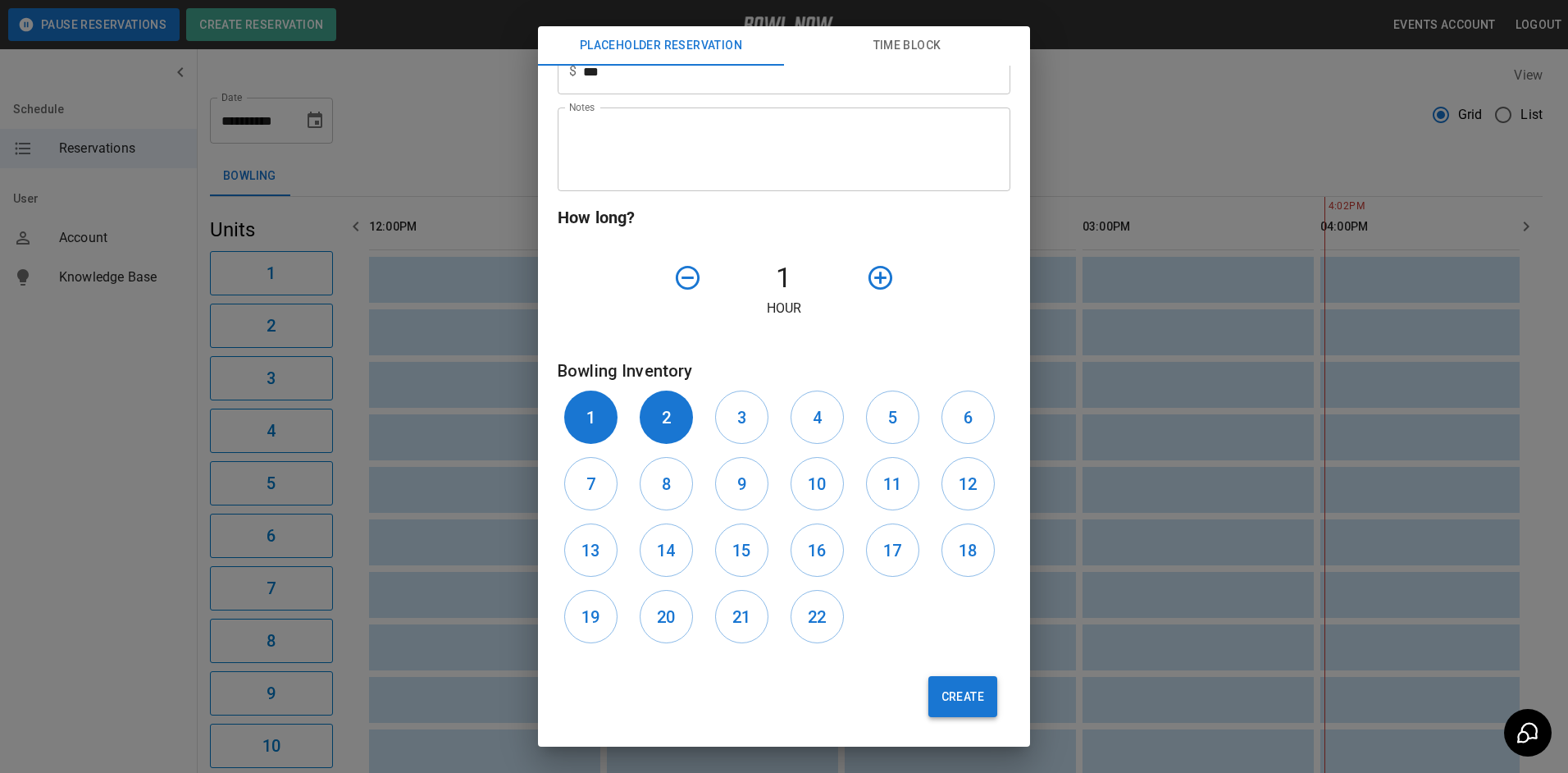
click at [945, 692] on button "Create" at bounding box center [963, 697] width 69 height 41
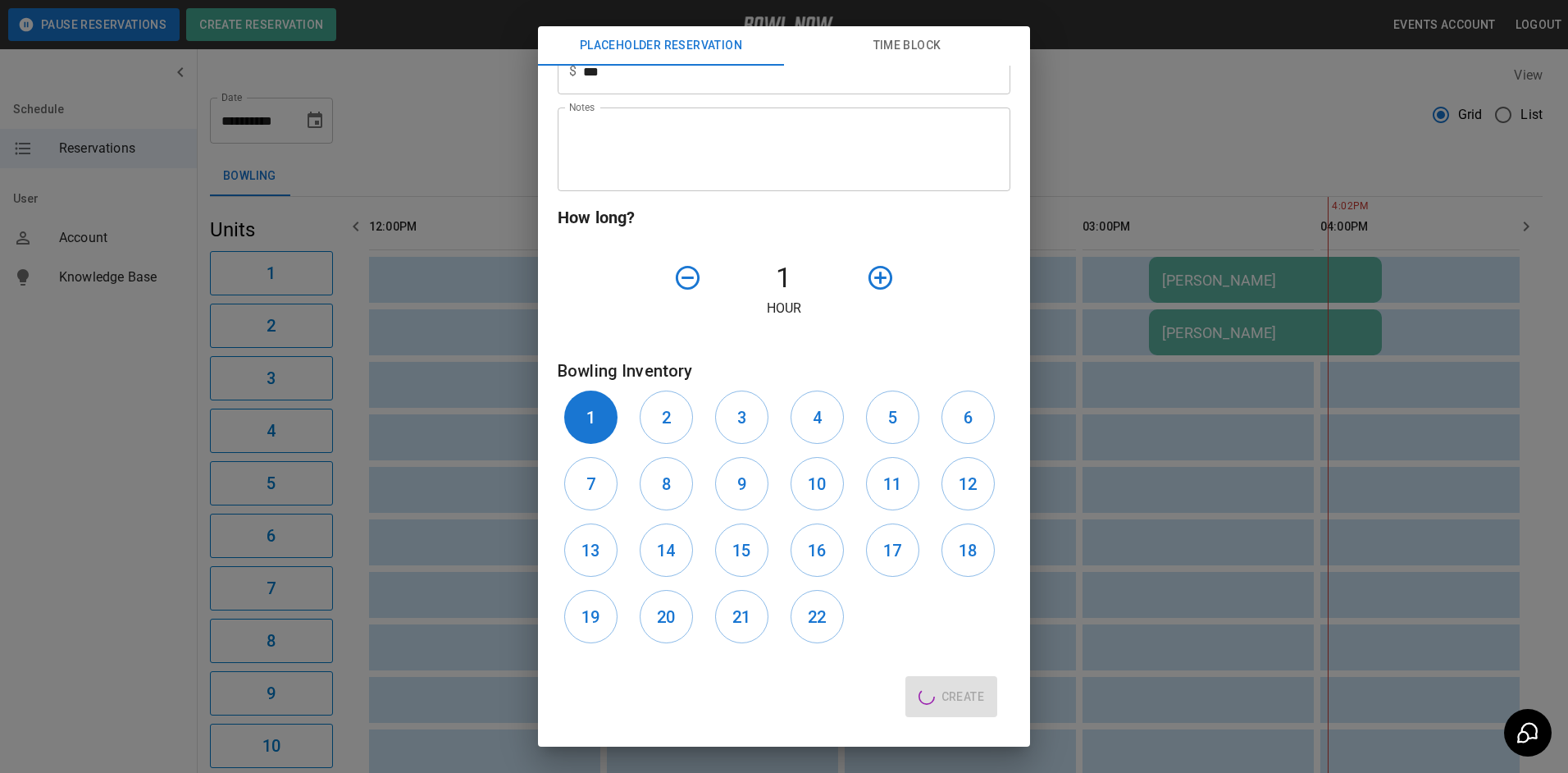
type input "**"
type input "**********"
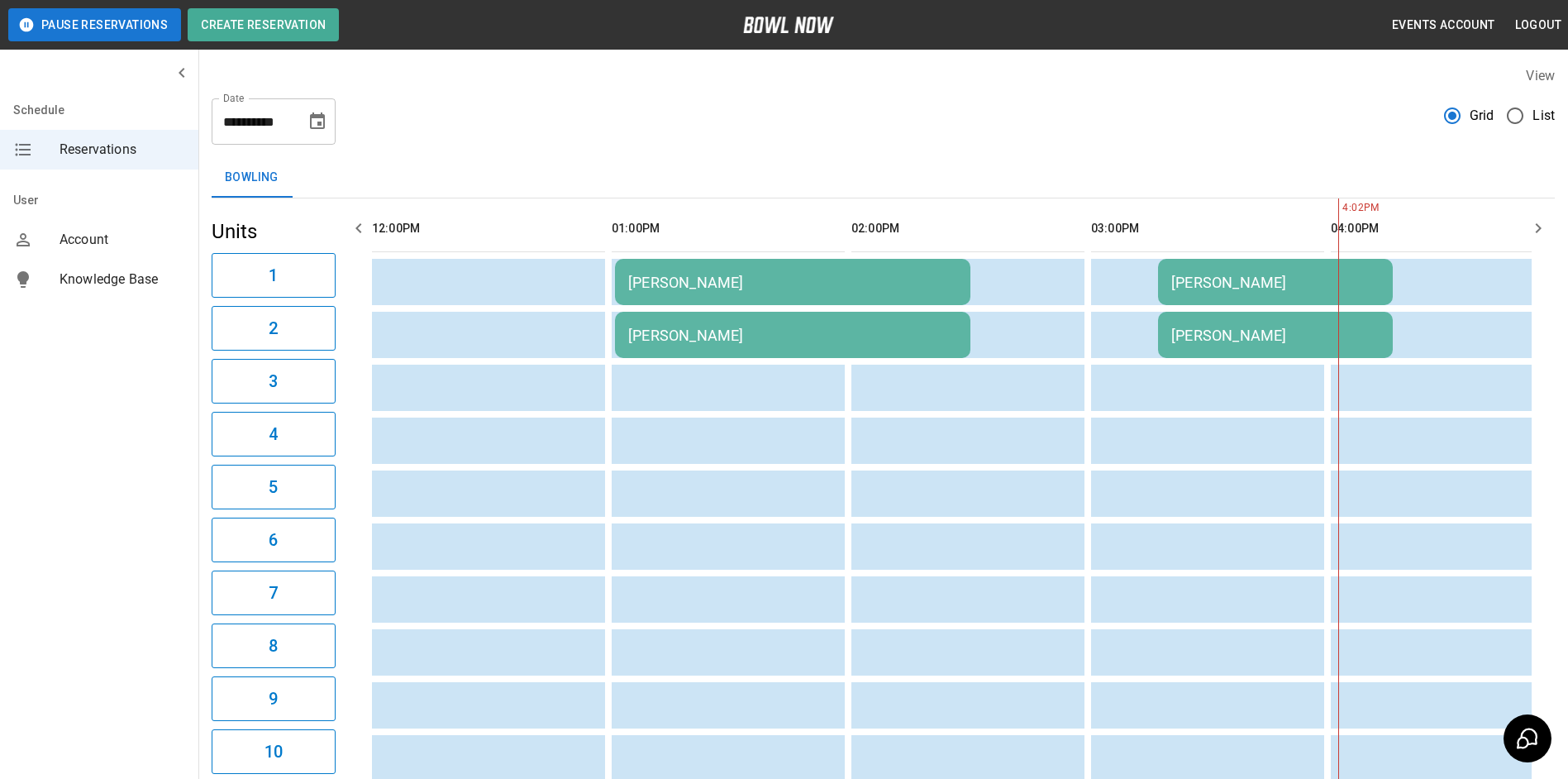
click at [1291, 341] on div "[PERSON_NAME]" at bounding box center [1276, 335] width 208 height 18
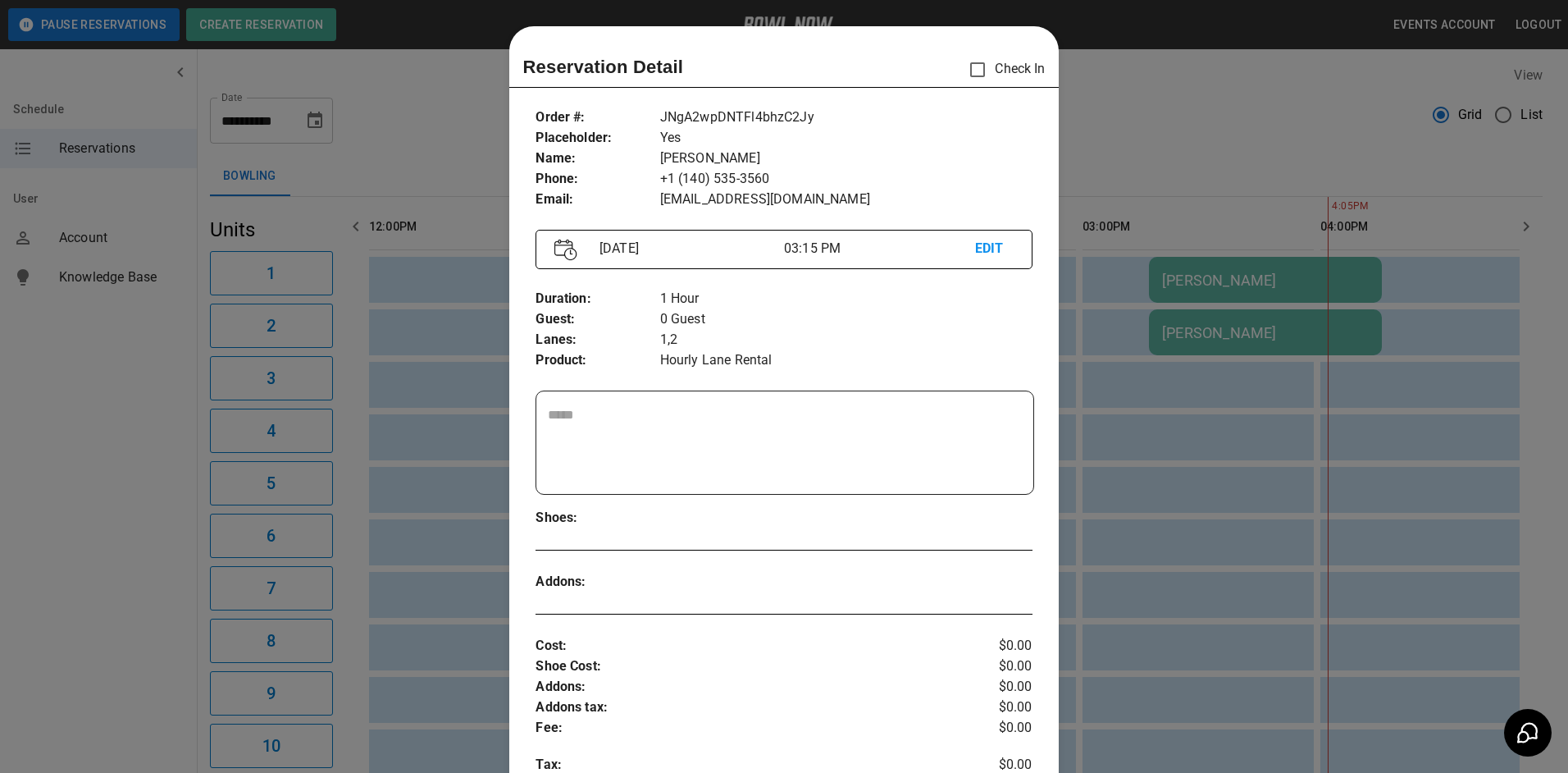
scroll to position [26, 0]
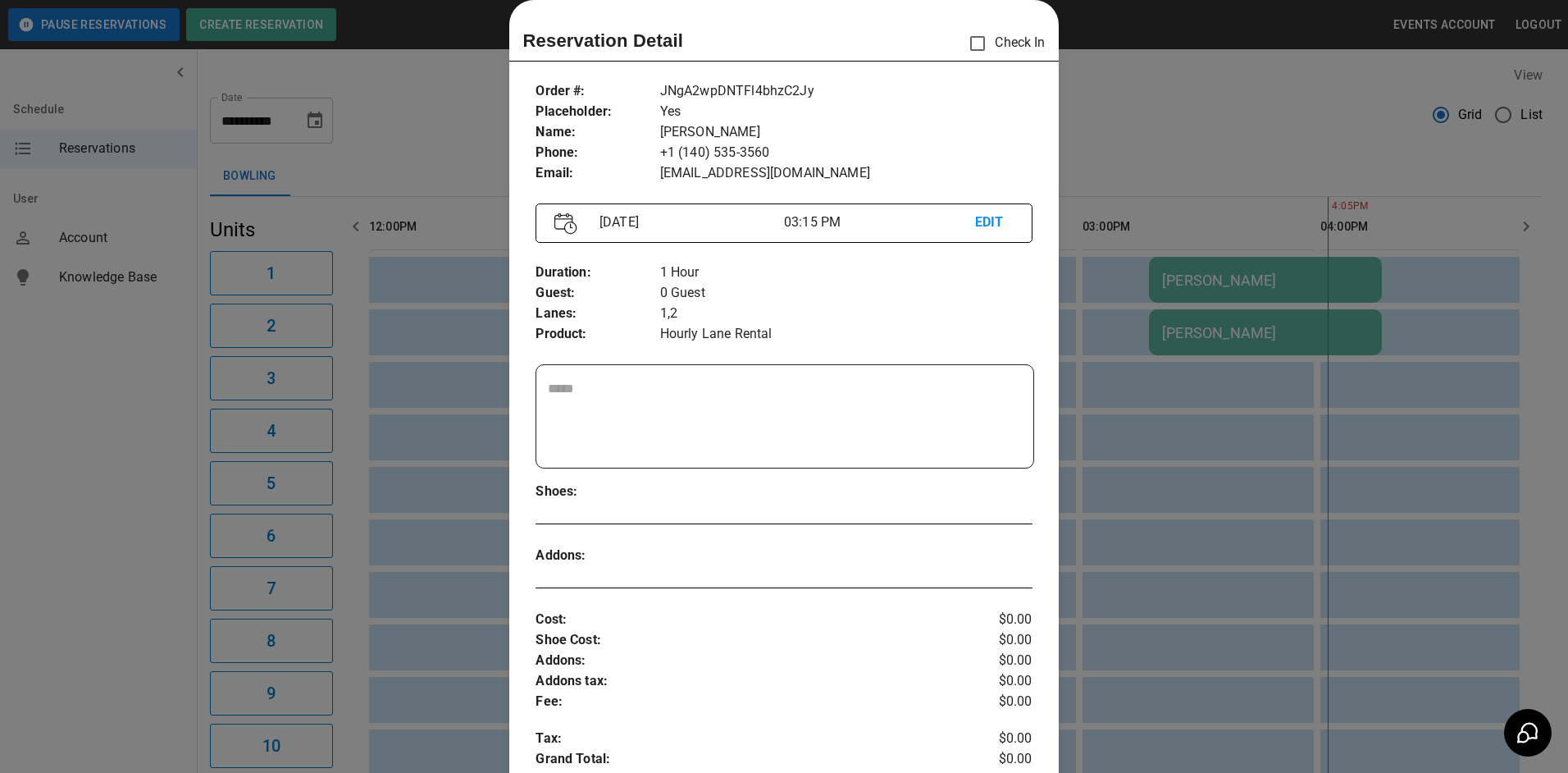
click at [687, 380] on textarea at bounding box center [785, 416] width 474 height 76
click at [711, 390] on textarea "**********" at bounding box center [782, 416] width 469 height 76
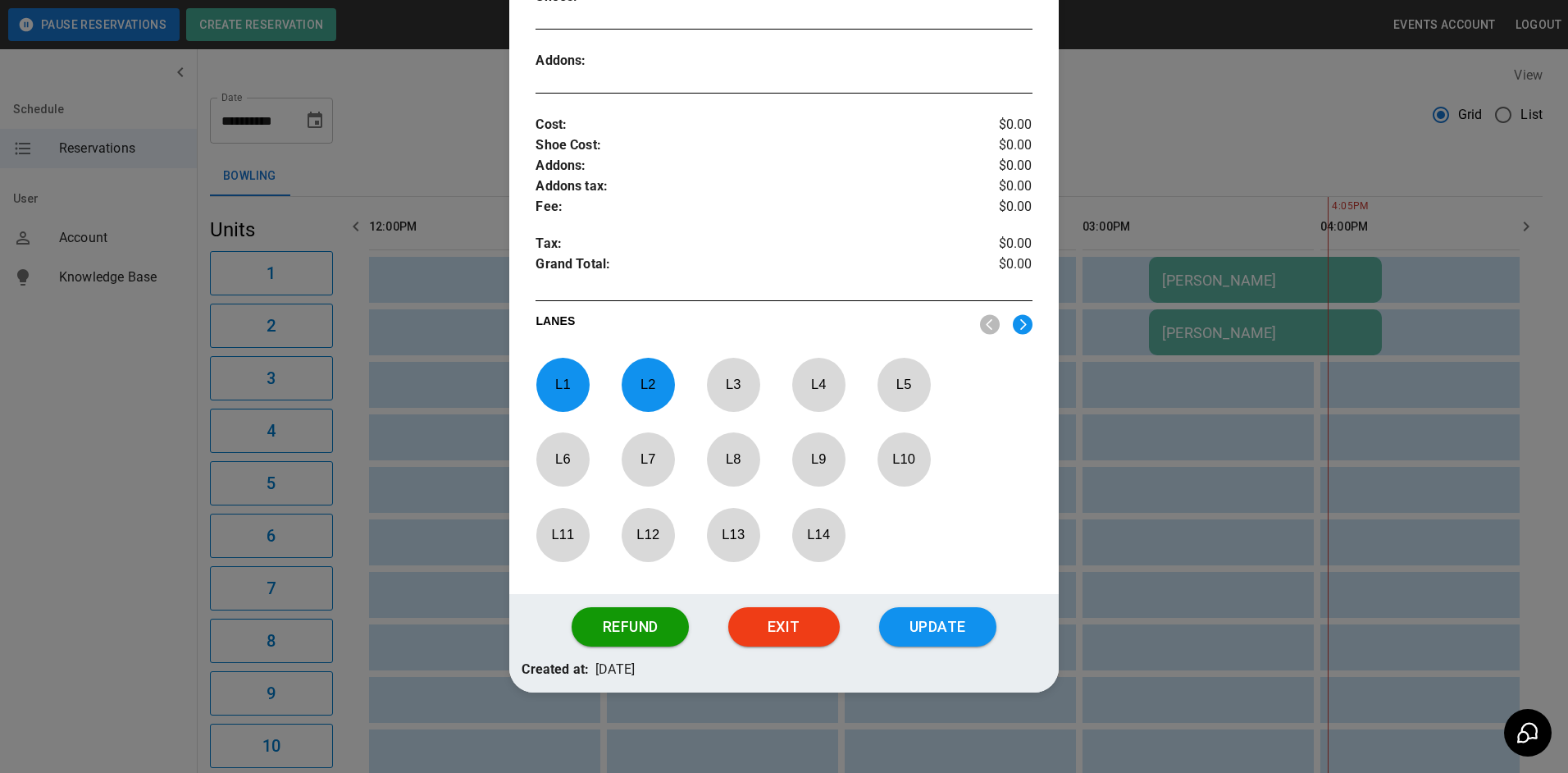
scroll to position [523, 0]
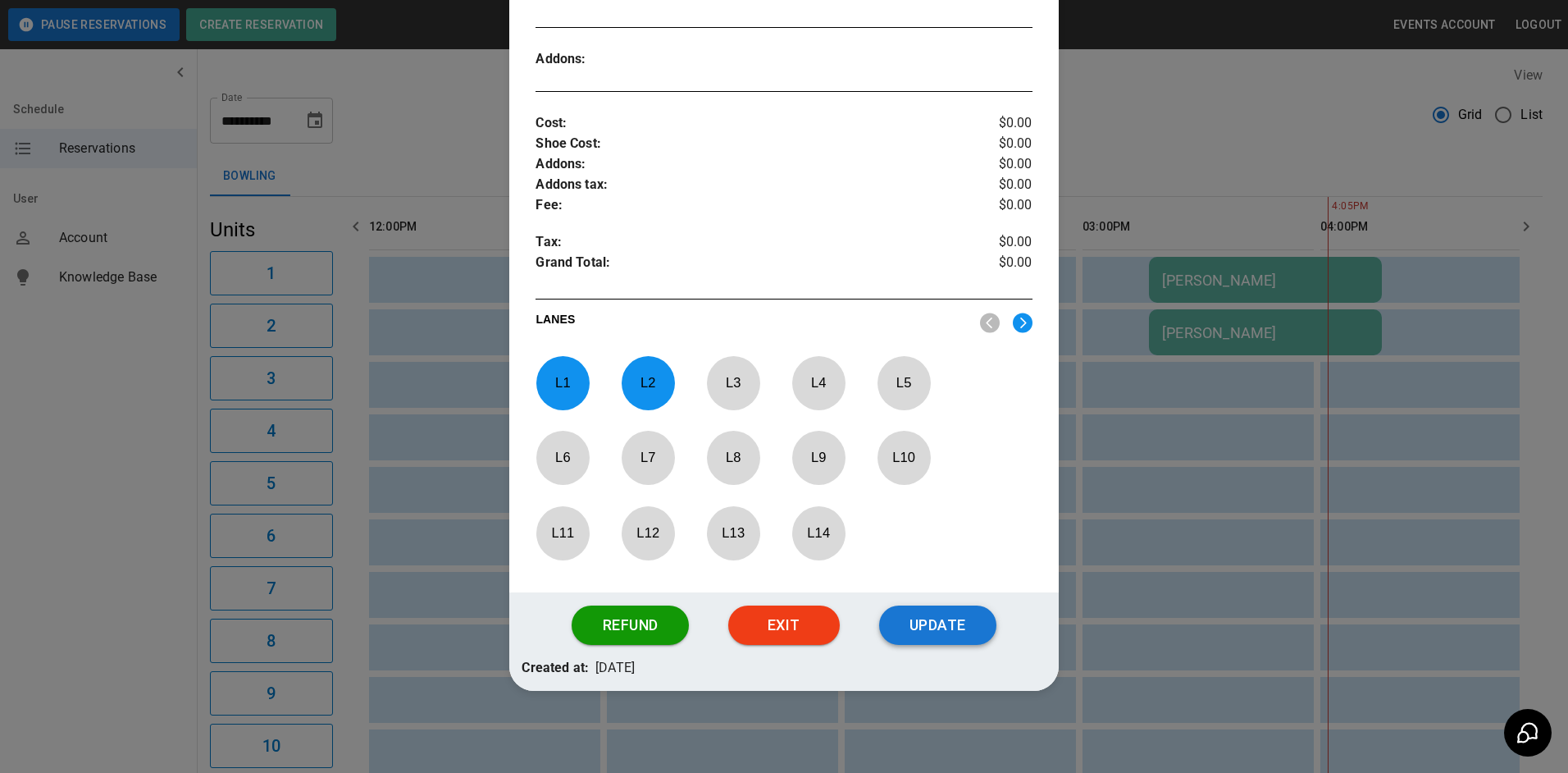
type textarea "**********"
click at [944, 626] on button "Update" at bounding box center [937, 625] width 117 height 40
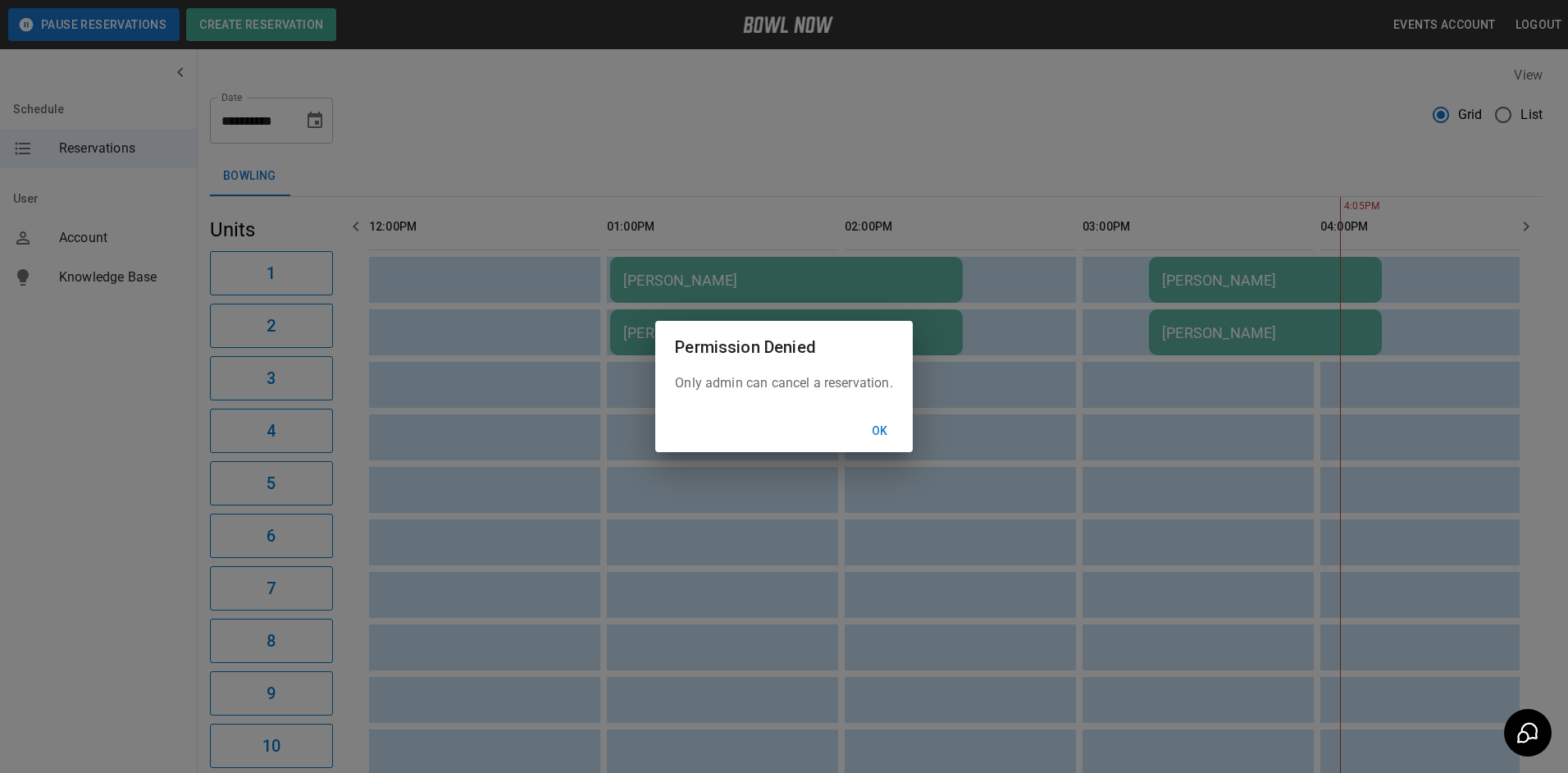
click at [881, 434] on button "Ok" at bounding box center [880, 430] width 53 height 30
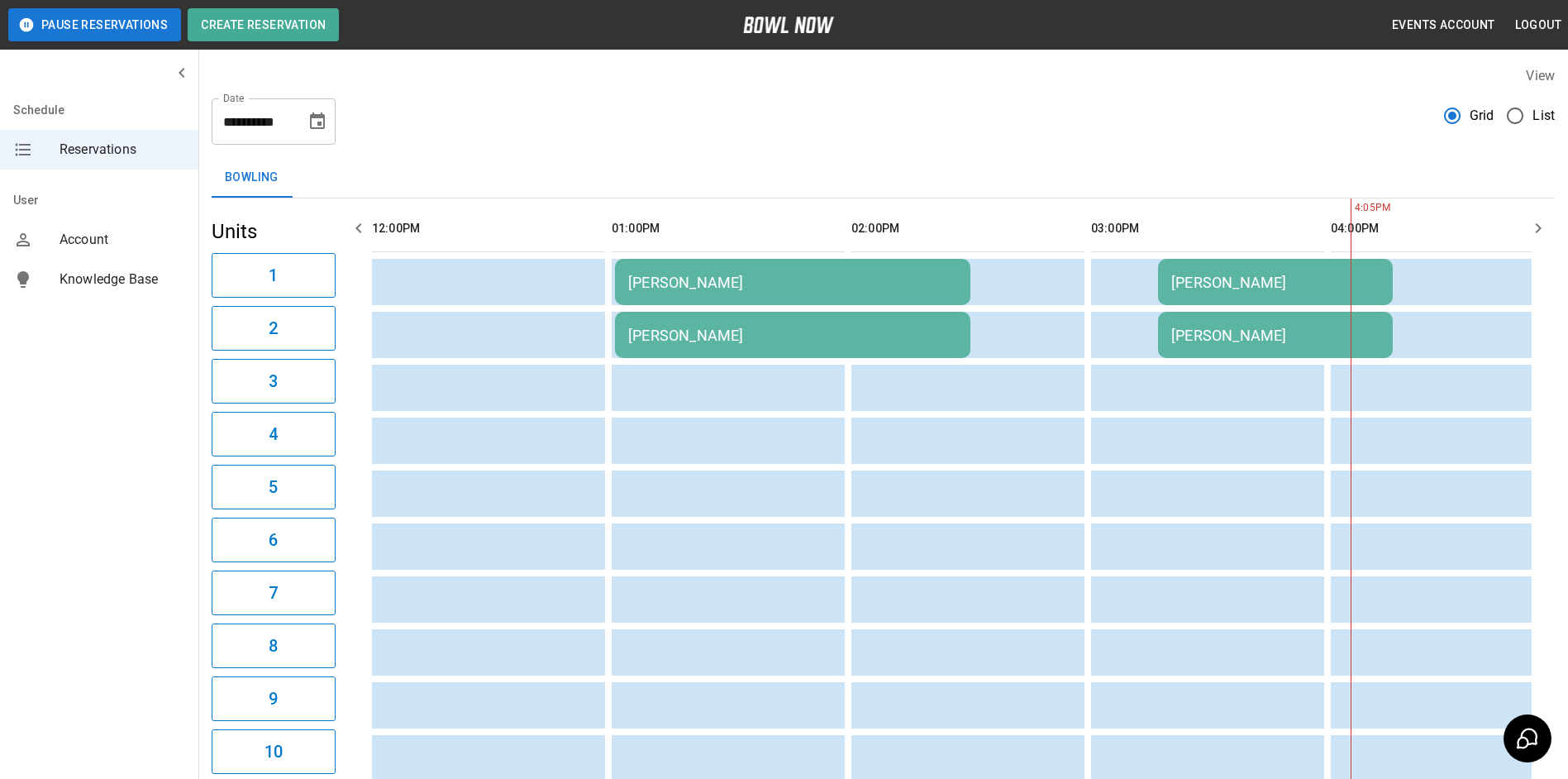
click at [1254, 339] on div "[PERSON_NAME]" at bounding box center [1276, 335] width 208 height 18
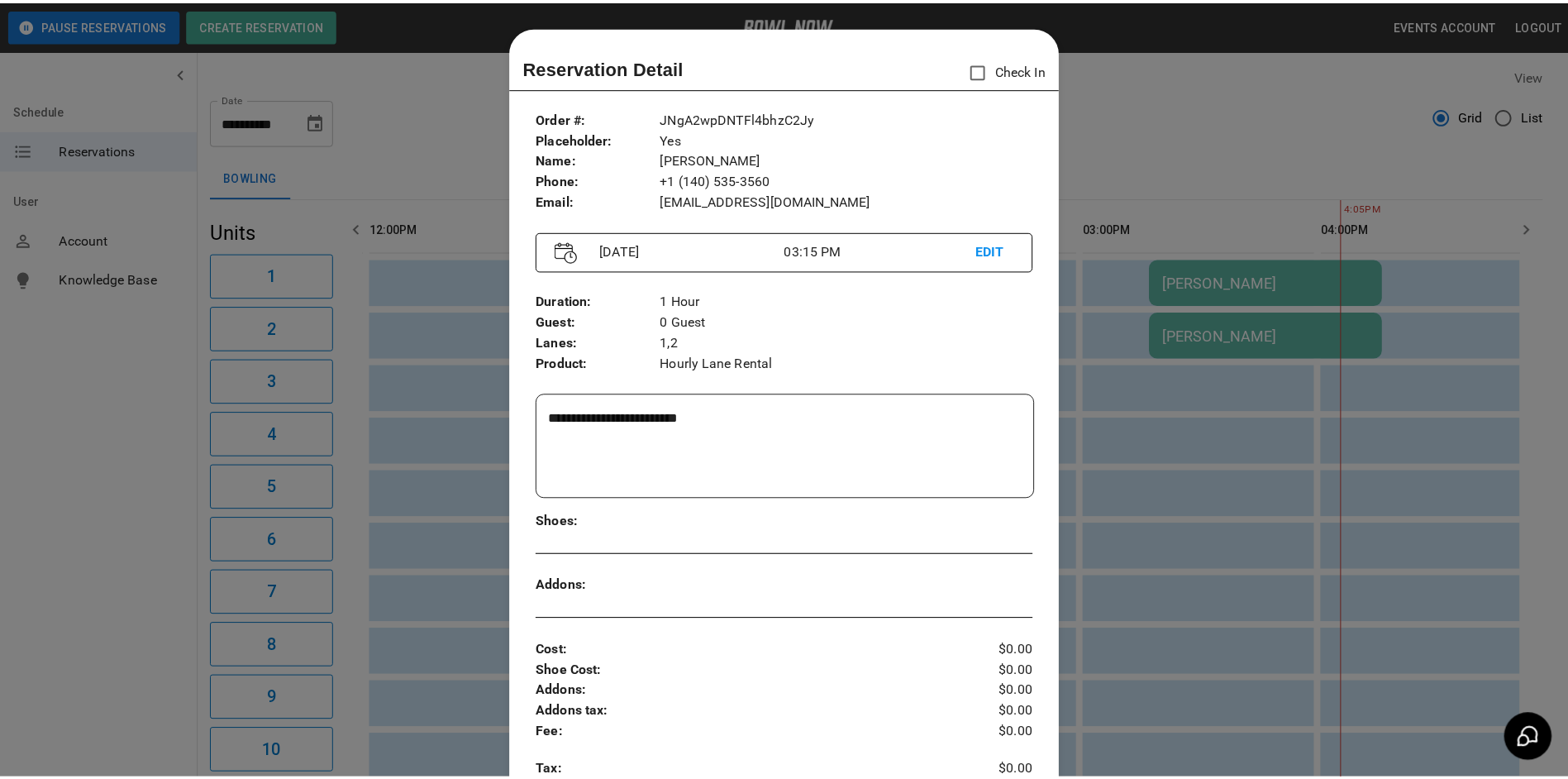
scroll to position [26, 0]
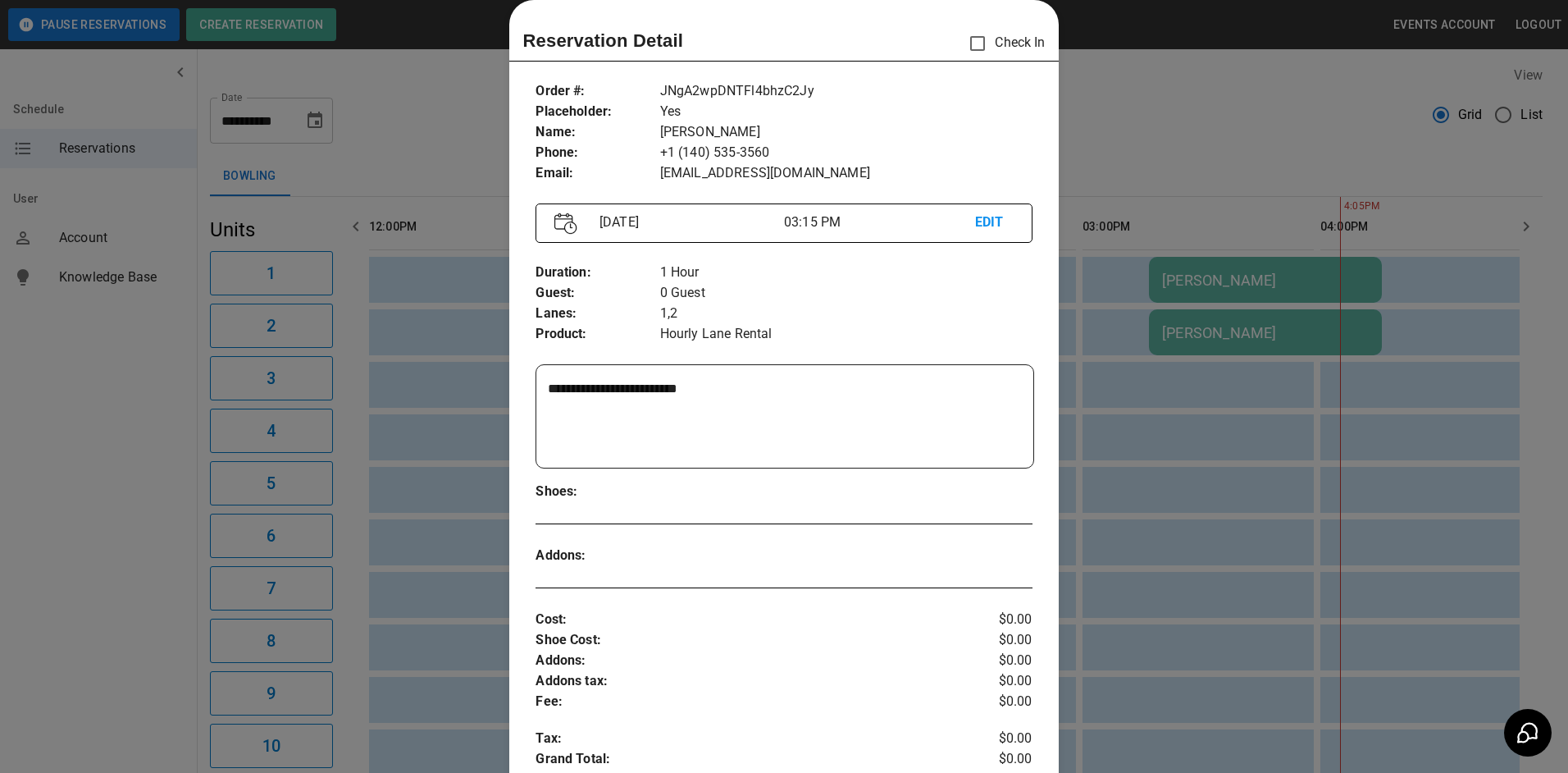
click at [1058, 455] on div at bounding box center [784, 386] width 1568 height 773
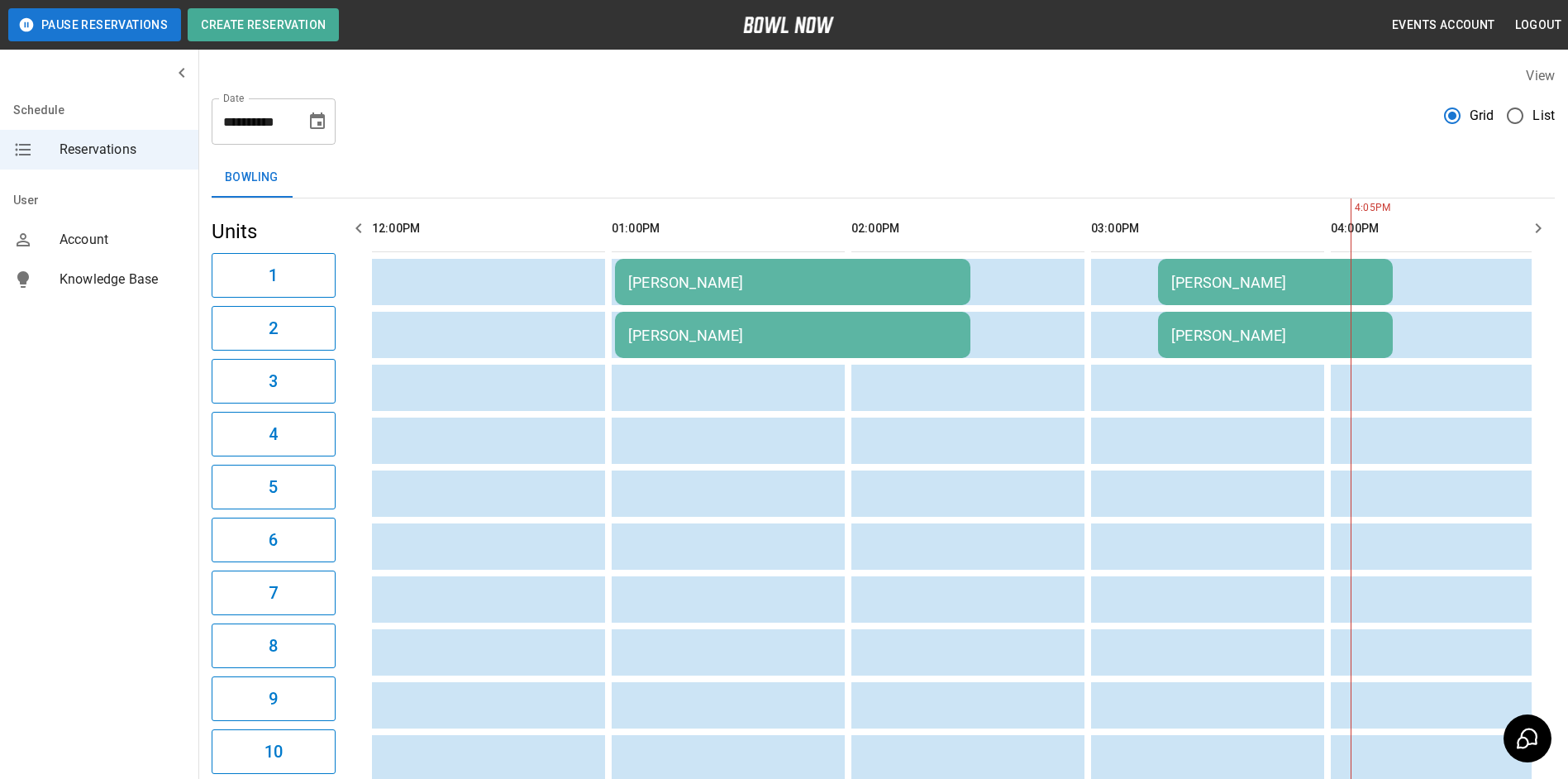
click at [323, 121] on icon "Choose date, selected date is Sep 9, 2025" at bounding box center [317, 121] width 15 height 17
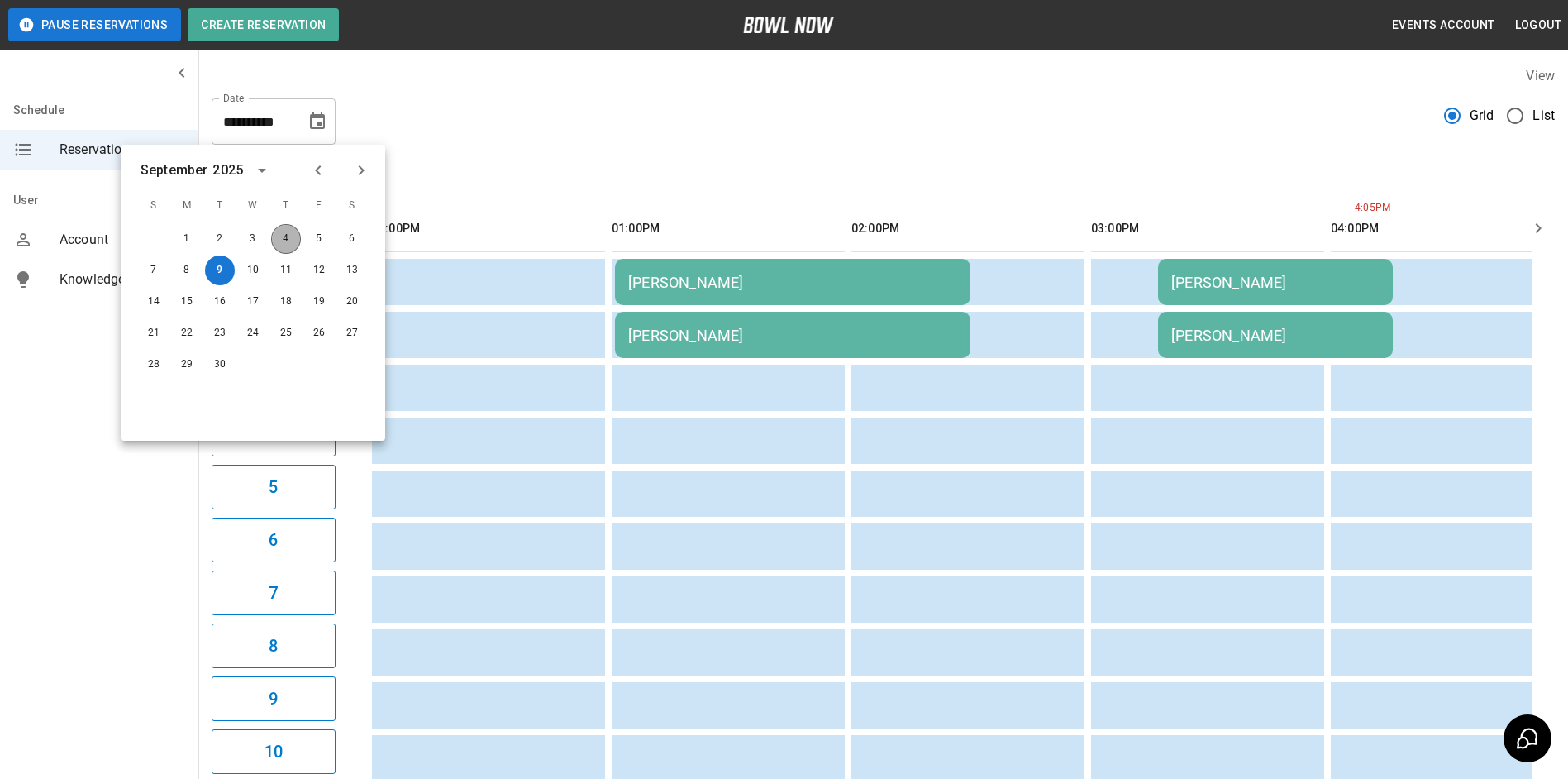
click at [283, 240] on button "4" at bounding box center [286, 239] width 30 height 30
type input "**********"
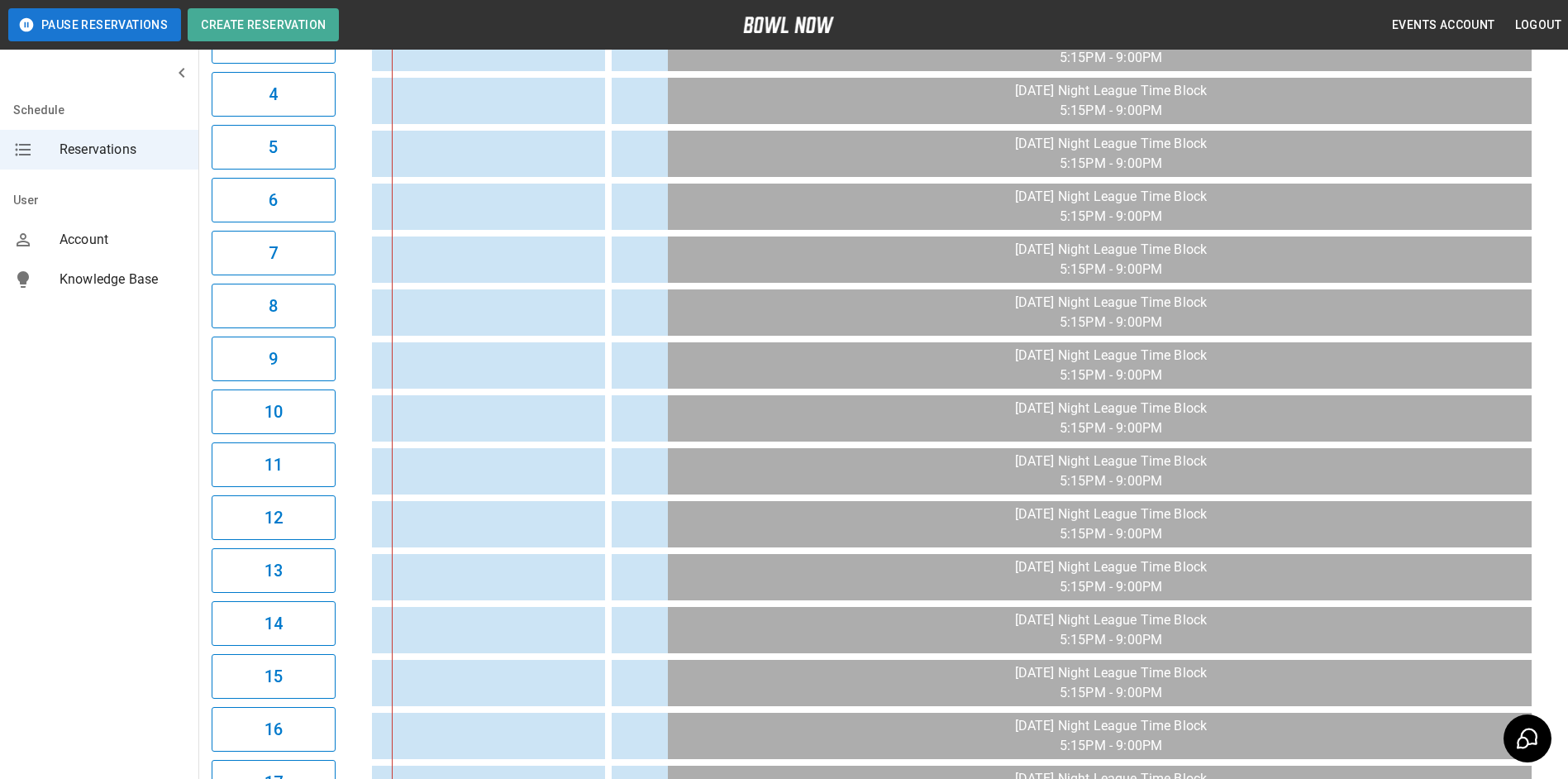
scroll to position [15, 0]
